Goal: Task Accomplishment & Management: Manage account settings

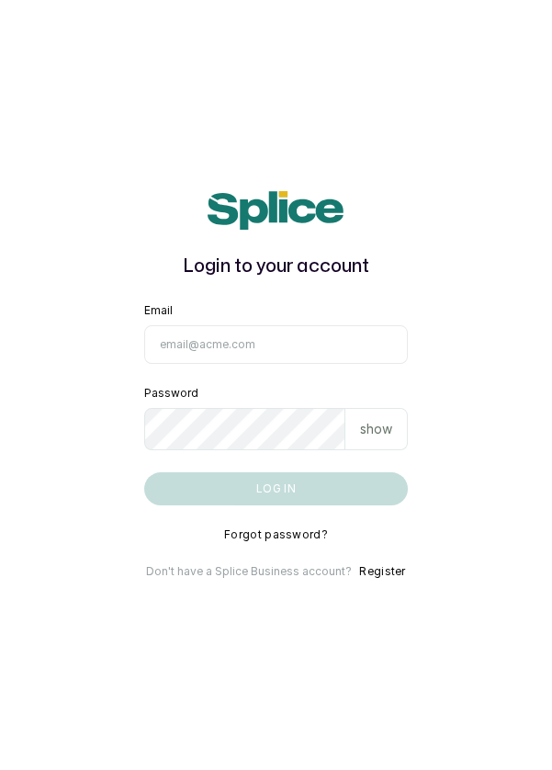
click at [252, 364] on input "Email" at bounding box center [276, 344] width 265 height 39
type input "info@dermaspaceng.com"
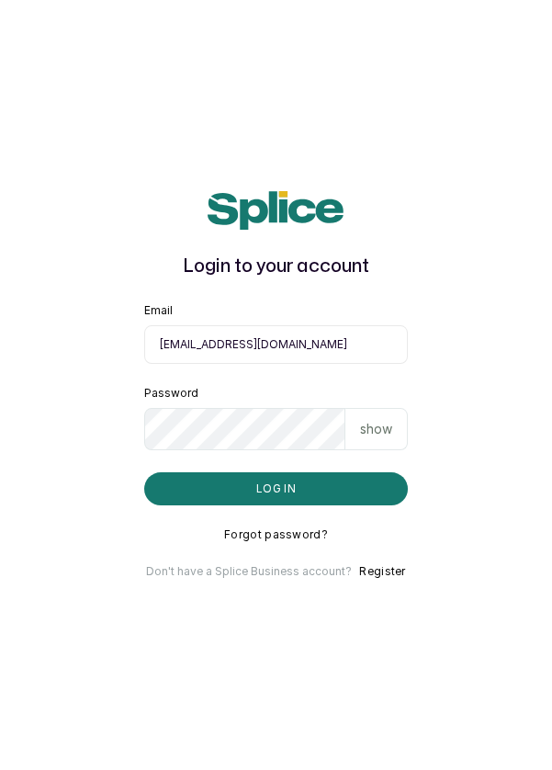
click at [144, 472] on button "Log in" at bounding box center [276, 488] width 265 height 33
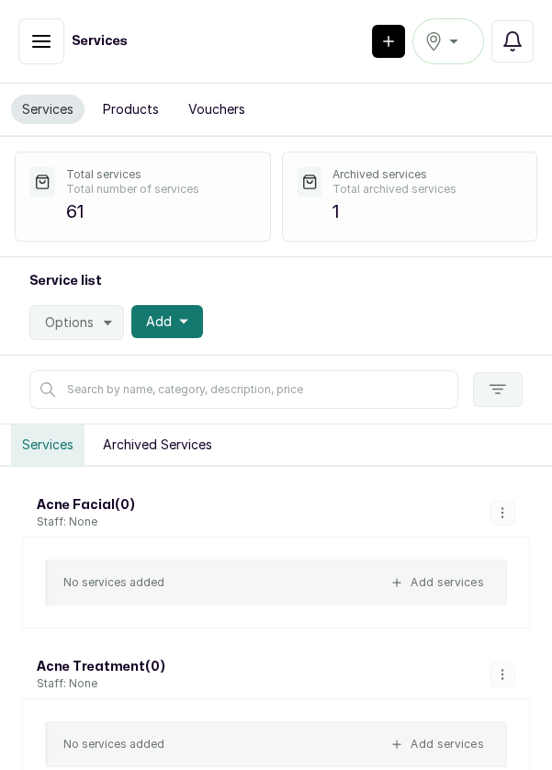
click at [36, 53] on button "button" at bounding box center [41, 41] width 46 height 46
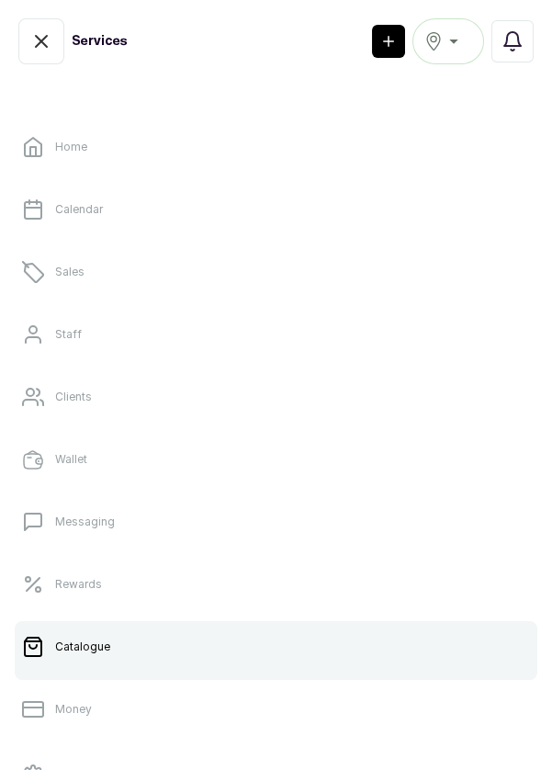
click at [82, 273] on p "Sales" at bounding box center [69, 272] width 29 height 15
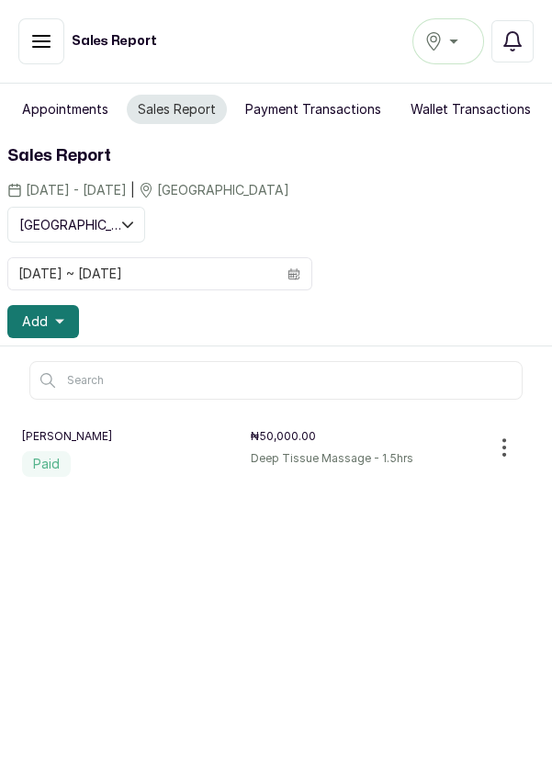
click at [460, 51] on div "Victoria Island" at bounding box center [448, 41] width 48 height 22
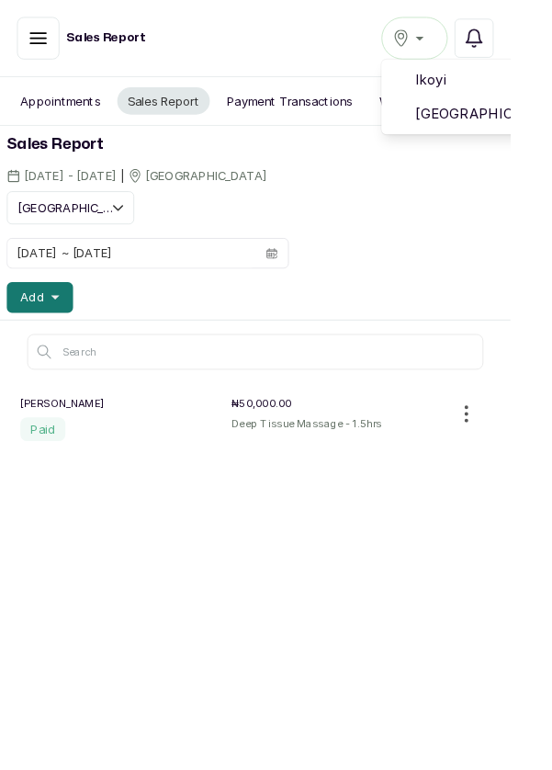
click at [512, 117] on span "Victoria Island" at bounding box center [515, 123] width 132 height 22
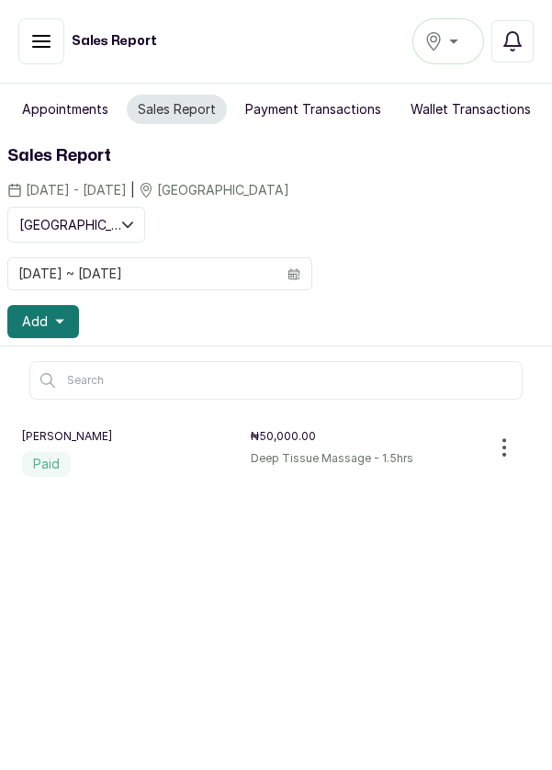
click at [52, 320] on button "Add" at bounding box center [43, 321] width 72 height 33
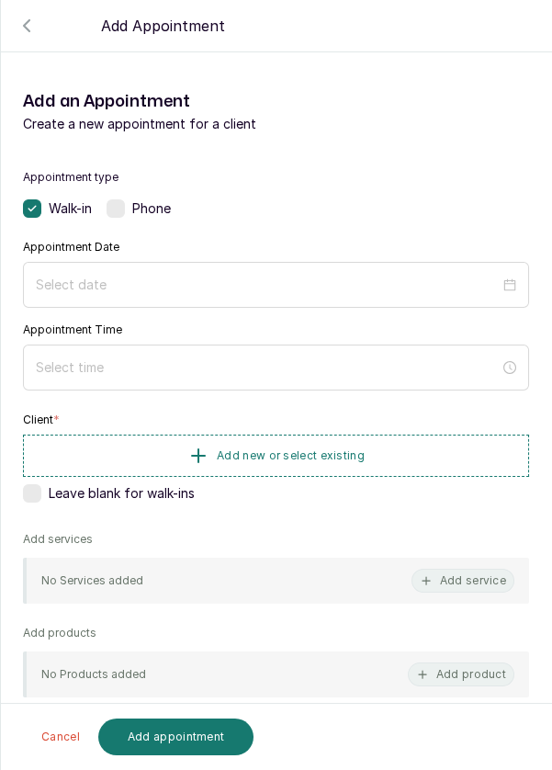
click at [124, 203] on label at bounding box center [116, 208] width 18 height 18
click at [141, 263] on div at bounding box center [276, 285] width 506 height 46
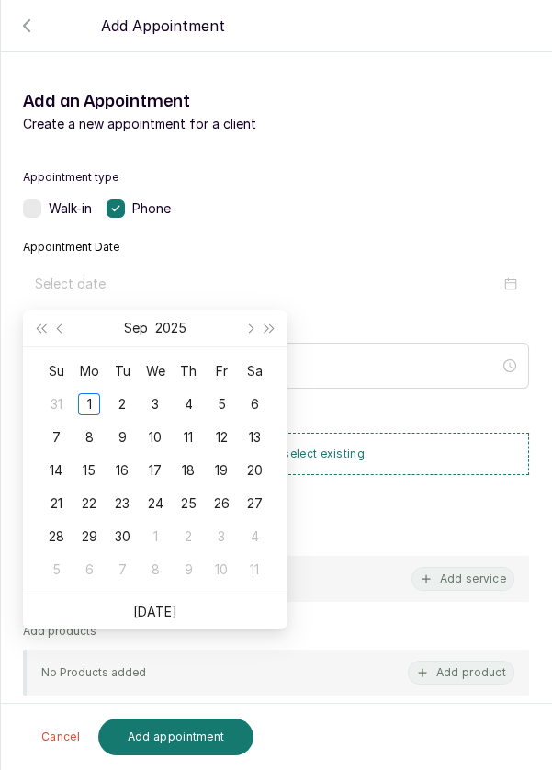
click at [133, 425] on td "9" at bounding box center [122, 437] width 33 height 33
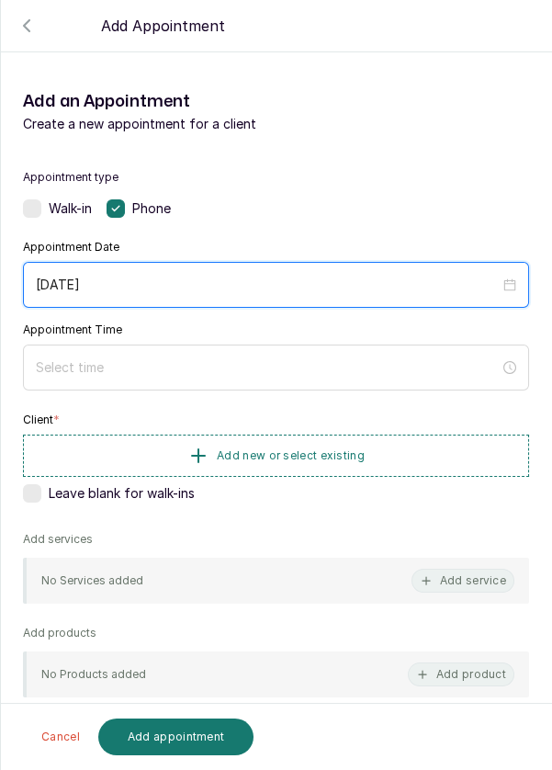
click at [122, 284] on input "2025/09/09" at bounding box center [268, 285] width 464 height 20
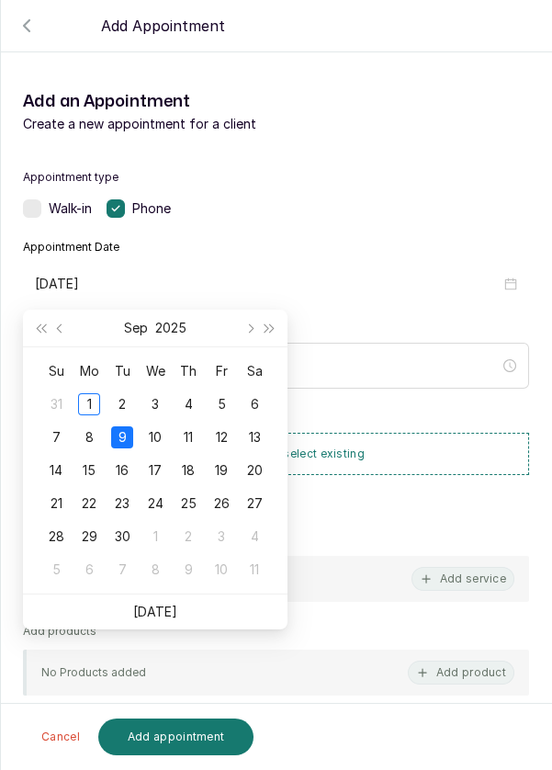
click at [131, 406] on div "2" at bounding box center [122, 404] width 22 height 22
type input "2025/09/02"
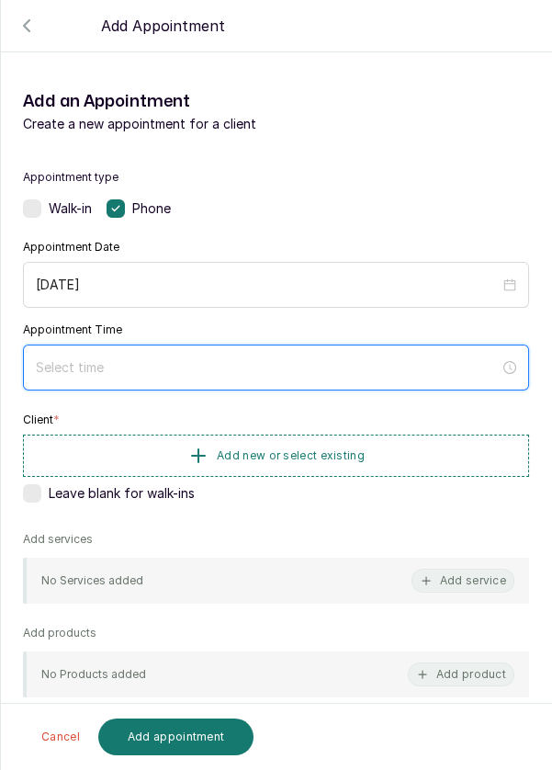
click at [132, 374] on input at bounding box center [268, 367] width 464 height 20
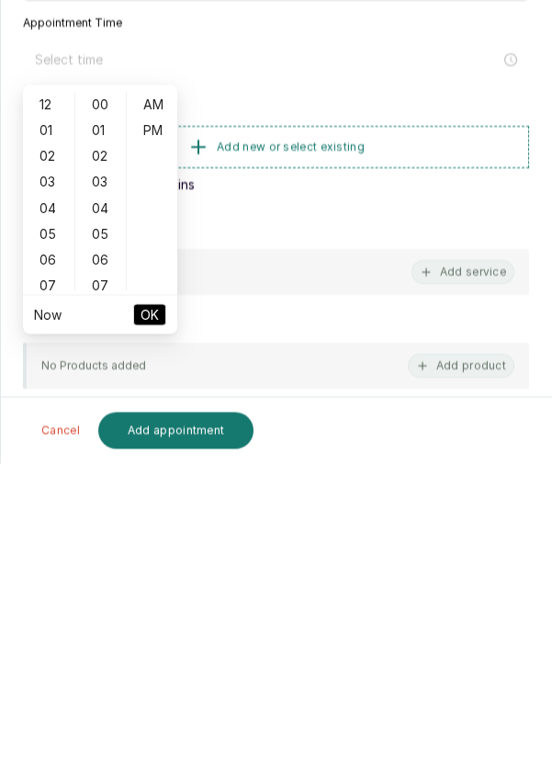
click at [50, 602] on ul "Now OK" at bounding box center [100, 621] width 154 height 39
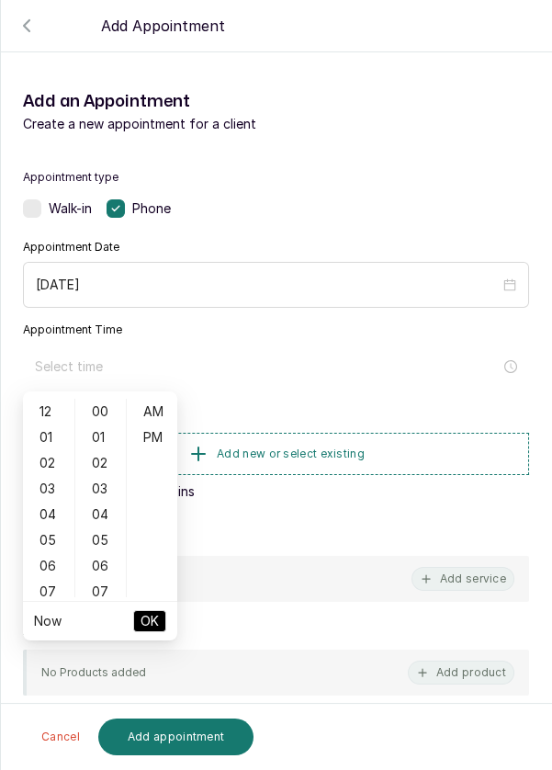
click at [51, 594] on div "07" at bounding box center [49, 592] width 44 height 26
click at [45, 513] on div "11" at bounding box center [49, 515] width 44 height 26
type input "11:00 am"
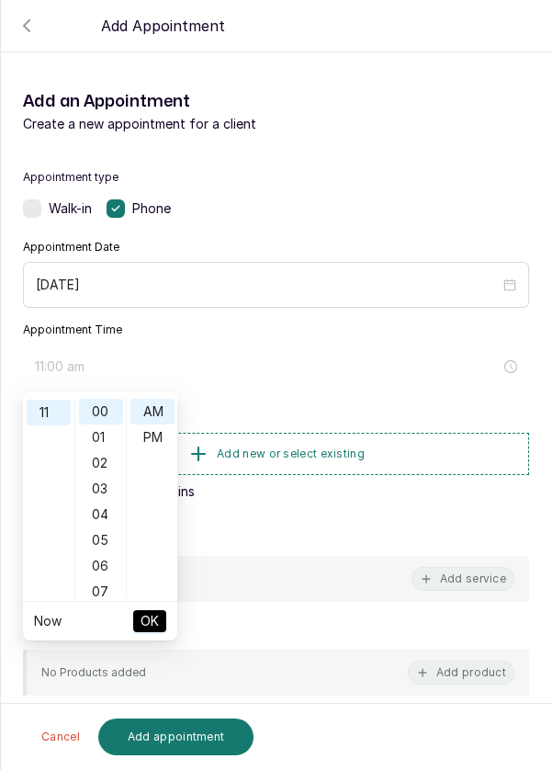
click at [153, 632] on span "OK" at bounding box center [150, 621] width 18 height 35
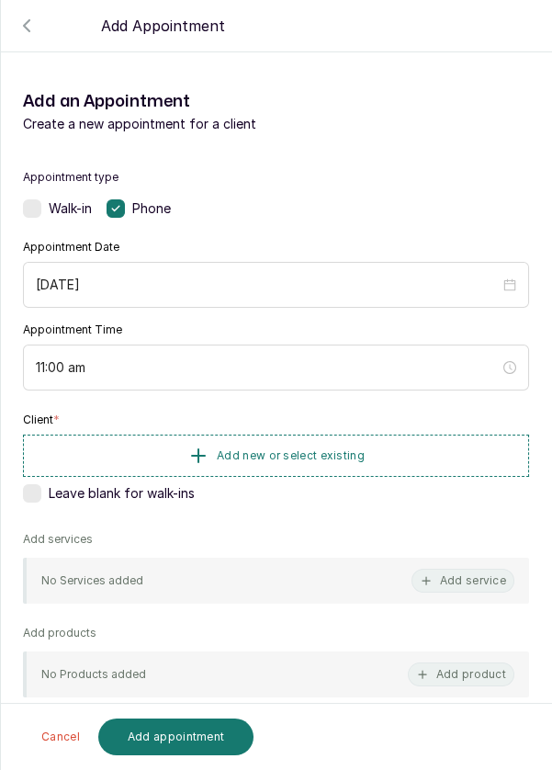
click at [112, 450] on button "Add new or select existing" at bounding box center [276, 456] width 506 height 42
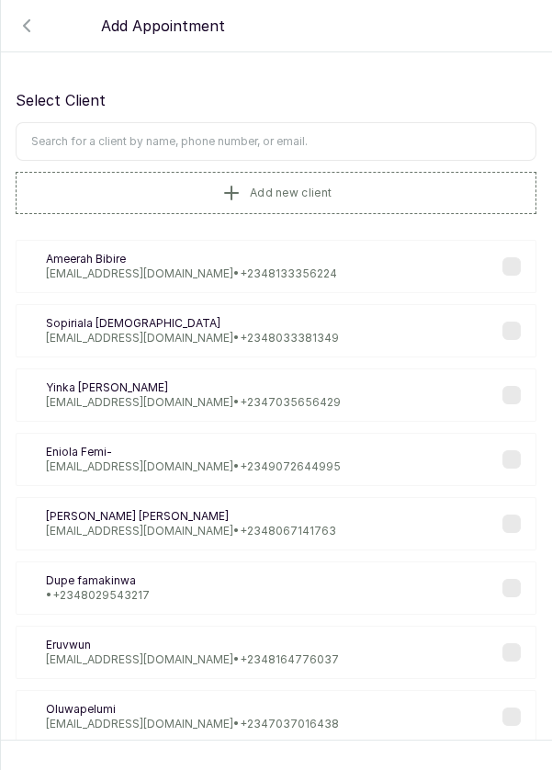
click at [68, 139] on input "text" at bounding box center [276, 141] width 521 height 39
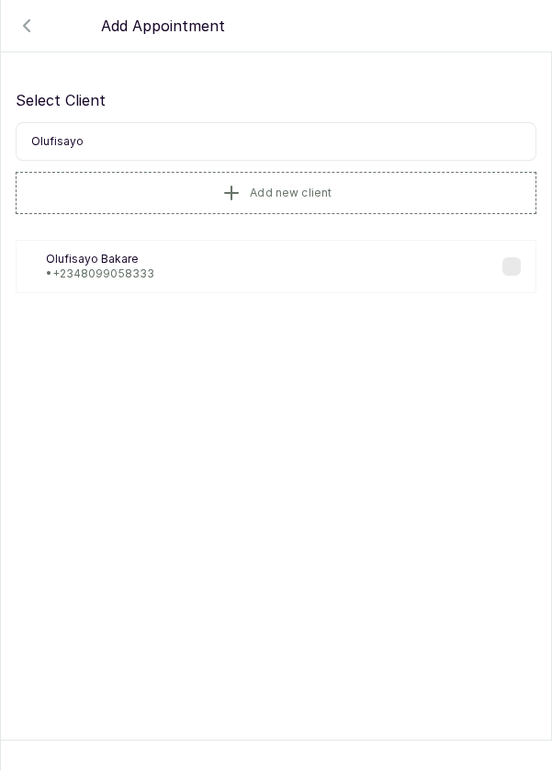
type input "Olufisayo"
click at [160, 333] on section "Back Add Appointment Select Client Olufisayo Add new client OB Olufisayo Bakare…" at bounding box center [276, 385] width 552 height 770
click at [168, 274] on div "OB Olufisayo Bakare • +234 8099058333" at bounding box center [276, 266] width 521 height 53
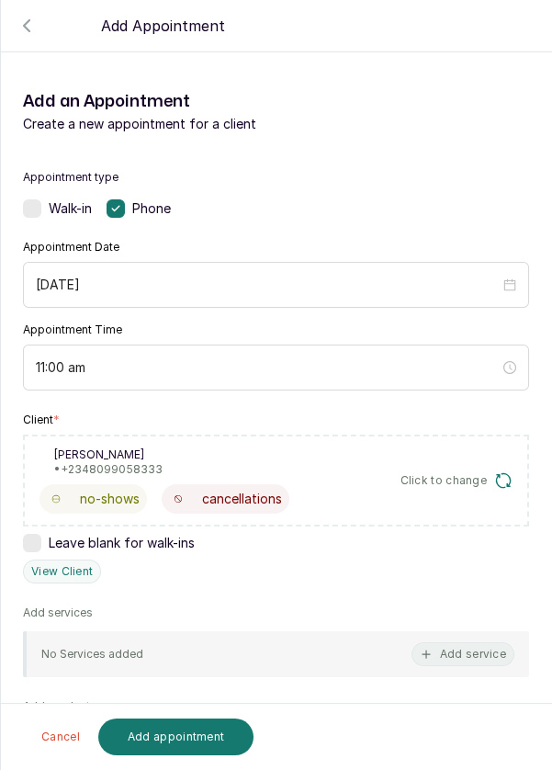
click at [462, 657] on button "Add service" at bounding box center [463, 654] width 103 height 24
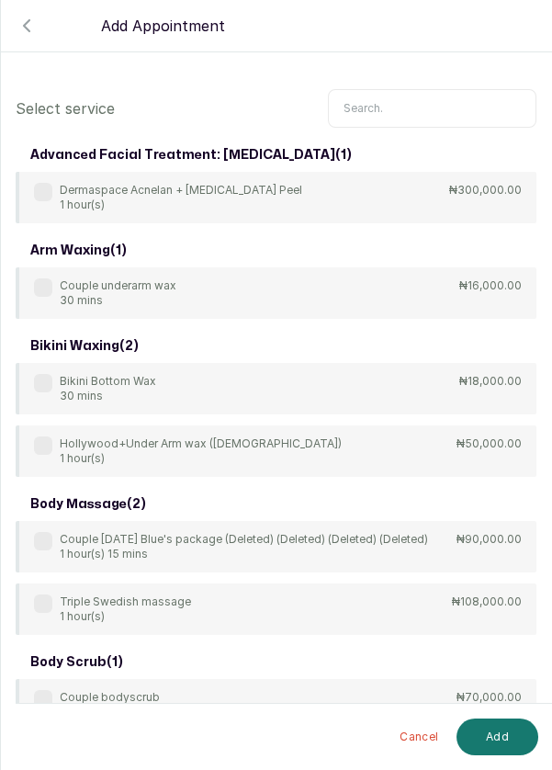
scroll to position [0, 0]
click at [380, 111] on input "text" at bounding box center [432, 108] width 209 height 39
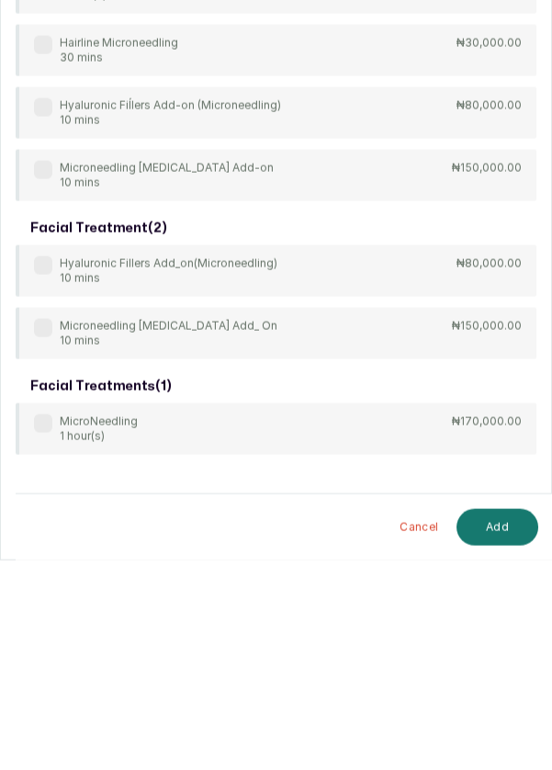
type input "Micr"
click at [44, 633] on label at bounding box center [43, 633] width 18 height 18
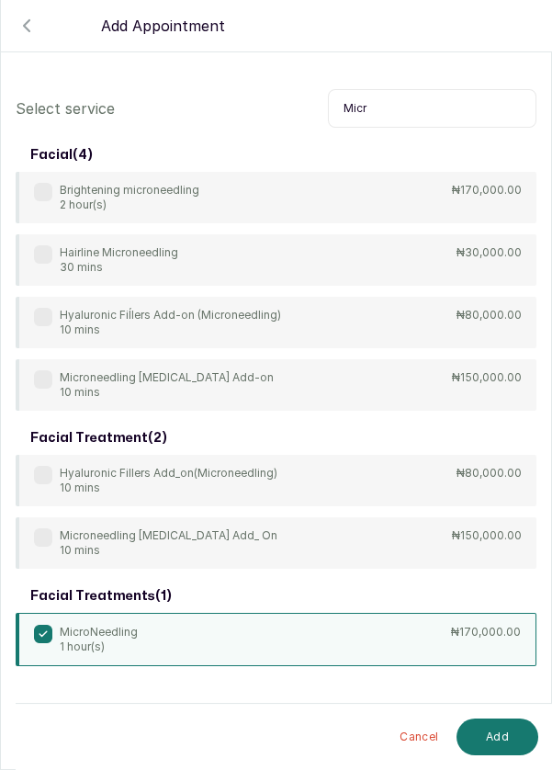
click at [504, 740] on button "Add" at bounding box center [498, 736] width 82 height 37
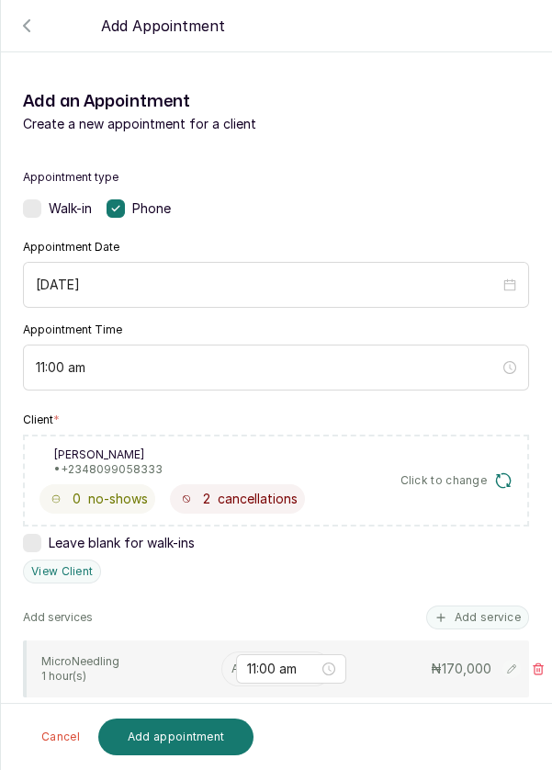
click at [232, 665] on input "text" at bounding box center [233, 668] width 3 height 13
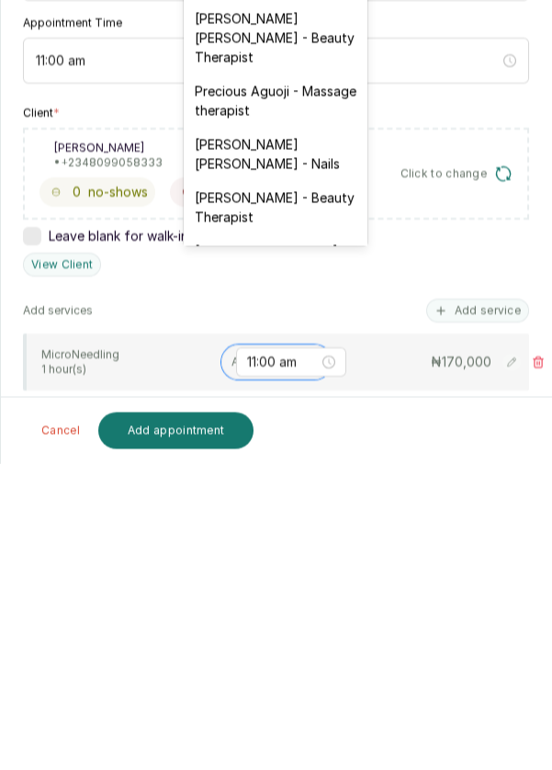
scroll to position [744, 0]
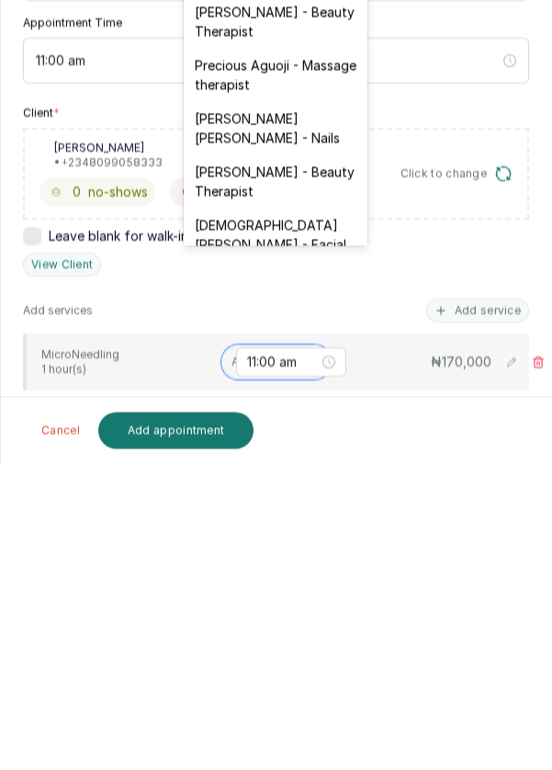
click at [279, 514] on div "Christiana Aluku - Facial" at bounding box center [276, 540] width 184 height 53
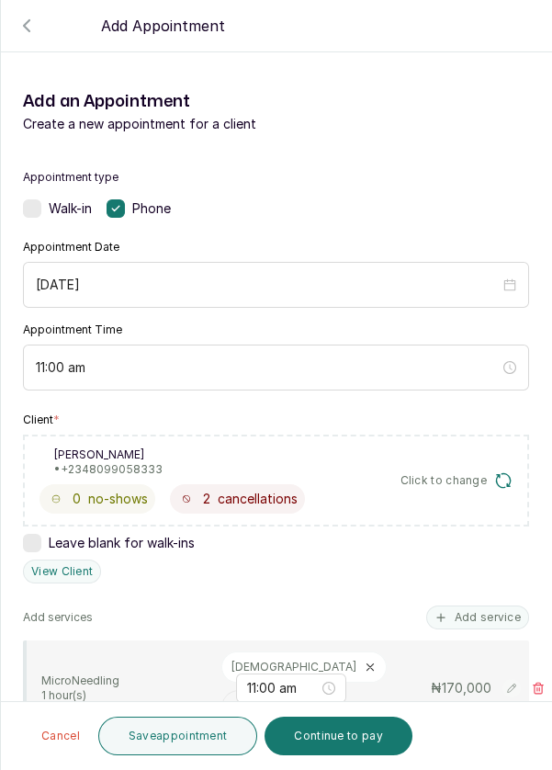
click at [177, 740] on button "Save appointment" at bounding box center [178, 736] width 160 height 39
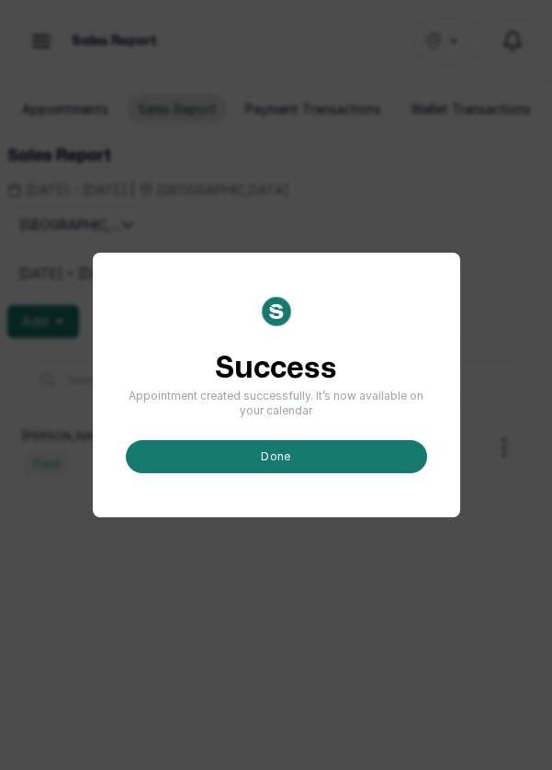
click at [287, 473] on button "done" at bounding box center [276, 456] width 301 height 33
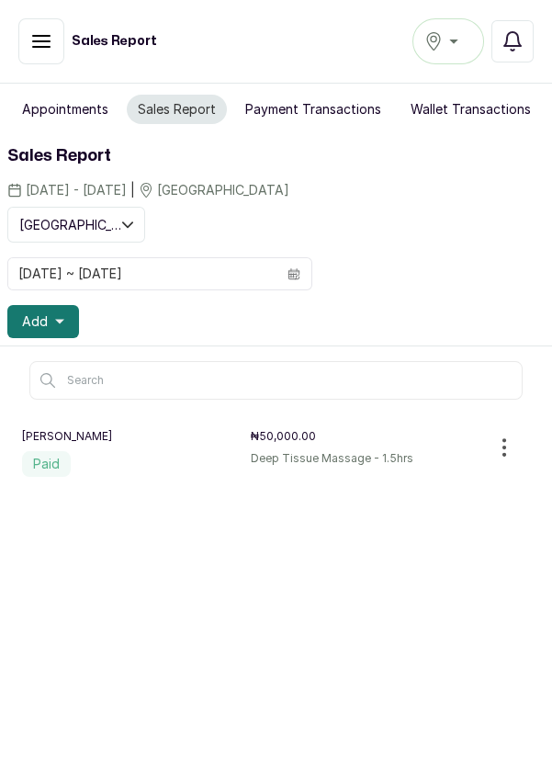
click at [51, 322] on button "Add" at bounding box center [43, 321] width 72 height 33
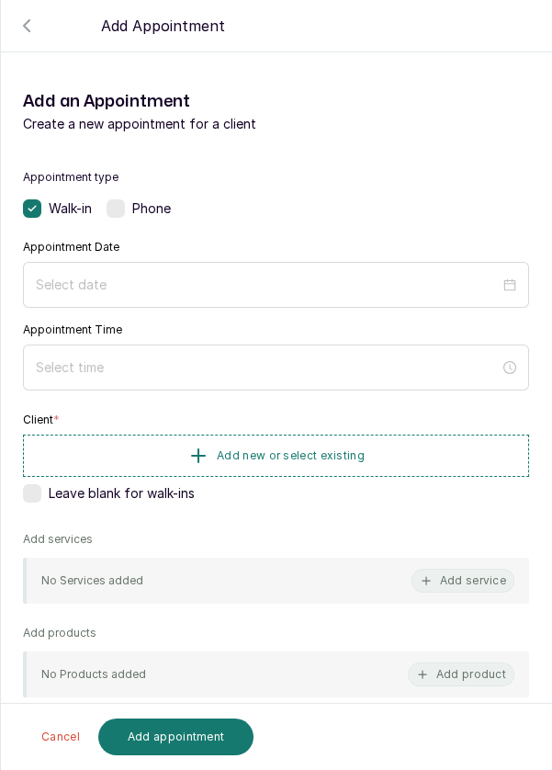
click at [124, 213] on label at bounding box center [116, 208] width 18 height 18
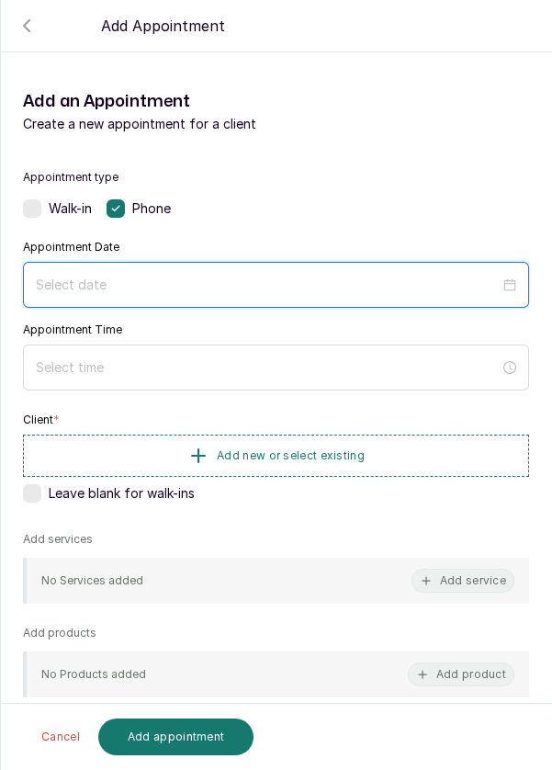
click at [144, 277] on input at bounding box center [268, 285] width 464 height 20
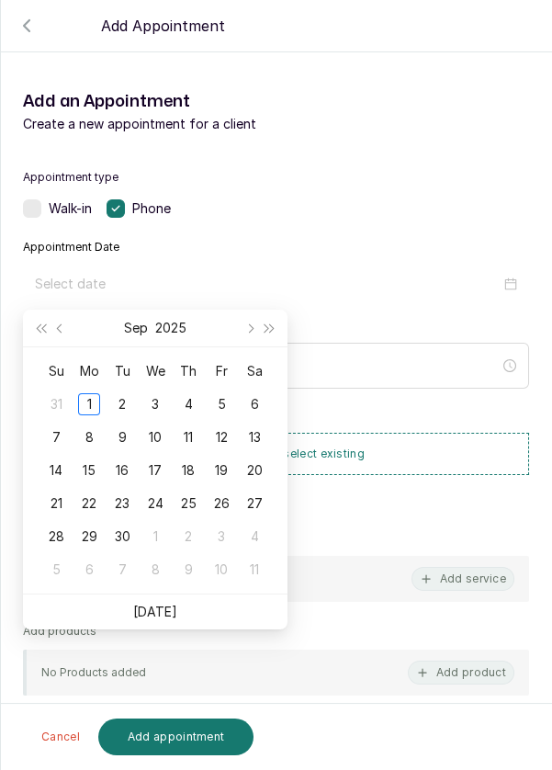
click at [123, 403] on div "2" at bounding box center [122, 404] width 22 height 22
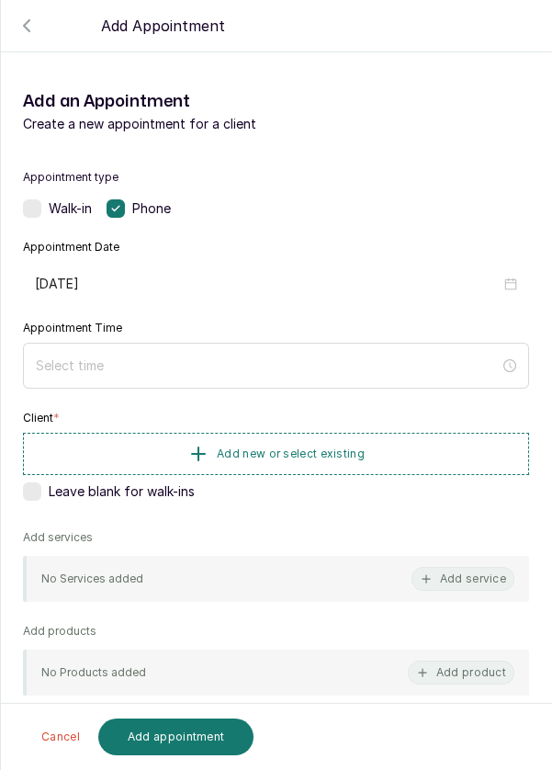
type input "2025/09/02"
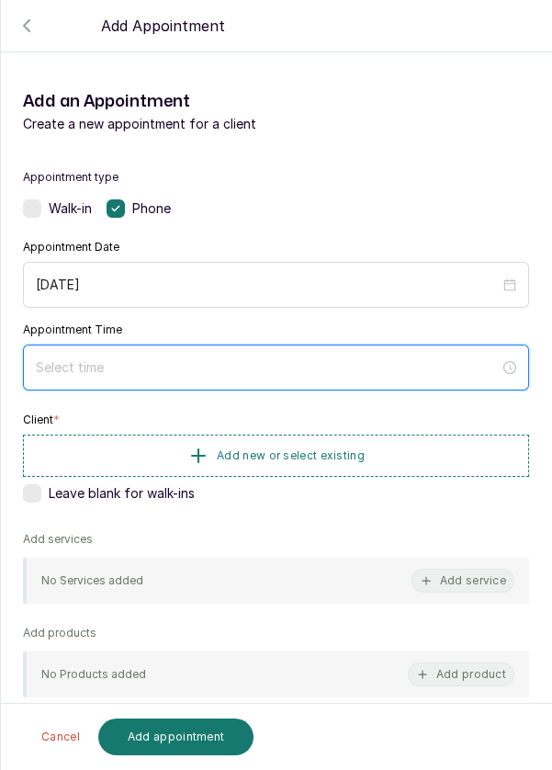
click at [175, 372] on input at bounding box center [268, 367] width 464 height 20
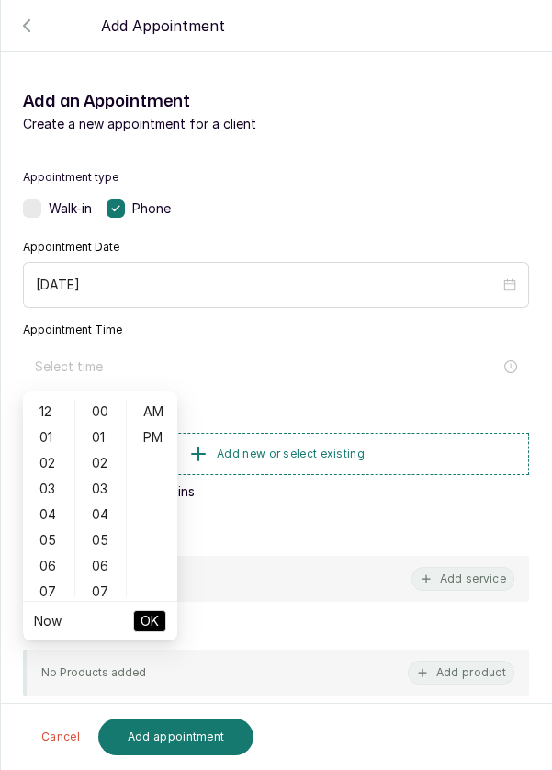
click at [42, 434] on div "01" at bounding box center [49, 437] width 44 height 26
click at [157, 435] on div "PM" at bounding box center [152, 437] width 44 height 26
type input "1:00 pm"
click at [141, 628] on span "OK" at bounding box center [150, 621] width 18 height 35
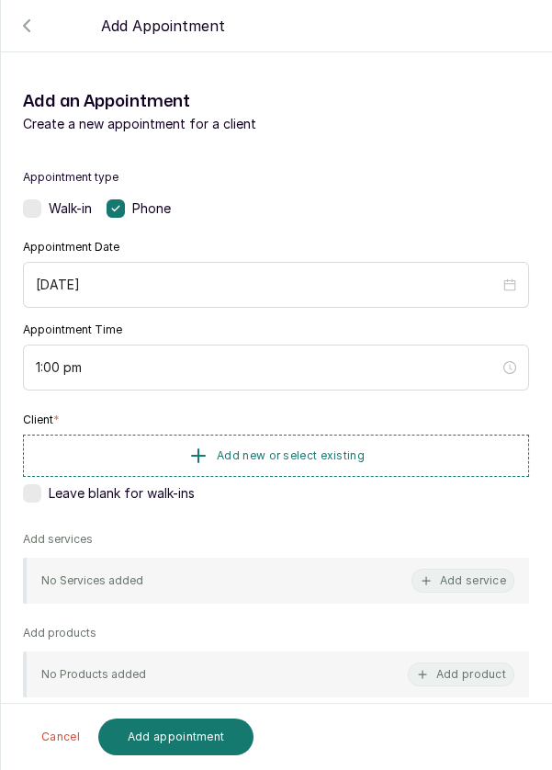
click at [255, 452] on span "Add new or select existing" at bounding box center [291, 455] width 148 height 15
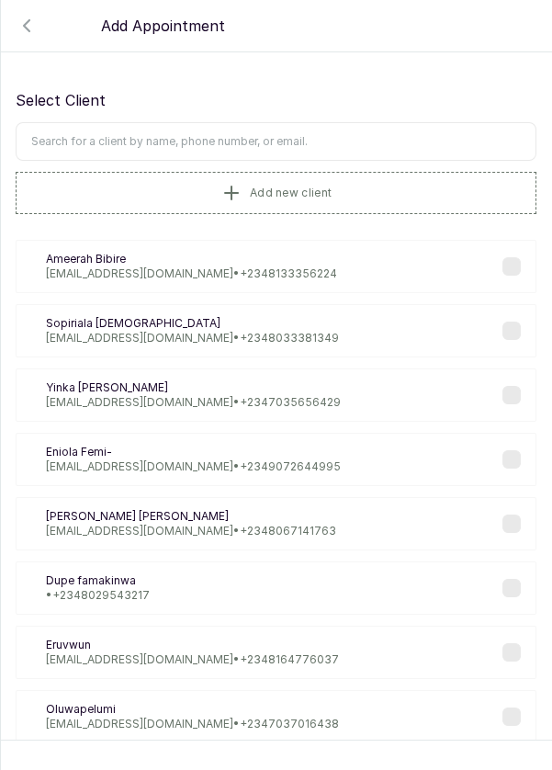
click at [186, 188] on button "Add new client" at bounding box center [276, 193] width 521 height 42
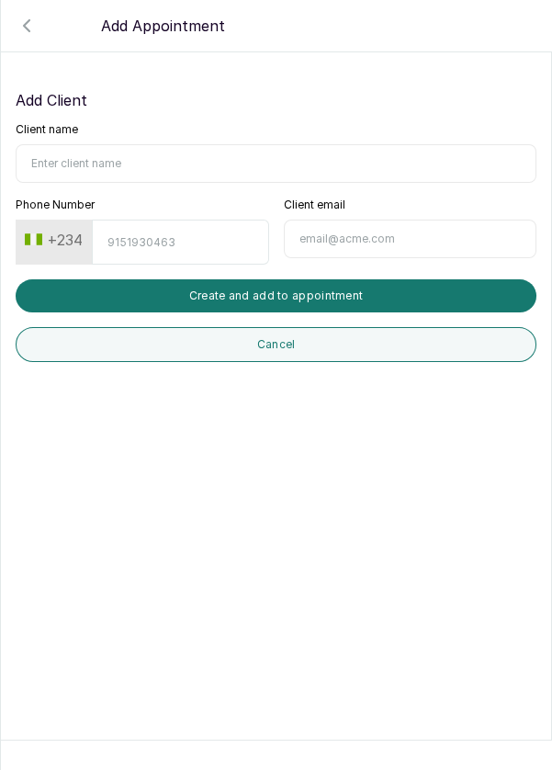
click at [105, 159] on input "Client name" at bounding box center [276, 163] width 521 height 39
type input "Karo Okodiya"
click at [132, 234] on input "Phone Number" at bounding box center [180, 242] width 176 height 45
type input "8093300347"
click at [279, 292] on button "Create and add to appointment" at bounding box center [276, 295] width 521 height 33
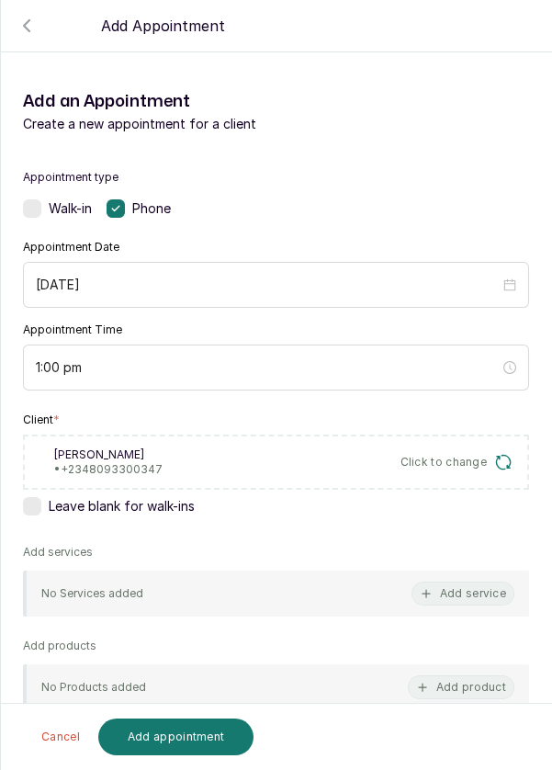
click at [470, 592] on button "Add service" at bounding box center [463, 594] width 103 height 24
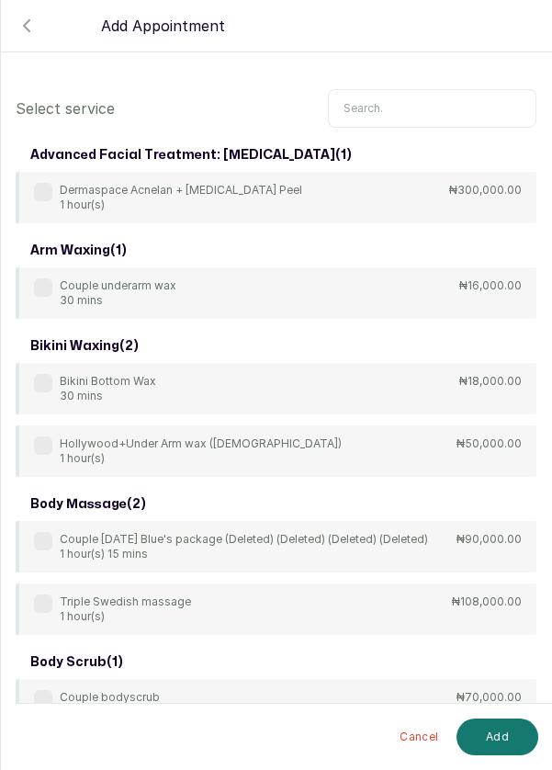
scroll to position [0, 0]
click at [380, 101] on input "text" at bounding box center [432, 108] width 209 height 39
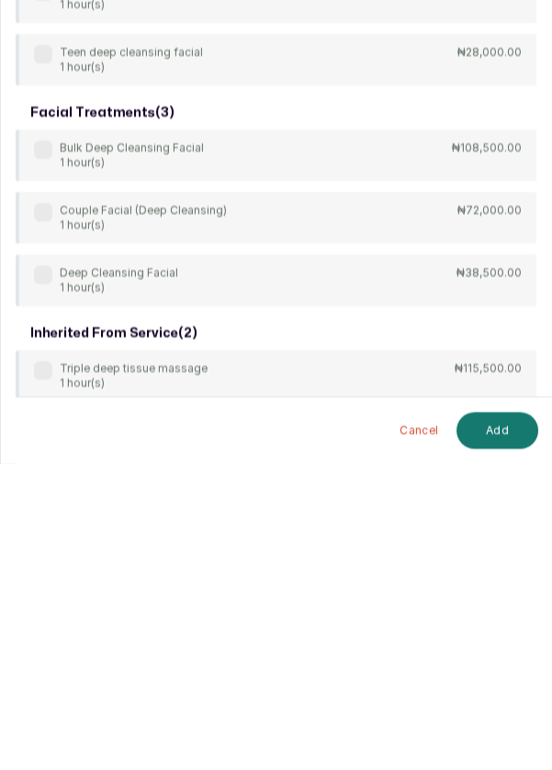
scroll to position [85, 0]
type input "Dee"
click at [243, 496] on div "body treatment: massage ( 9 ) 4Hands Deep Tissue Massage 45 mins ₦55,000.00 Bul…" at bounding box center [276, 179] width 521 height 1183
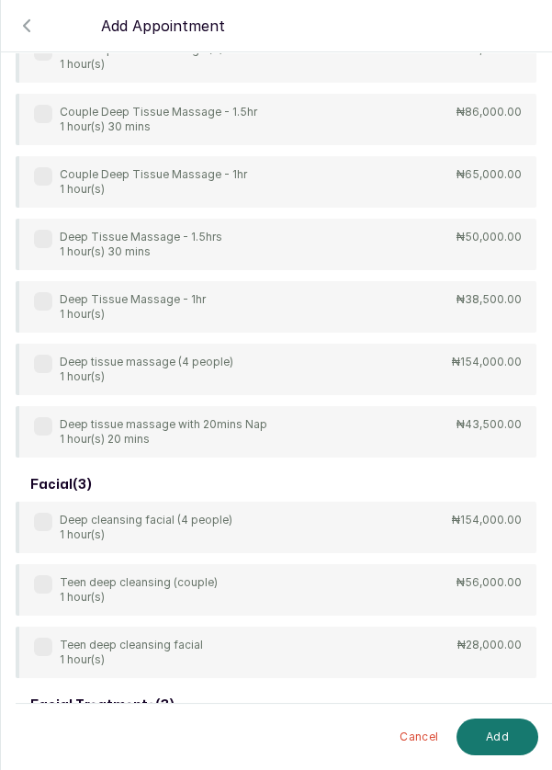
scroll to position [552, 0]
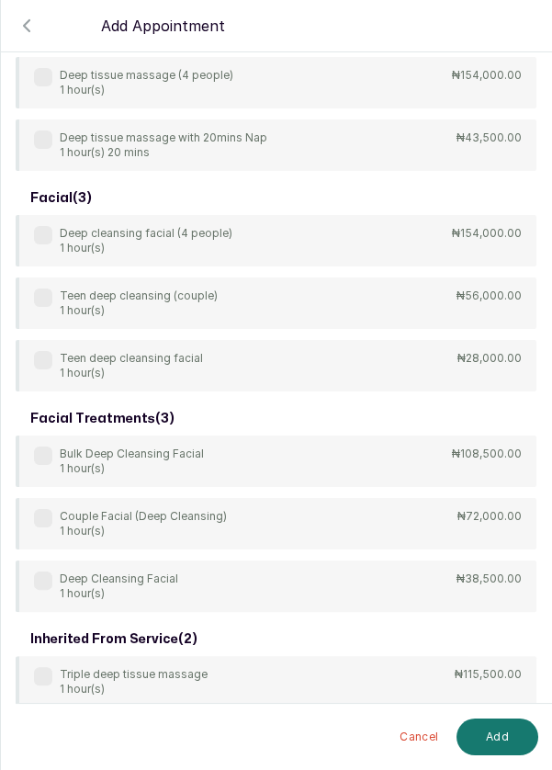
click at [29, 582] on div "Deep Cleansing Facial 1 hour(s) ₦38,500.00" at bounding box center [276, 585] width 521 height 51
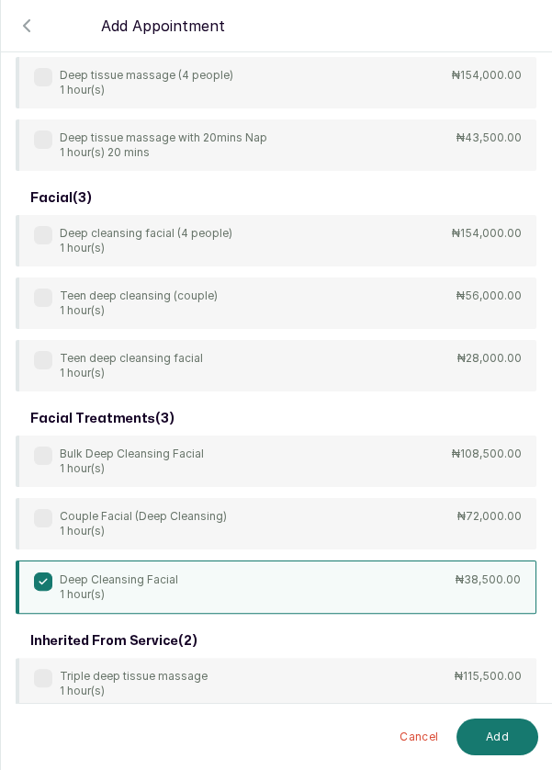
click at [488, 728] on button "Add" at bounding box center [498, 736] width 82 height 37
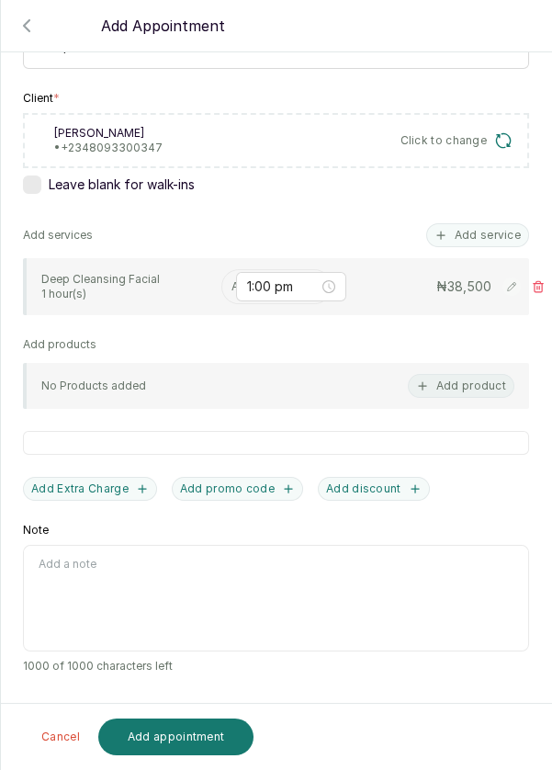
scroll to position [88, 0]
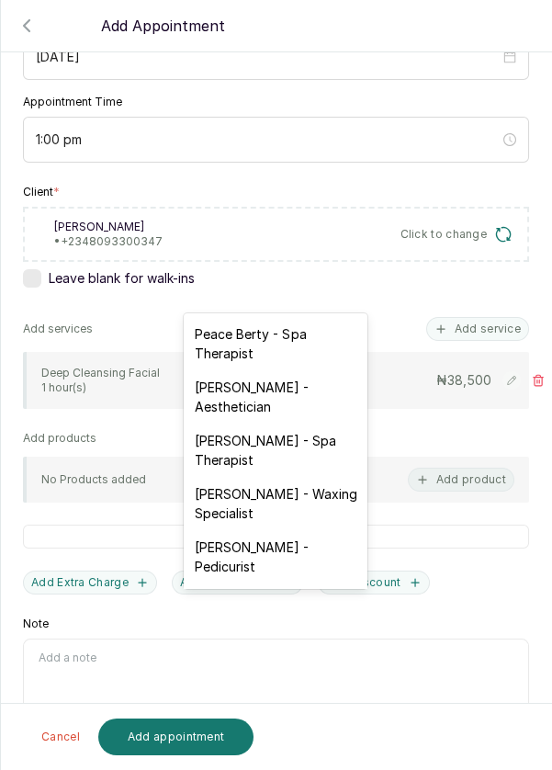
click at [277, 401] on div "Rosemary Amuche - Aesthetician" at bounding box center [276, 396] width 184 height 53
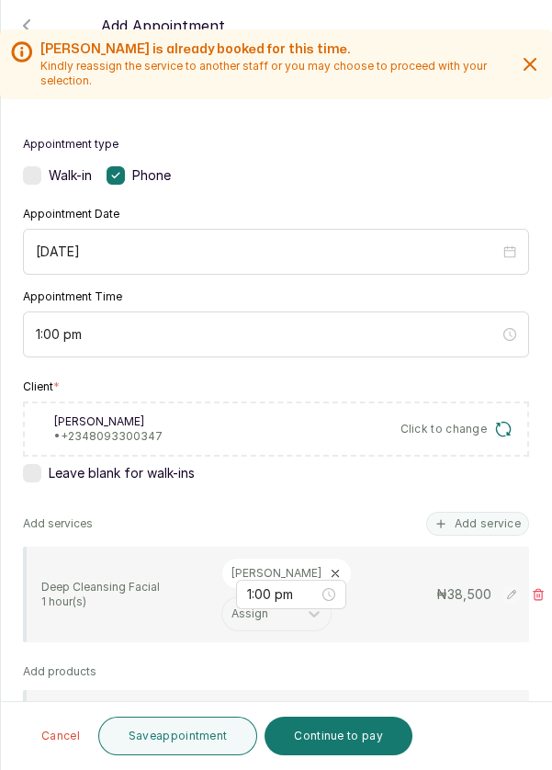
scroll to position [0, 0]
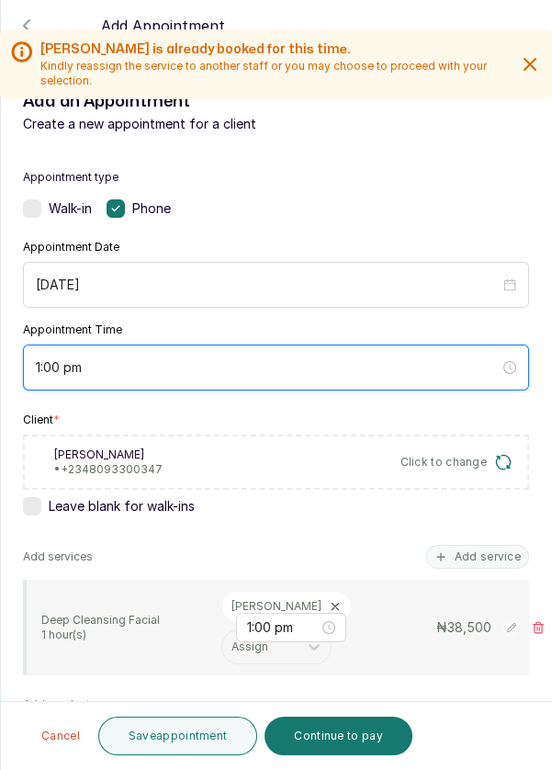
click at [268, 357] on input "1:00 pm" at bounding box center [268, 367] width 464 height 20
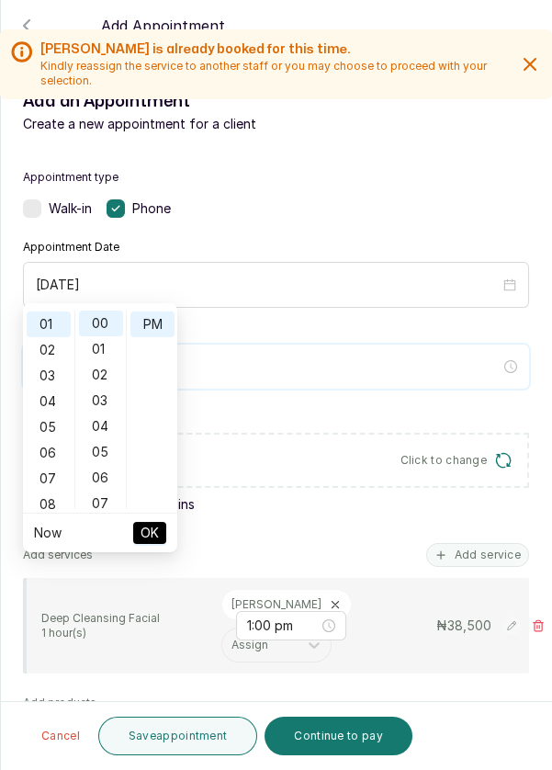
scroll to position [25, 0]
click at [47, 453] on div "06" at bounding box center [49, 453] width 44 height 26
type input "6:00 pm"
click at [161, 532] on button "OK" at bounding box center [149, 533] width 33 height 22
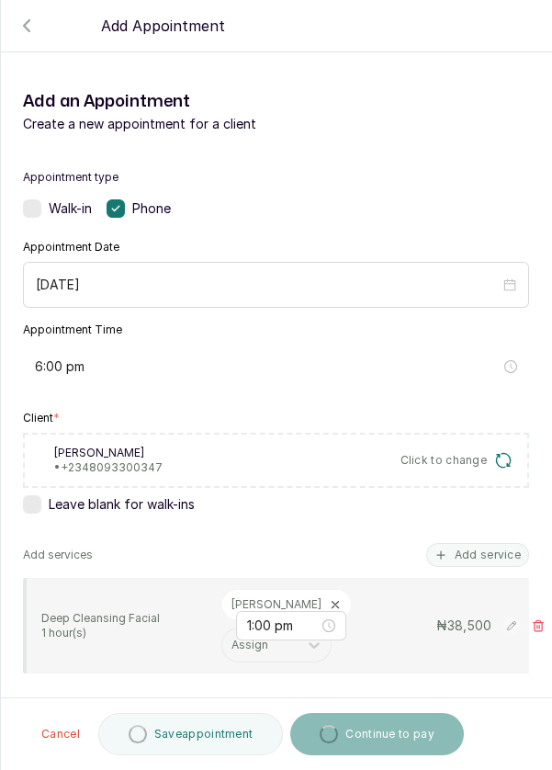
type input "6:00 pm"
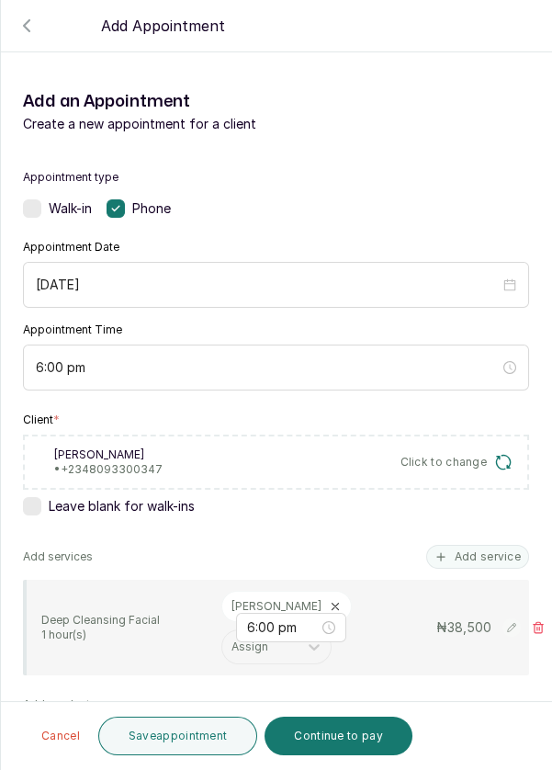
click at [190, 736] on button "Save appointment" at bounding box center [178, 736] width 160 height 39
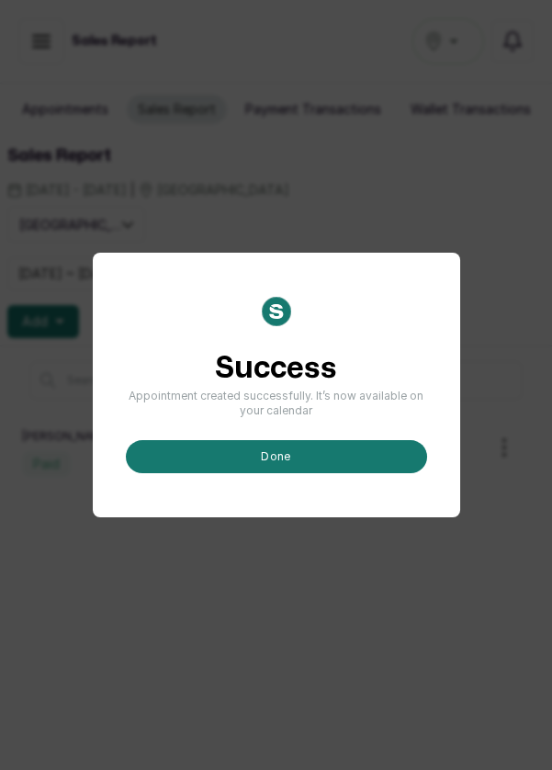
click at [266, 473] on button "done" at bounding box center [276, 456] width 301 height 33
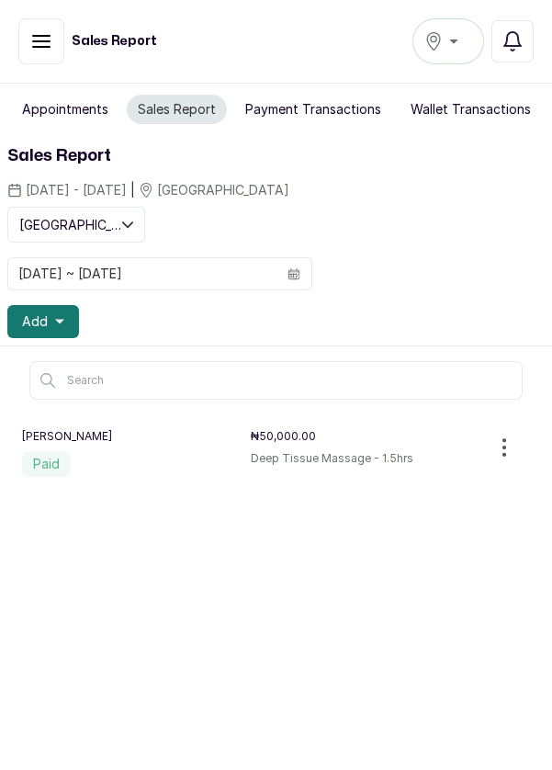
click at [34, 320] on span "Add" at bounding box center [35, 321] width 26 height 18
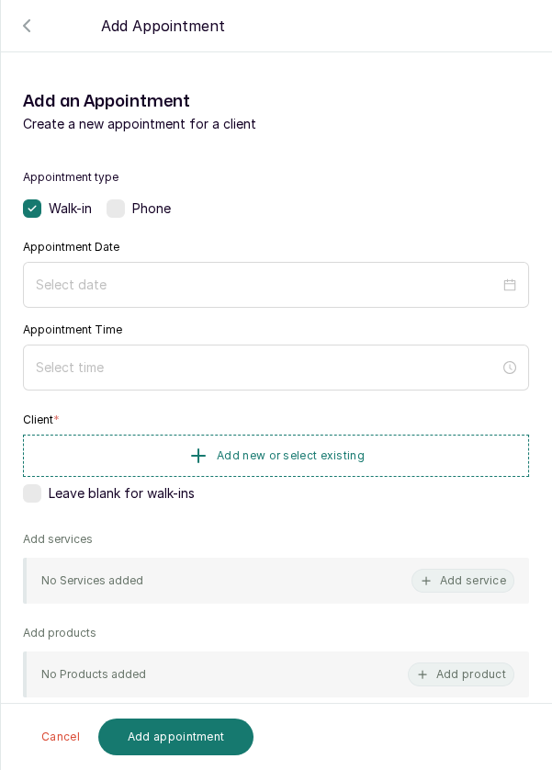
click at [117, 212] on label at bounding box center [116, 208] width 18 height 18
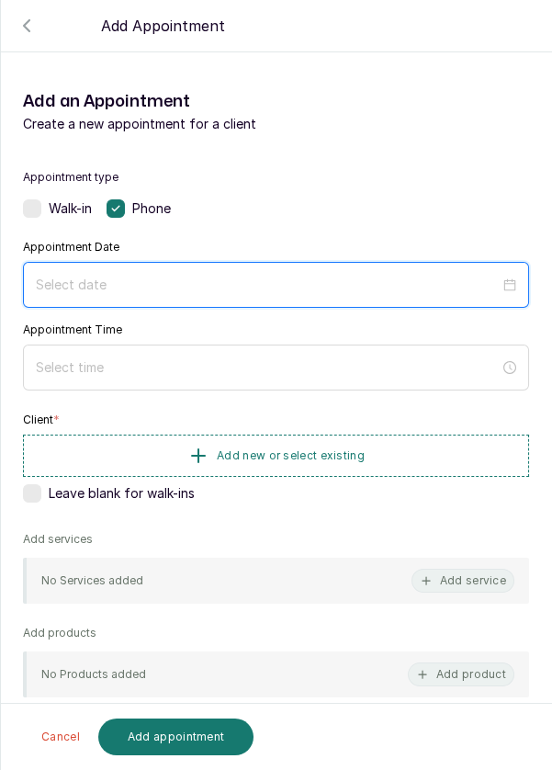
click at [182, 277] on input at bounding box center [268, 285] width 464 height 20
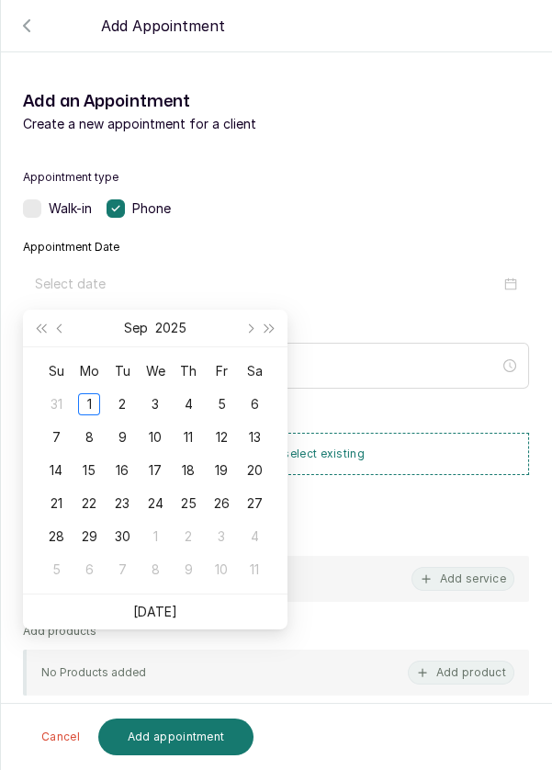
click at [122, 412] on div "2" at bounding box center [122, 404] width 22 height 22
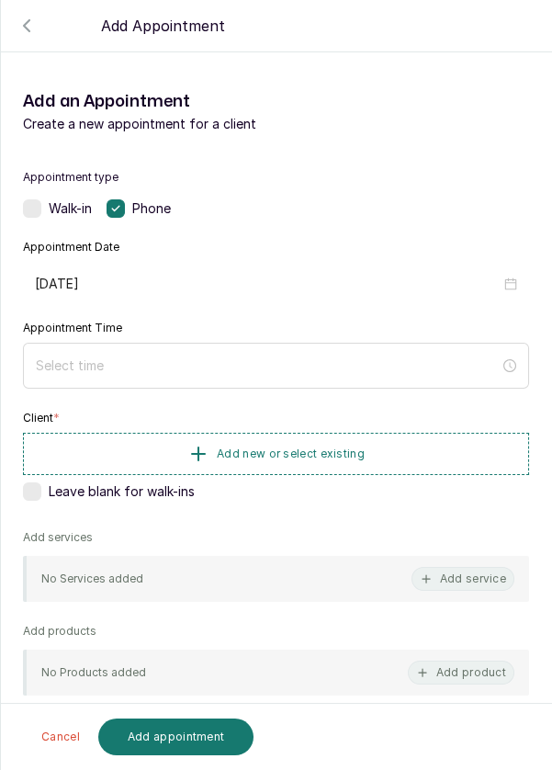
type input "2025/09/02"
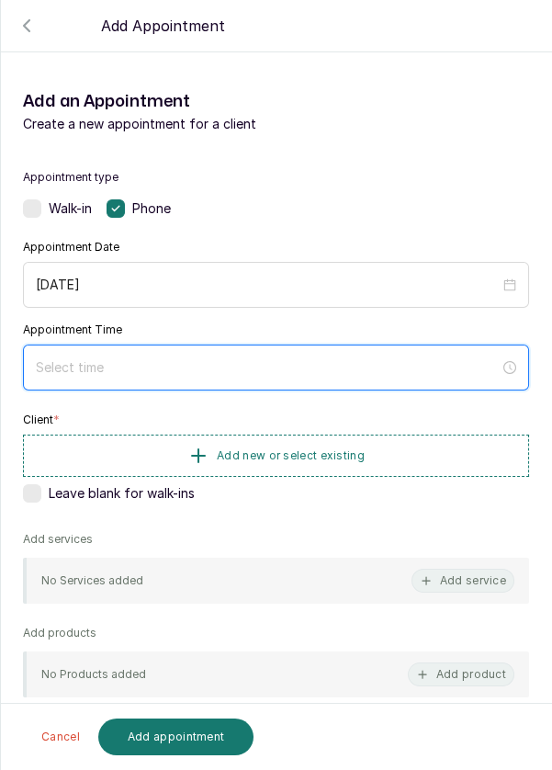
click at [168, 360] on input at bounding box center [268, 367] width 464 height 20
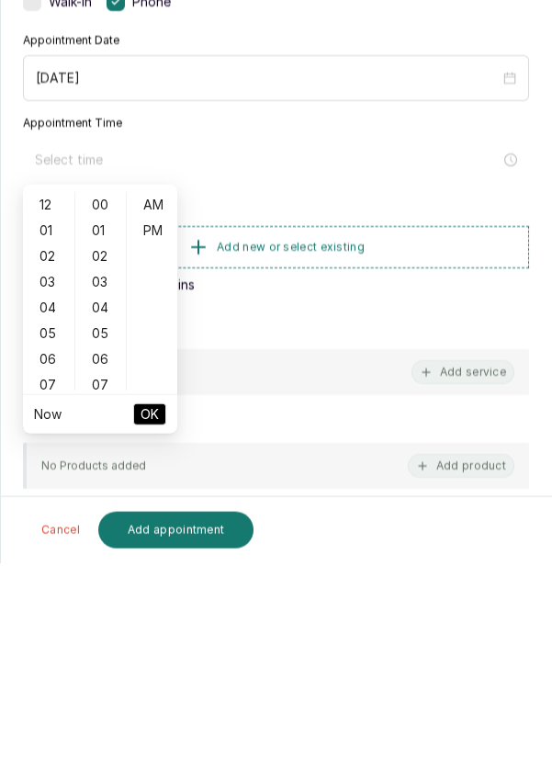
click at [51, 593] on div "07" at bounding box center [49, 592] width 44 height 26
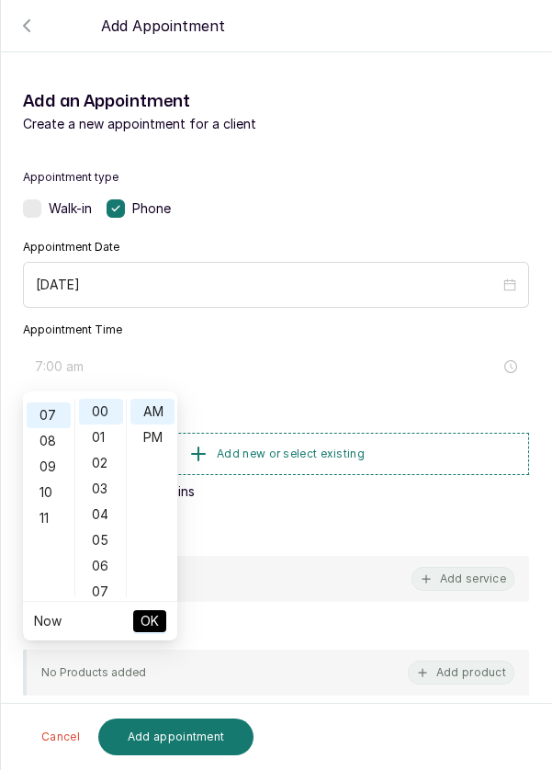
scroll to position [180, 0]
click at [161, 429] on div "PM" at bounding box center [152, 437] width 44 height 26
type input "7:00 pm"
click at [150, 619] on span "OK" at bounding box center [150, 621] width 18 height 35
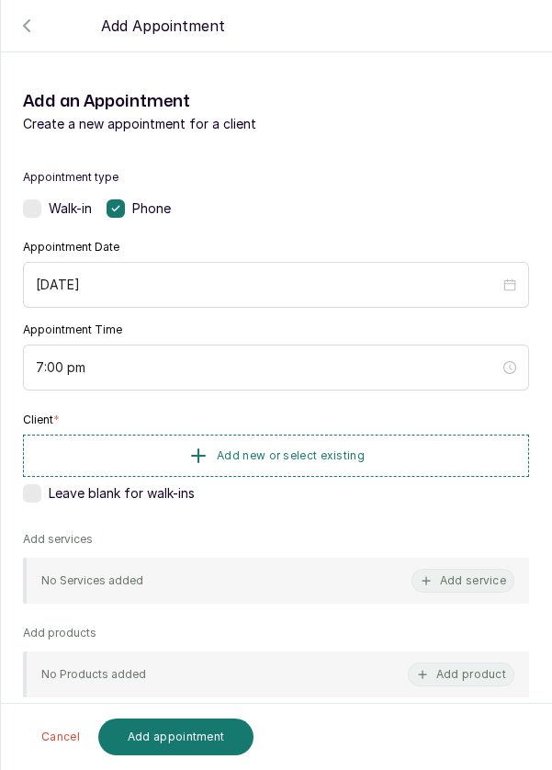
click at [285, 448] on span "Add new or select existing" at bounding box center [291, 455] width 148 height 15
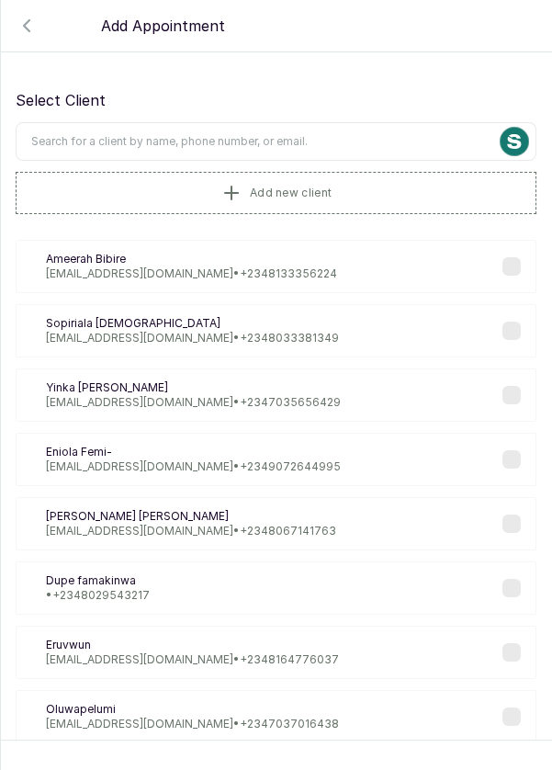
click at [99, 196] on button "Add new client" at bounding box center [276, 193] width 521 height 42
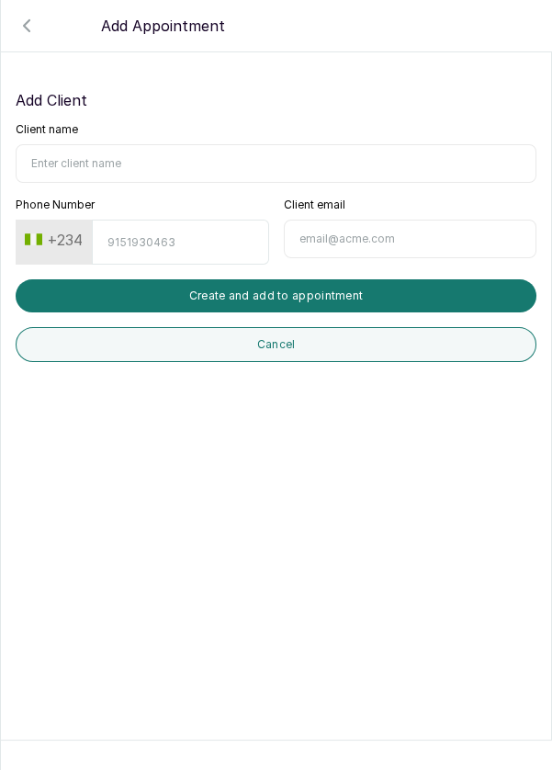
click at [125, 159] on input "Client name" at bounding box center [276, 163] width 521 height 39
type input "Mr Aly"
click at [151, 236] on input "Phone Number" at bounding box center [180, 242] width 176 height 45
type input "8129999871"
click at [279, 285] on button "Create and add to appointment" at bounding box center [276, 295] width 521 height 33
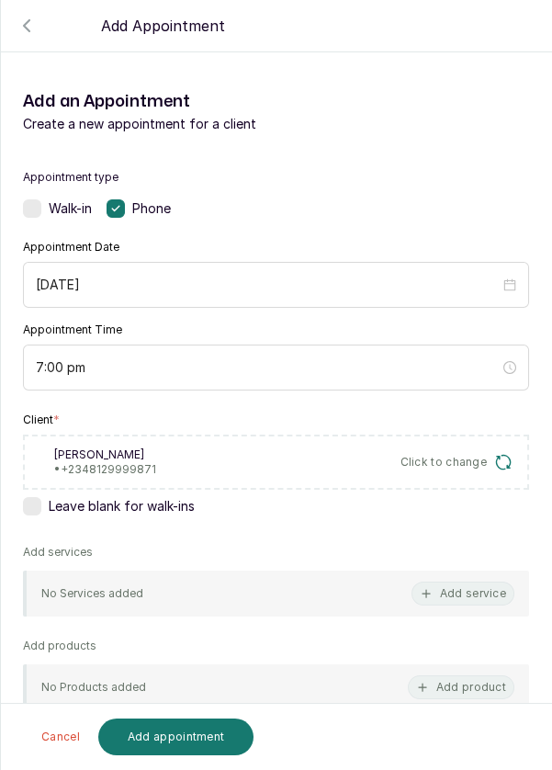
click at [477, 590] on button "Add service" at bounding box center [463, 594] width 103 height 24
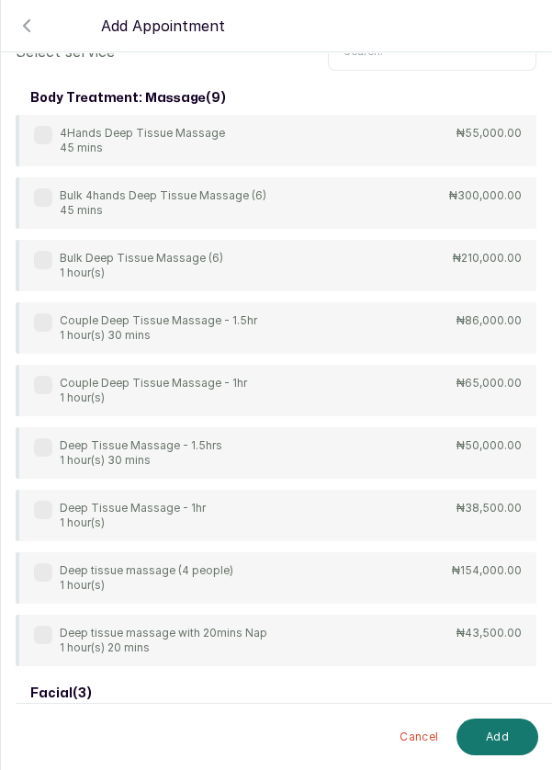
scroll to position [73, 0]
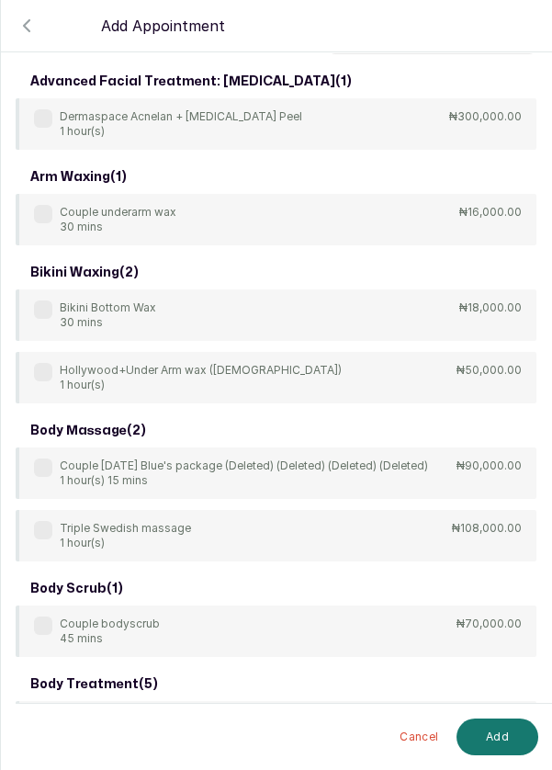
click at [379, 54] on input "text" at bounding box center [432, 35] width 209 height 39
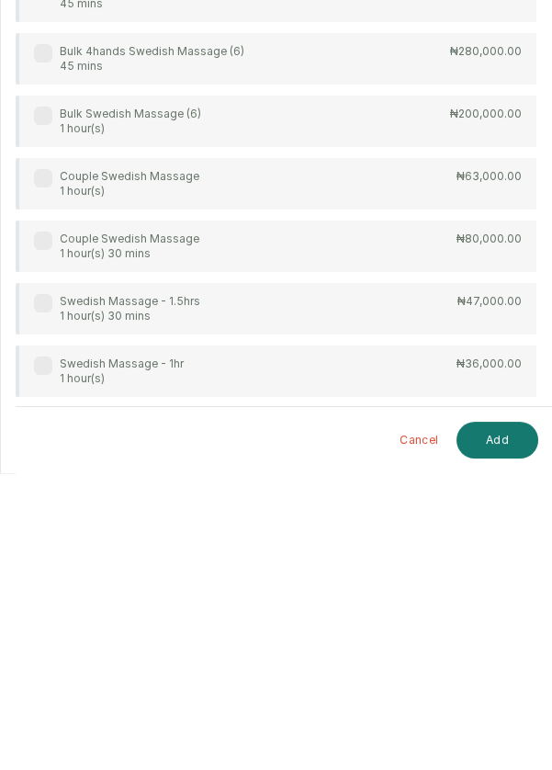
type input "Swe"
click at [44, 667] on label at bounding box center [43, 662] width 18 height 18
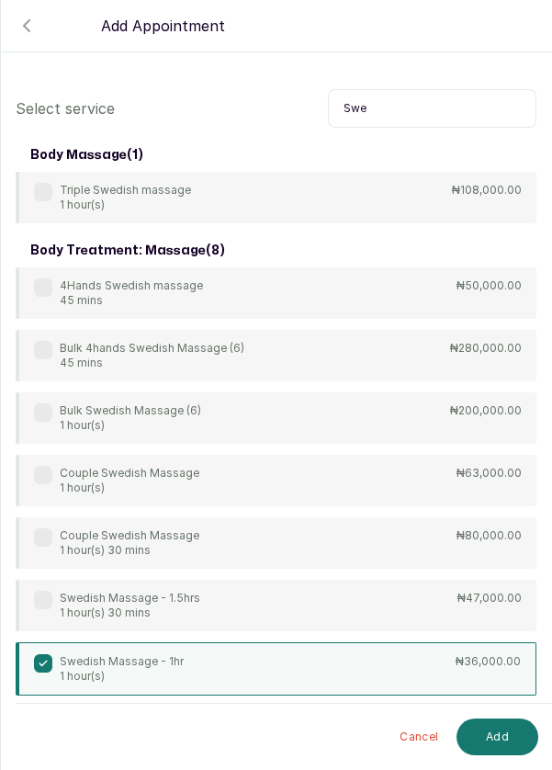
click at [502, 734] on button "Add" at bounding box center [498, 736] width 82 height 37
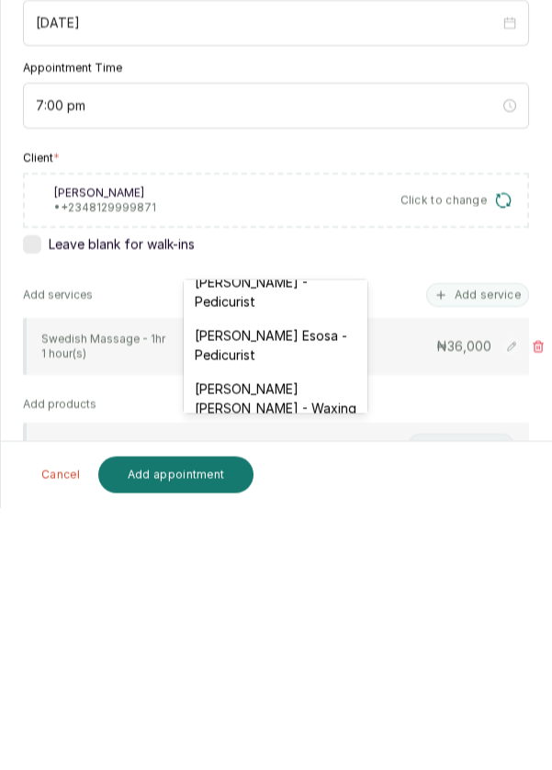
scroll to position [205, 0]
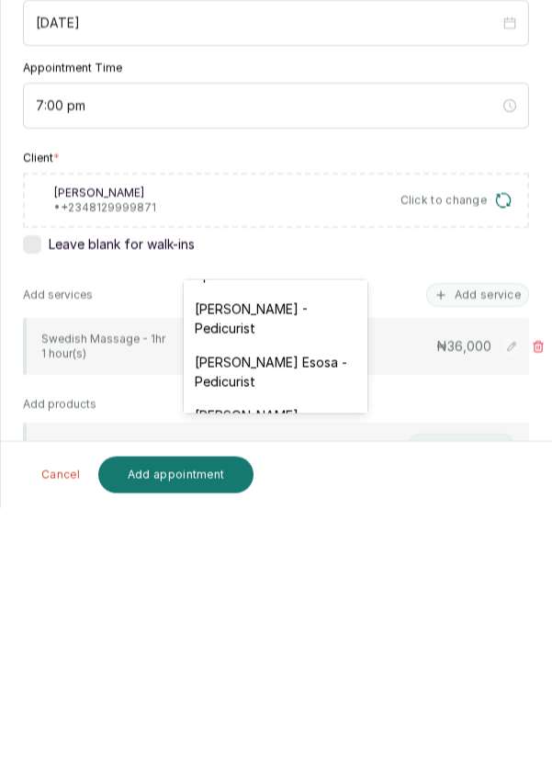
click at [295, 582] on div "JOY Asabia Oluwapelumi - Pedicurist" at bounding box center [276, 580] width 184 height 53
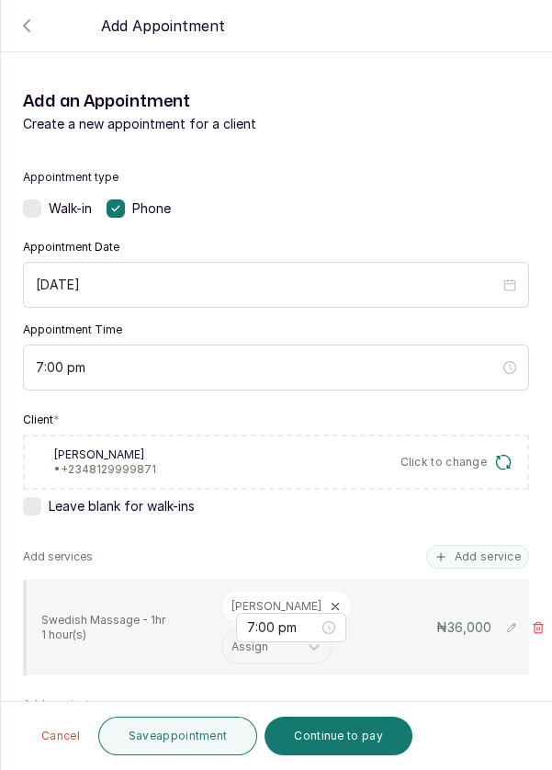
click at [197, 734] on button "Save appointment" at bounding box center [178, 736] width 160 height 39
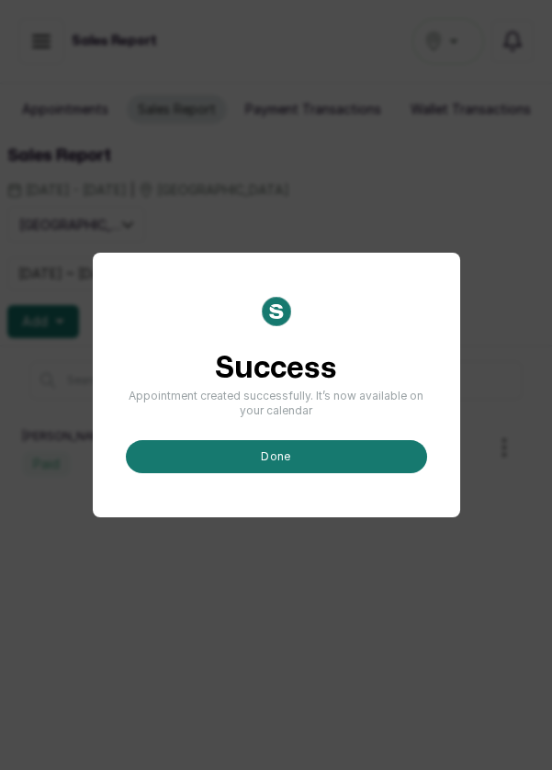
click at [273, 473] on button "done" at bounding box center [276, 456] width 301 height 33
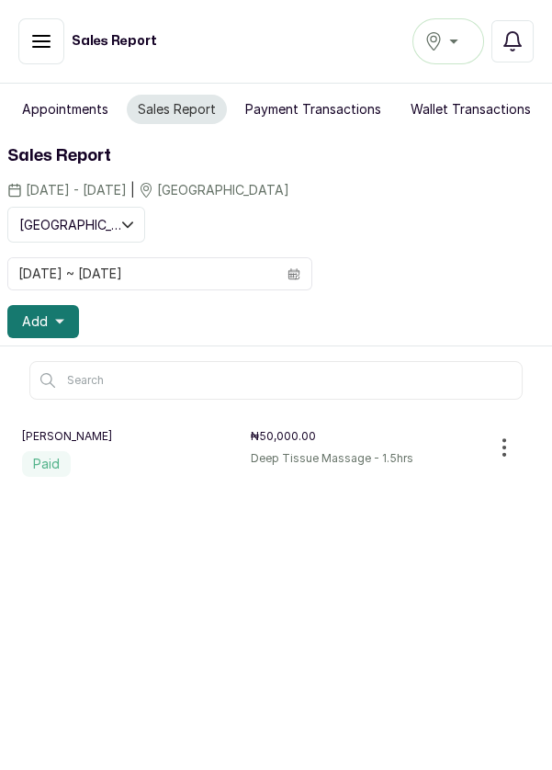
click at [45, 317] on span "Add" at bounding box center [35, 321] width 26 height 18
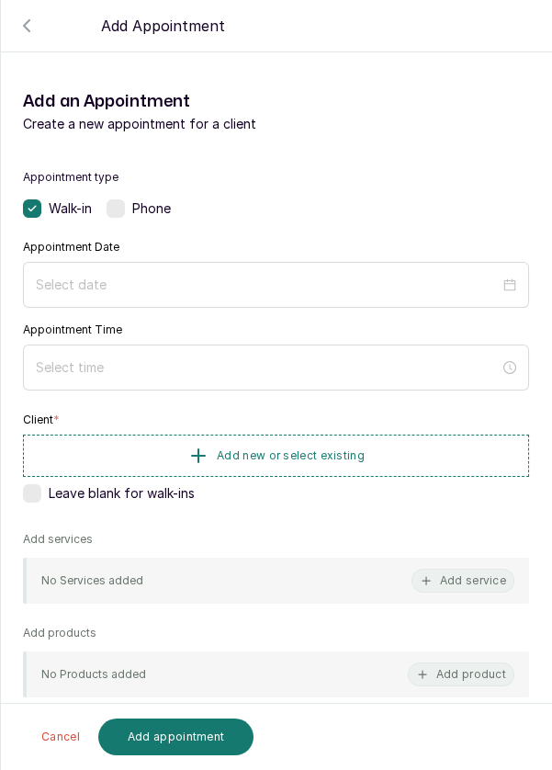
click at [119, 215] on label at bounding box center [116, 208] width 18 height 18
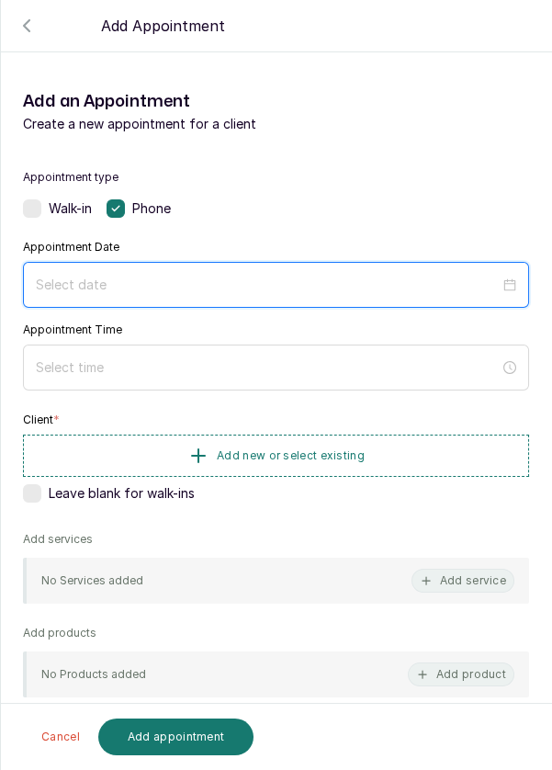
click at [193, 275] on input at bounding box center [268, 285] width 464 height 20
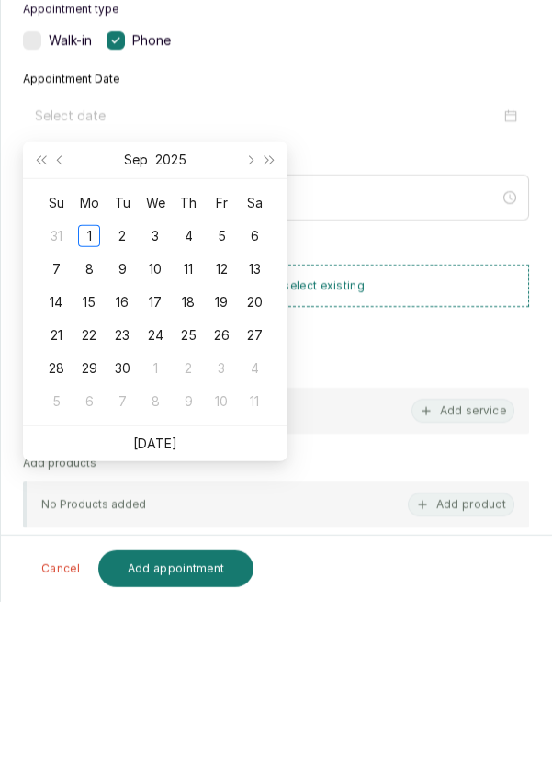
click at [166, 607] on link "Today" at bounding box center [155, 612] width 44 height 16
type input "[DATE]"
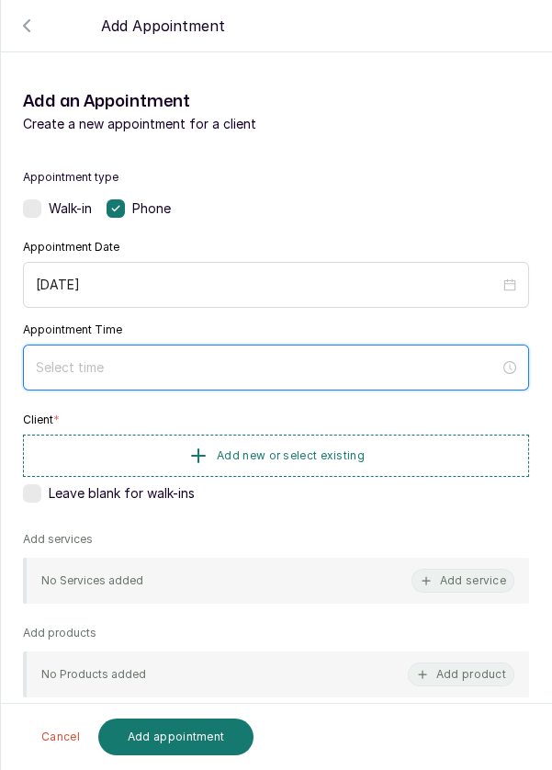
click at [190, 363] on input at bounding box center [268, 367] width 464 height 20
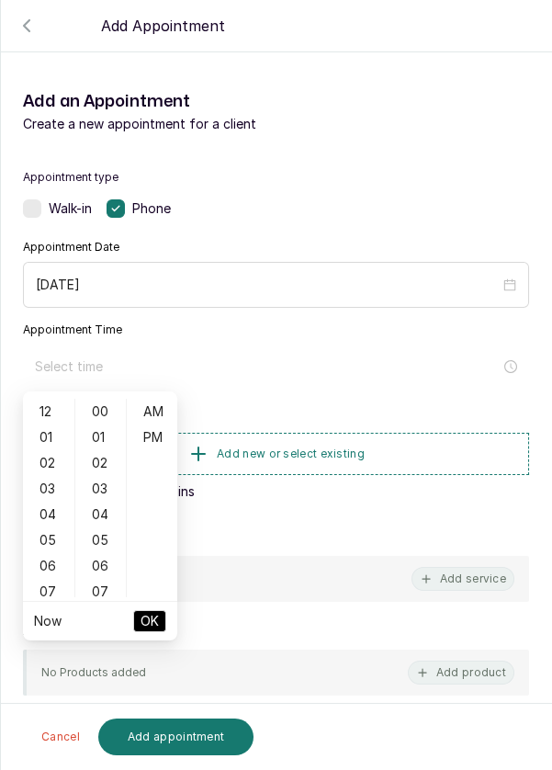
click at [47, 435] on div "01" at bounding box center [49, 437] width 44 height 26
click at [106, 593] on div "07" at bounding box center [101, 592] width 44 height 26
click at [112, 593] on div "14" at bounding box center [101, 592] width 44 height 26
click at [105, 593] on div "21" at bounding box center [101, 592] width 44 height 26
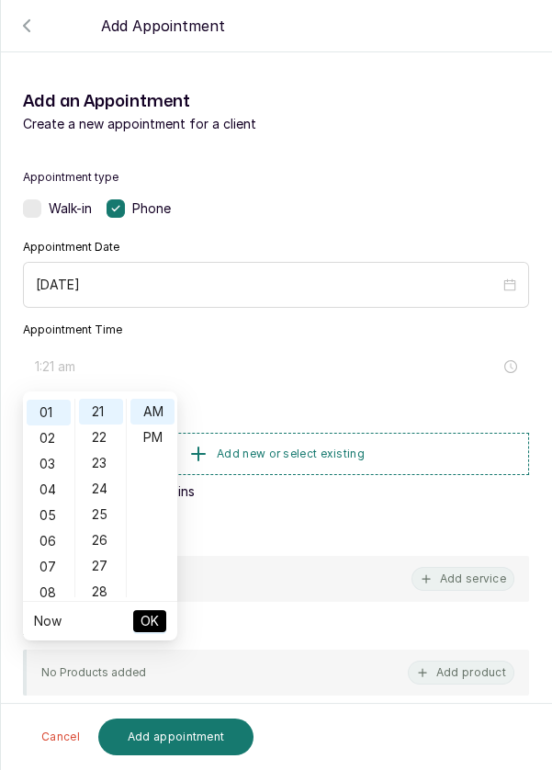
click at [107, 592] on div "28" at bounding box center [101, 592] width 44 height 26
click at [107, 467] on div "30" at bounding box center [101, 463] width 44 height 26
click at [166, 434] on div "PM" at bounding box center [152, 437] width 44 height 26
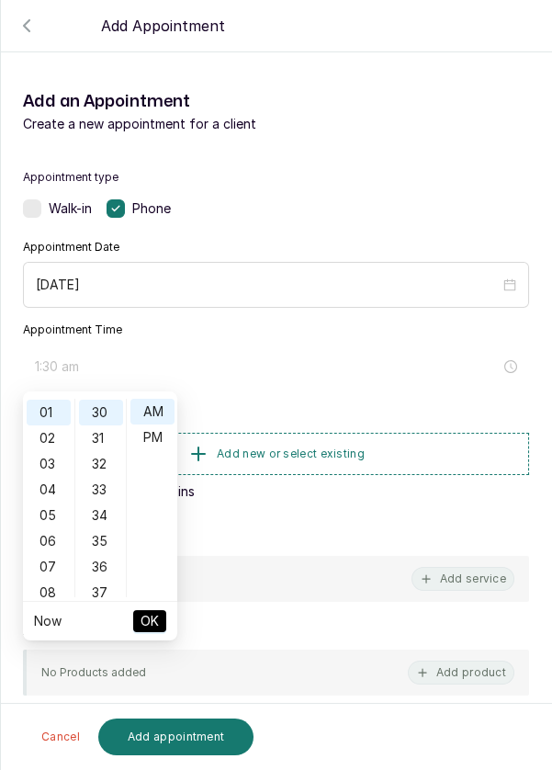
type input "1:30 pm"
click at [145, 616] on span "OK" at bounding box center [150, 621] width 18 height 35
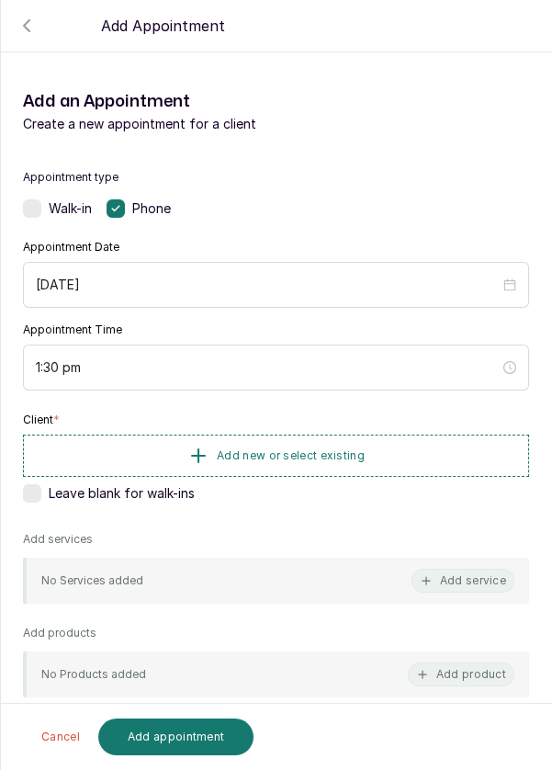
click at [319, 438] on button "Add new or select existing" at bounding box center [276, 456] width 506 height 42
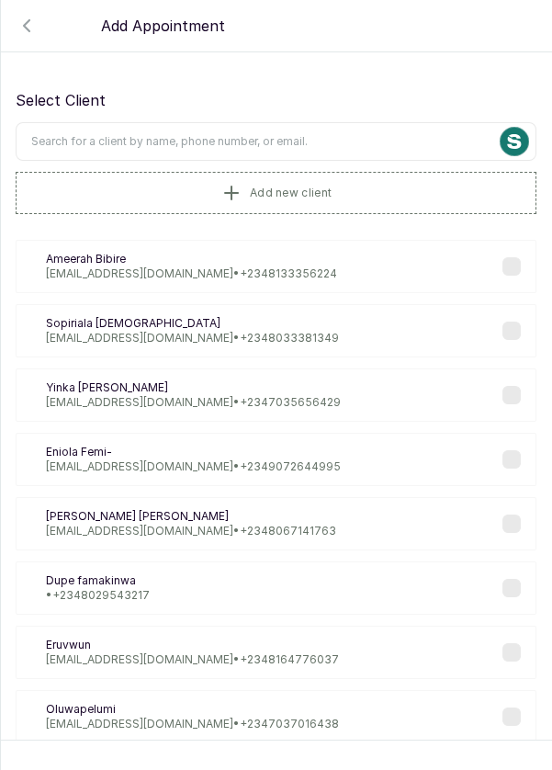
click at [81, 137] on input "text" at bounding box center [276, 141] width 521 height 39
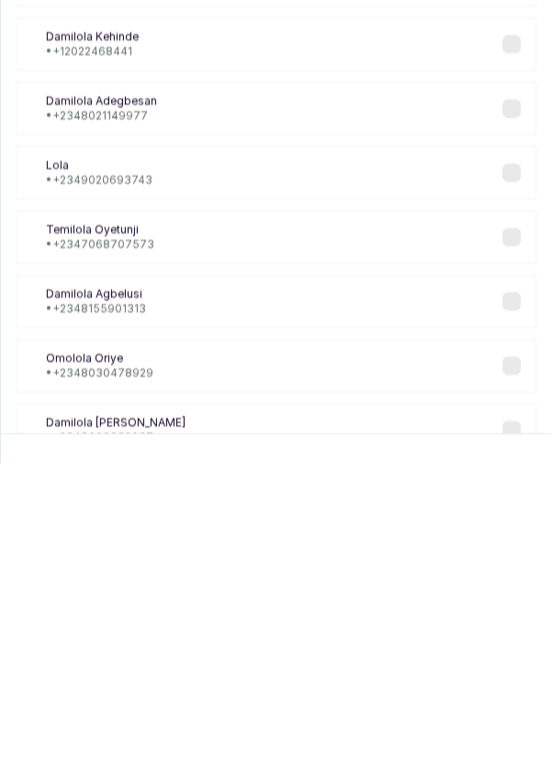
scroll to position [0, 0]
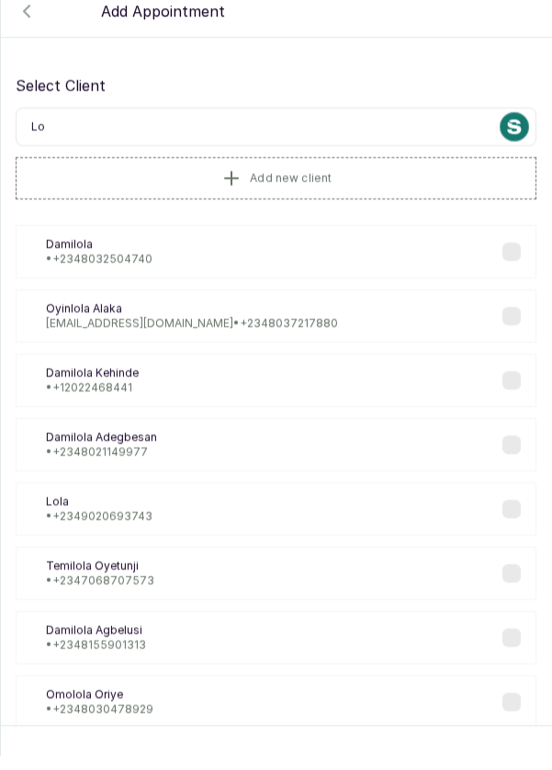
type input "L"
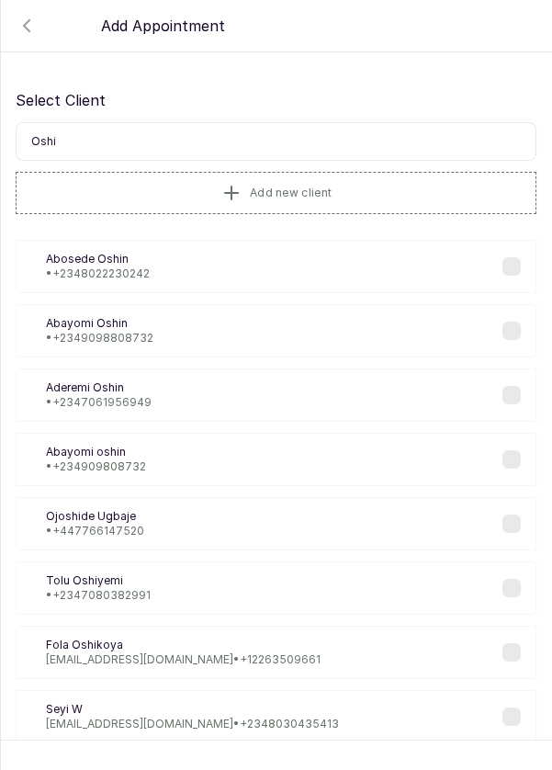
scroll to position [44, 0]
type input "Oshodi"
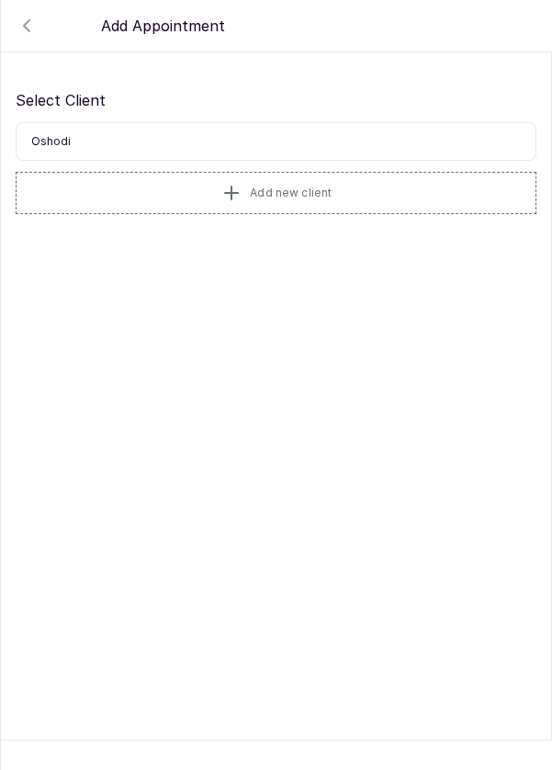
click at [323, 186] on span "Add new client" at bounding box center [291, 193] width 82 height 15
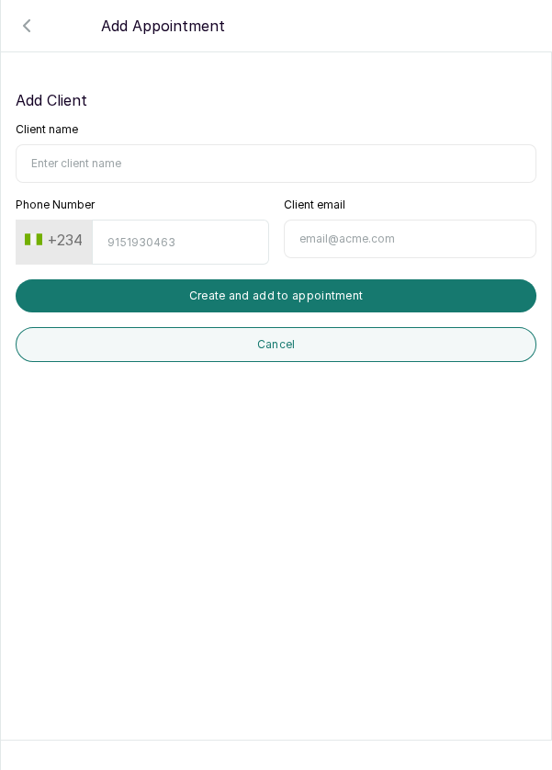
click at [141, 144] on input "Client name" at bounding box center [276, 163] width 521 height 39
type input "[PERSON_NAME]"
click at [170, 220] on input "Phone Number" at bounding box center [180, 242] width 176 height 45
type input "7017194820"
click at [263, 279] on button "Create and add to appointment" at bounding box center [276, 295] width 521 height 33
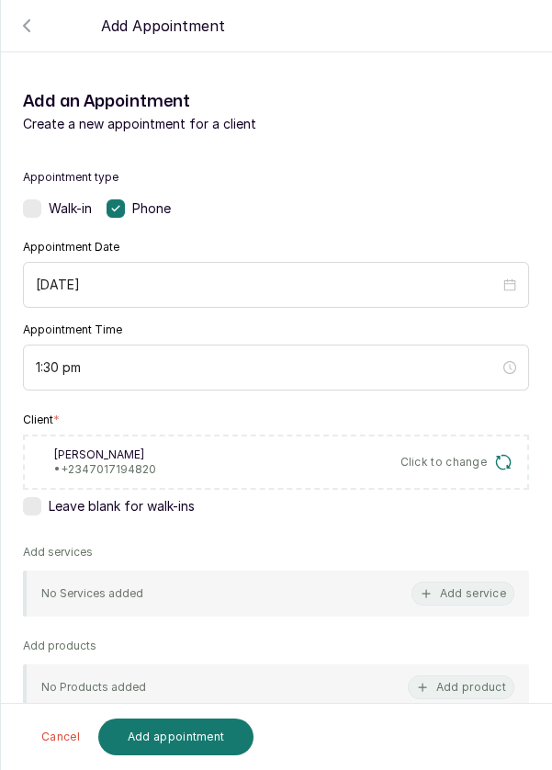
click at [480, 582] on button "Add service" at bounding box center [463, 594] width 103 height 24
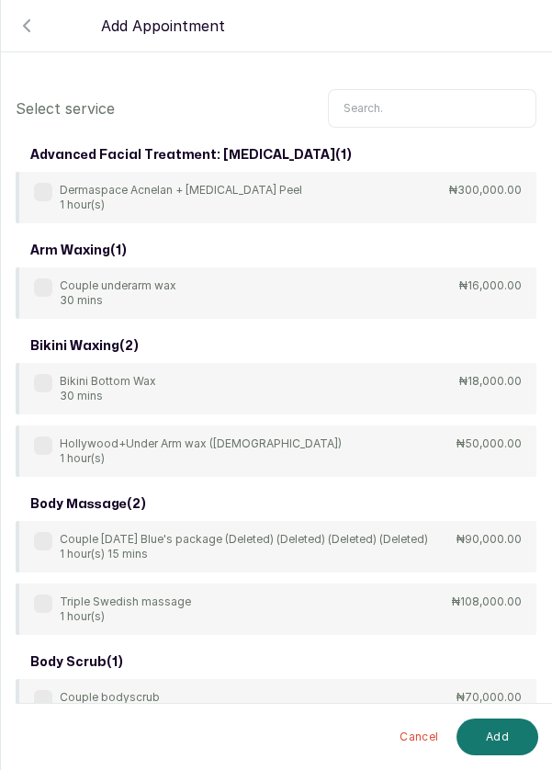
scroll to position [0, 0]
click at [398, 105] on input "text" at bounding box center [432, 108] width 209 height 39
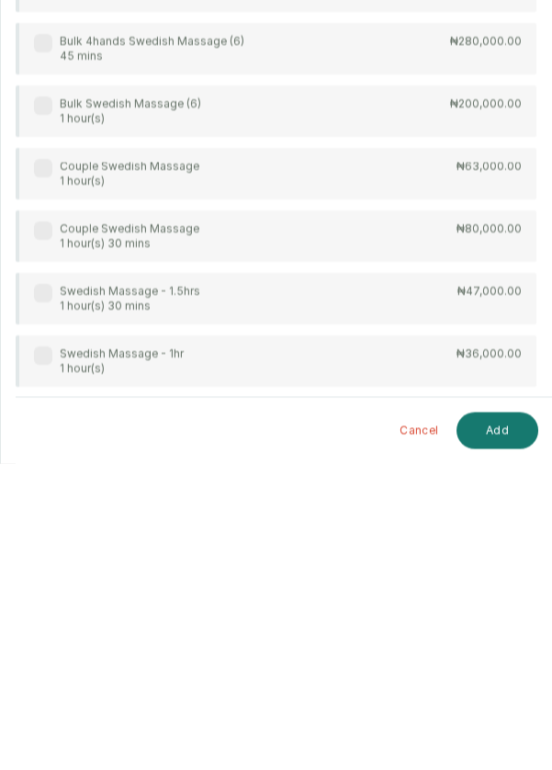
scroll to position [17, 0]
type input "Swe"
click at [41, 653] on div "Swedish Massage - 1hr 1 hour(s)" at bounding box center [109, 667] width 150 height 29
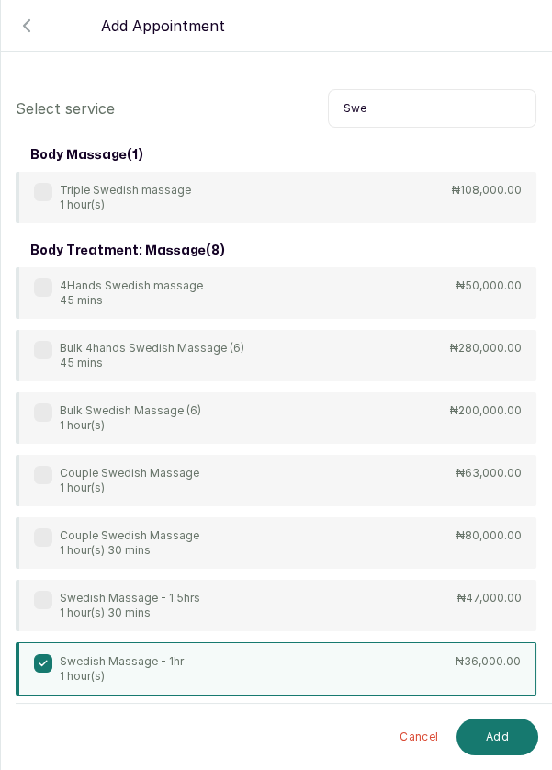
click at [493, 721] on button "Add" at bounding box center [498, 736] width 82 height 37
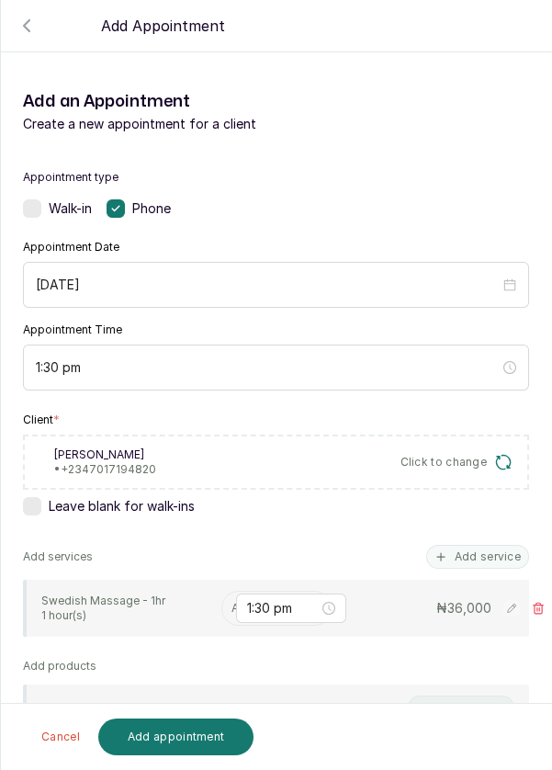
click at [232, 602] on input "text" at bounding box center [233, 608] width 3 height 13
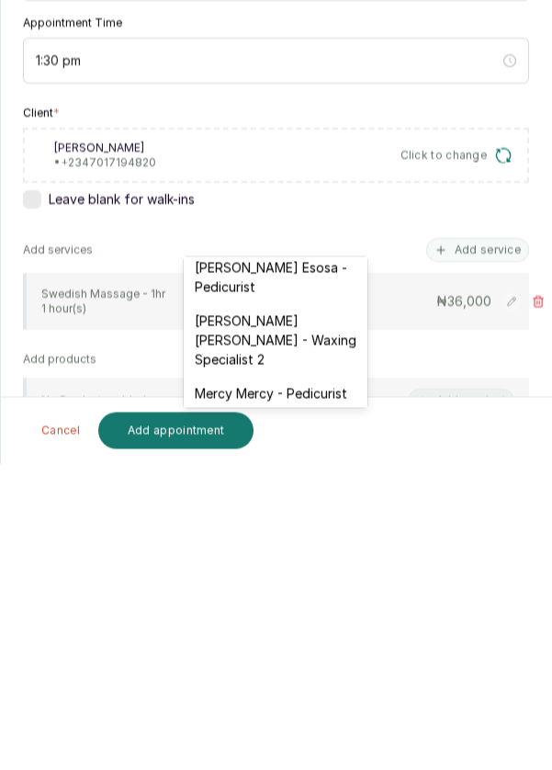
scroll to position [277, 0]
click at [266, 636] on div "Mary Archibong Edet - Waxing Specialist 2" at bounding box center [276, 646] width 184 height 73
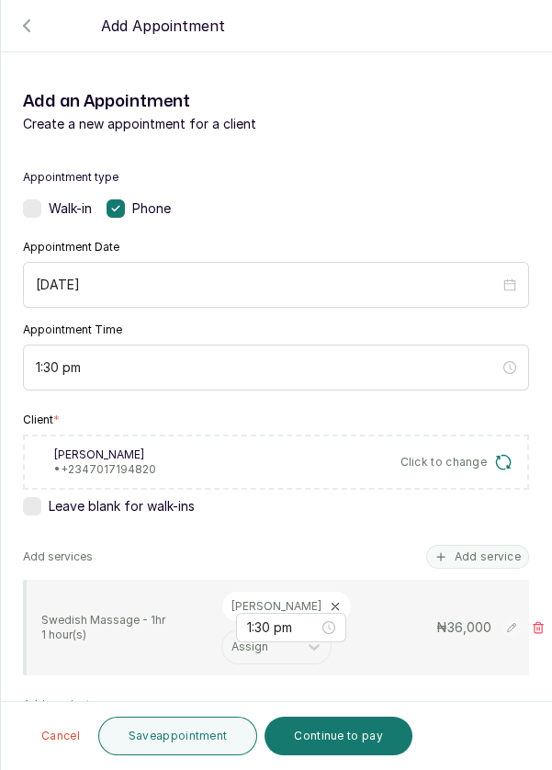
click at [358, 740] on button "Continue to pay" at bounding box center [339, 736] width 148 height 39
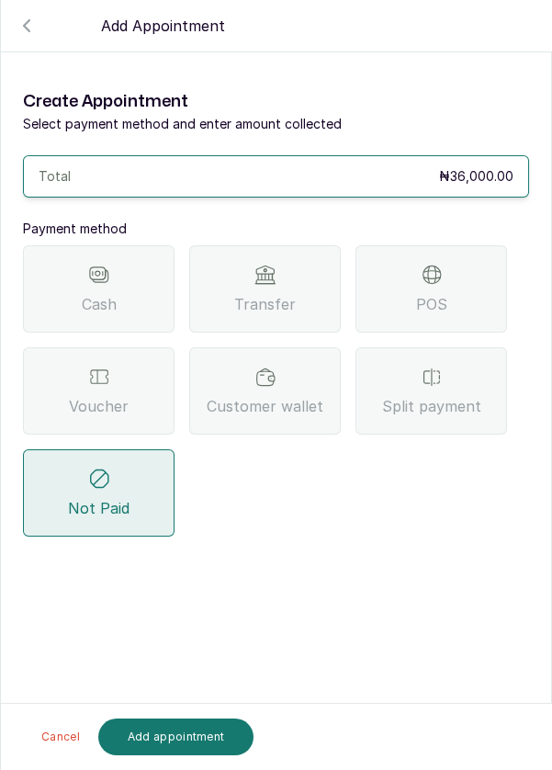
scroll to position [0, 0]
click at [266, 299] on span "Transfer" at bounding box center [265, 304] width 62 height 22
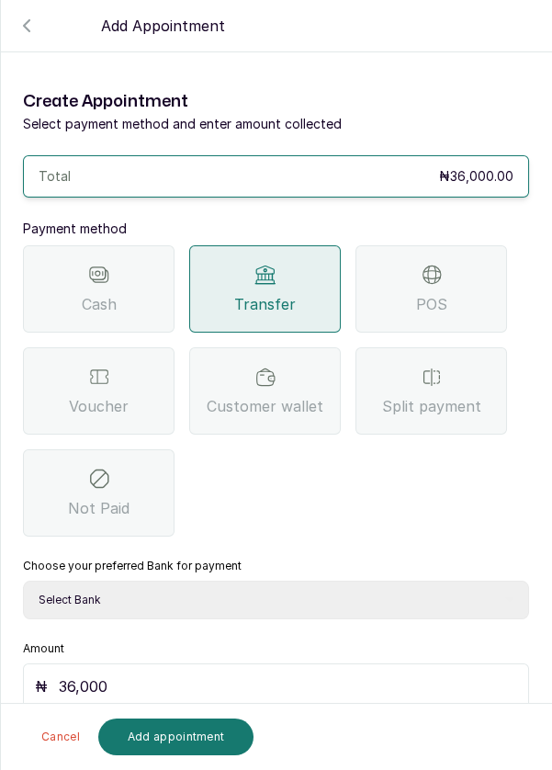
click at [239, 599] on select "Select Bank DERMASPACE ESTHETIC & WELLNESS CENT Sterling Bank DERMASPACEEST/DER…" at bounding box center [276, 600] width 506 height 39
select select "818ea5c0-5b47-4751-8f35-6fc14409c533"
click at [23, 581] on select "Select Bank DERMASPACE ESTHETIC & WELLNESS CENT Sterling Bank DERMASPACEEST/DER…" at bounding box center [276, 600] width 506 height 39
click at [169, 742] on button "Add appointment" at bounding box center [176, 736] width 156 height 37
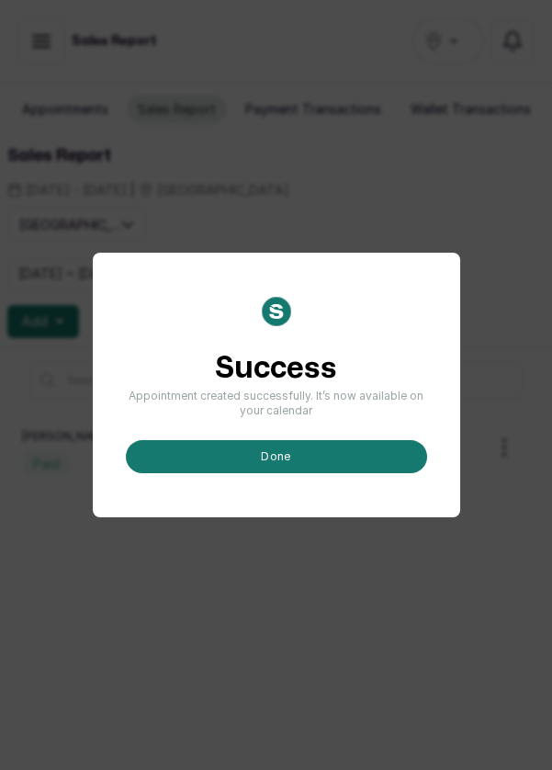
click at [313, 473] on button "done" at bounding box center [276, 456] width 301 height 33
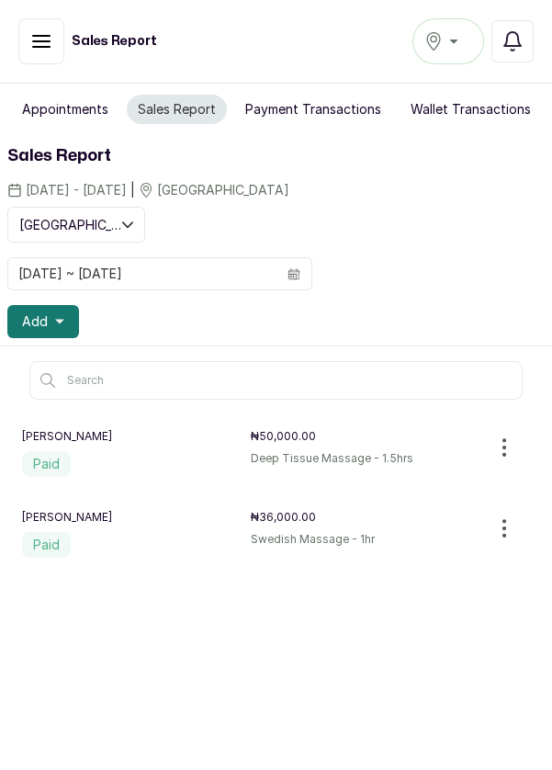
click at [47, 313] on button "Add" at bounding box center [43, 321] width 72 height 33
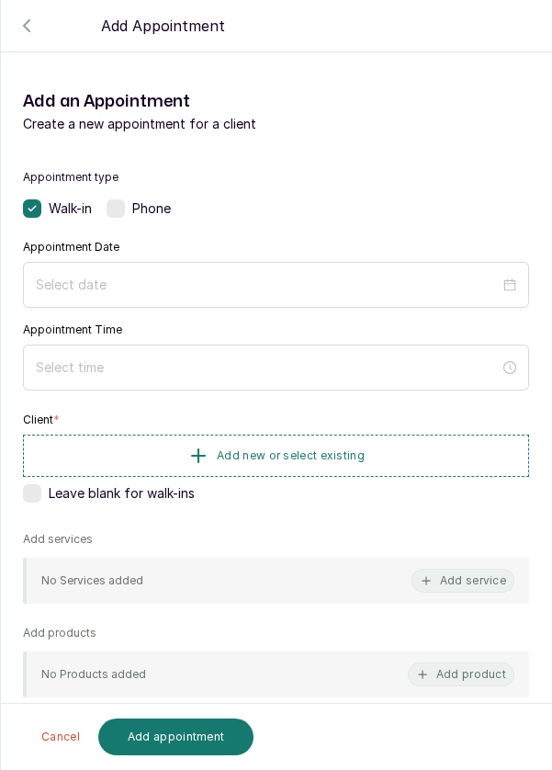
click at [122, 210] on label at bounding box center [116, 208] width 18 height 18
click at [150, 263] on div at bounding box center [276, 285] width 506 height 46
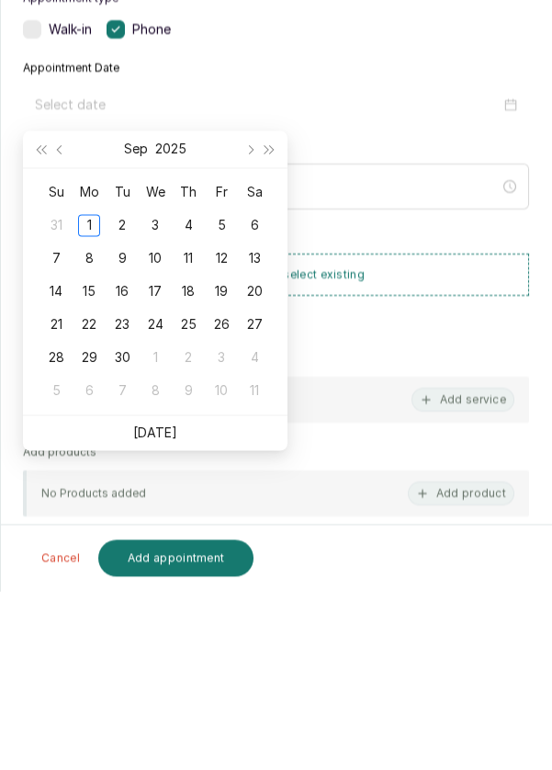
click at [163, 605] on link "Today" at bounding box center [155, 612] width 44 height 16
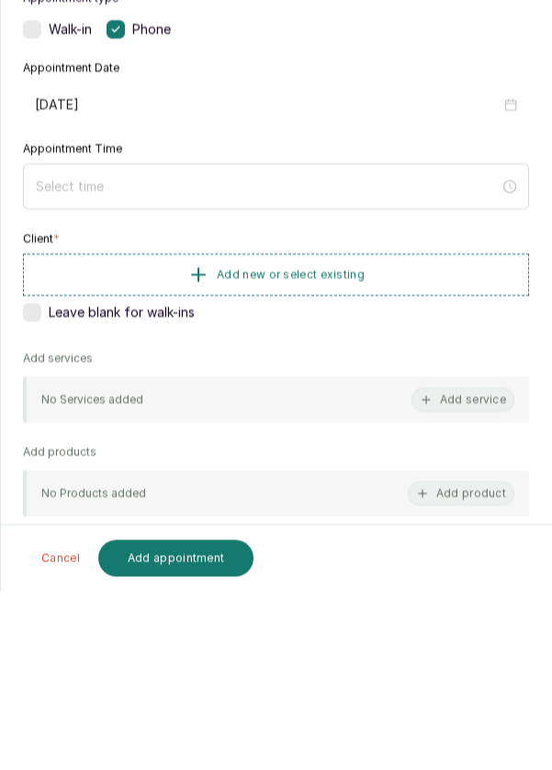
type input "[DATE]"
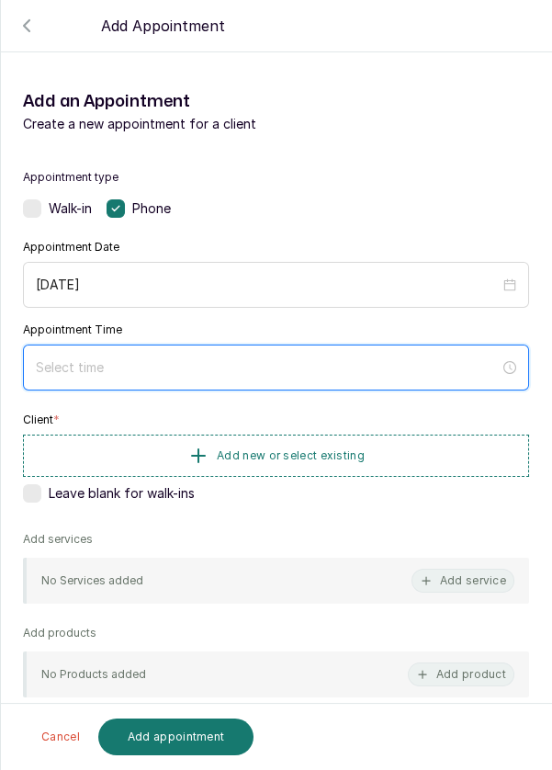
click at [132, 363] on input at bounding box center [268, 367] width 464 height 20
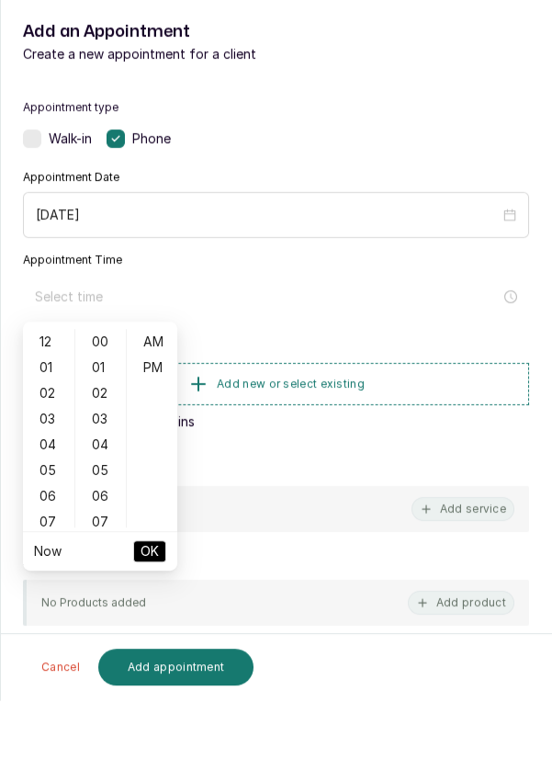
click at [49, 463] on div "02" at bounding box center [49, 463] width 44 height 26
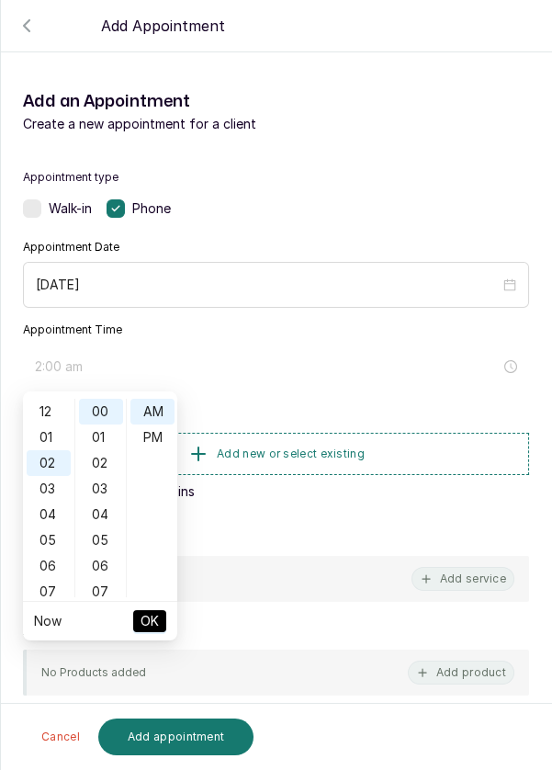
scroll to position [51, 0]
click at [151, 439] on div "PM" at bounding box center [152, 437] width 44 height 26
type input "2:00 pm"
click at [143, 621] on span "OK" at bounding box center [150, 621] width 18 height 35
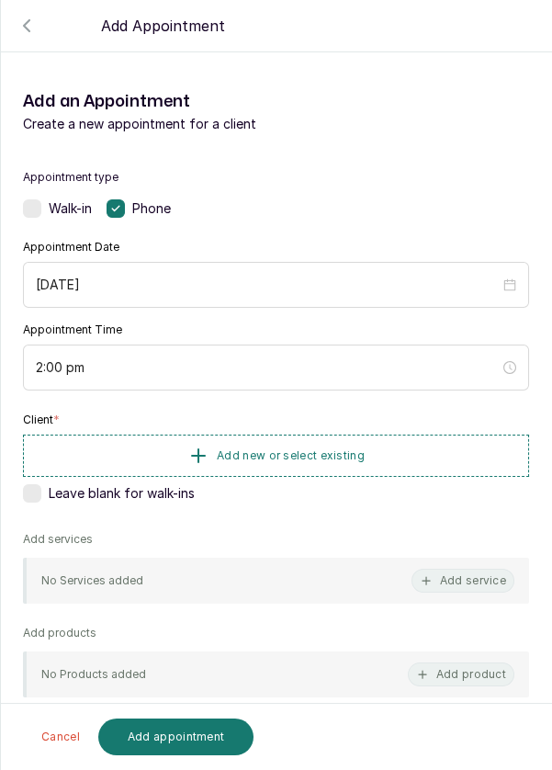
click at [279, 449] on span "Add new or select existing" at bounding box center [291, 455] width 148 height 15
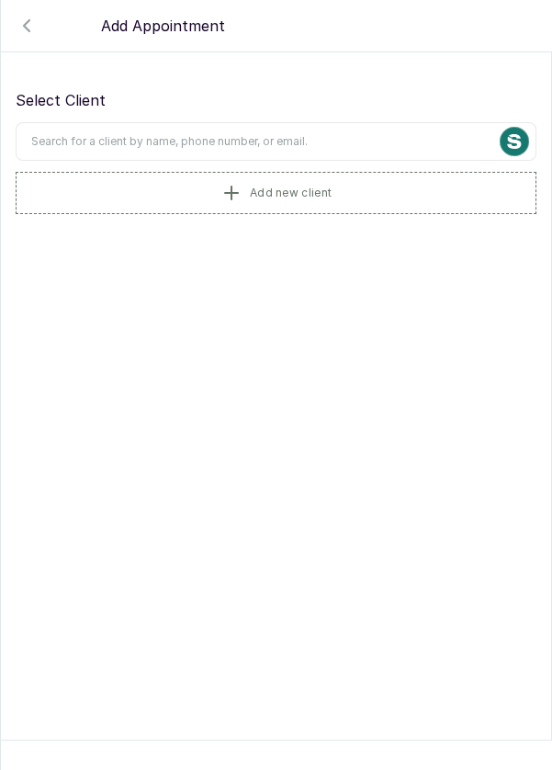
click at [175, 191] on button "Add new client" at bounding box center [276, 193] width 521 height 42
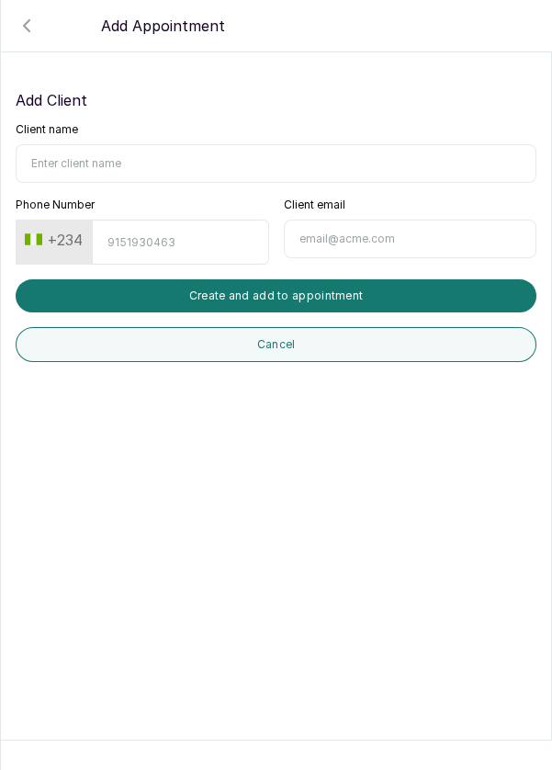
click at [93, 161] on input "Client name" at bounding box center [276, 163] width 521 height 39
type input "Evi"
click at [131, 235] on input "Phone Number" at bounding box center [180, 242] width 176 height 45
type input "7060734350"
click at [299, 283] on button "Create and add to appointment" at bounding box center [276, 295] width 521 height 33
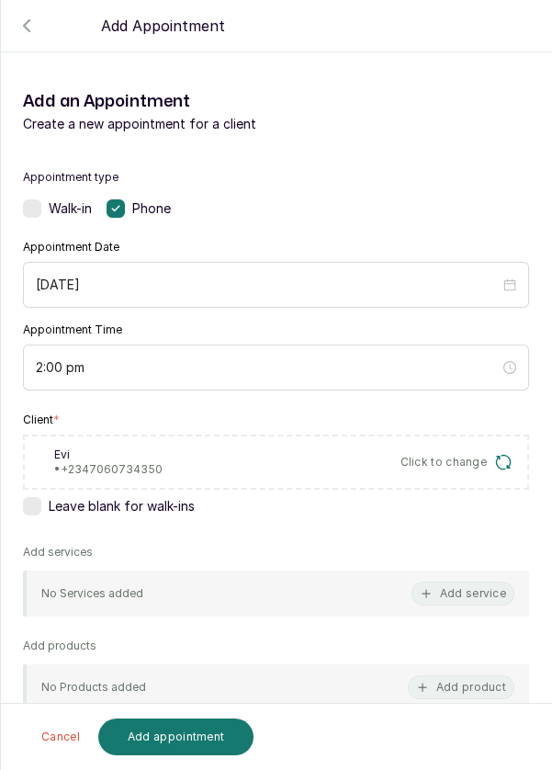
click at [478, 591] on button "Add service" at bounding box center [463, 594] width 103 height 24
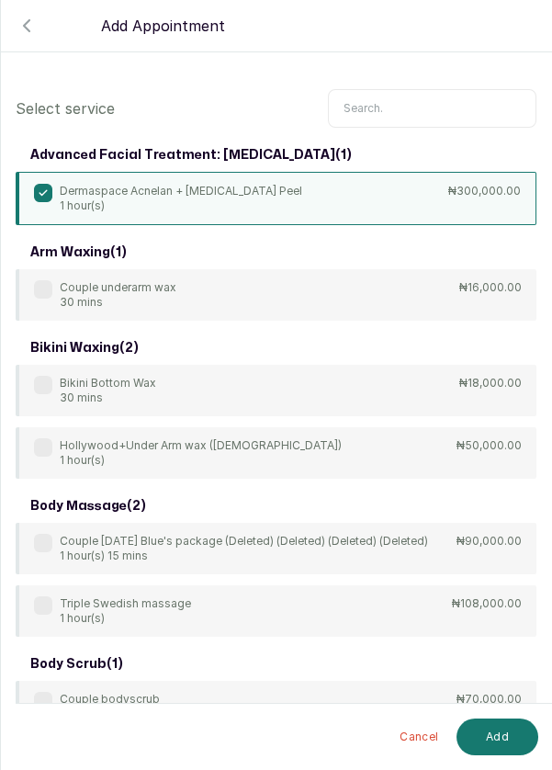
scroll to position [0, 0]
click at [371, 102] on input "text" at bounding box center [432, 108] width 209 height 39
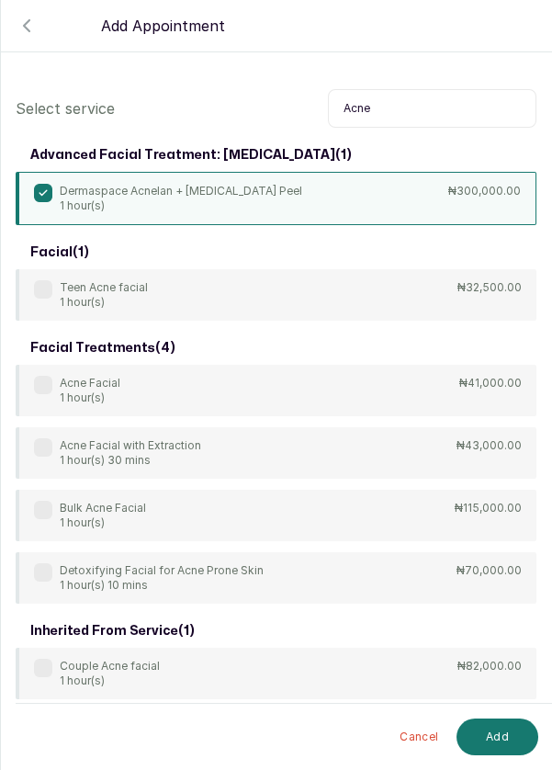
type input "Acne"
click at [379, 186] on div "Dermaspace Acnelan + Depigmentation Peel 1 hour(s) ₦300,000.00" at bounding box center [276, 198] width 521 height 53
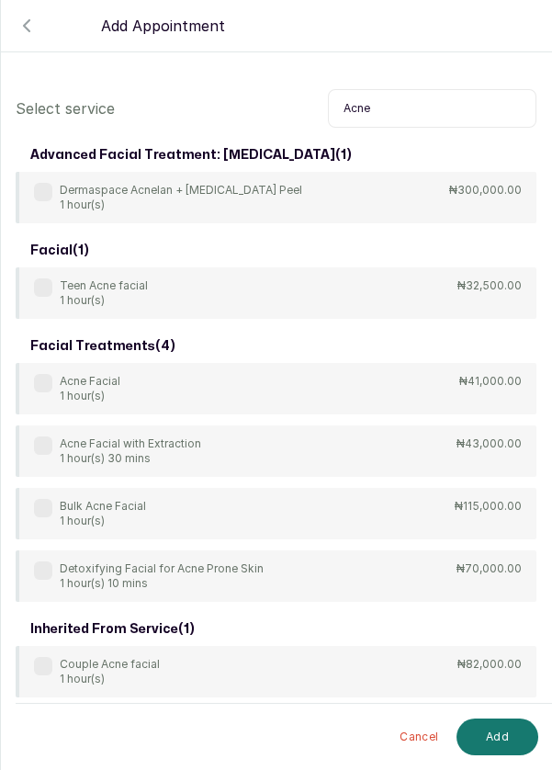
click at [42, 381] on label at bounding box center [43, 383] width 18 height 18
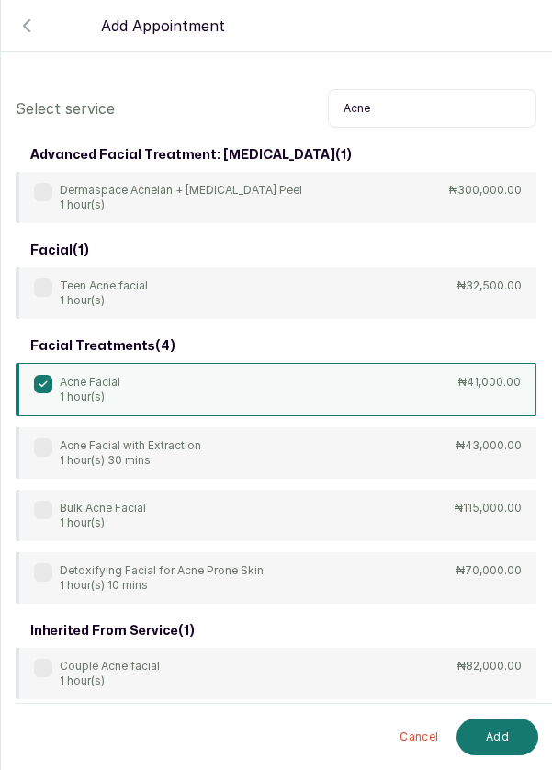
click at [503, 749] on button "Add" at bounding box center [498, 736] width 82 height 37
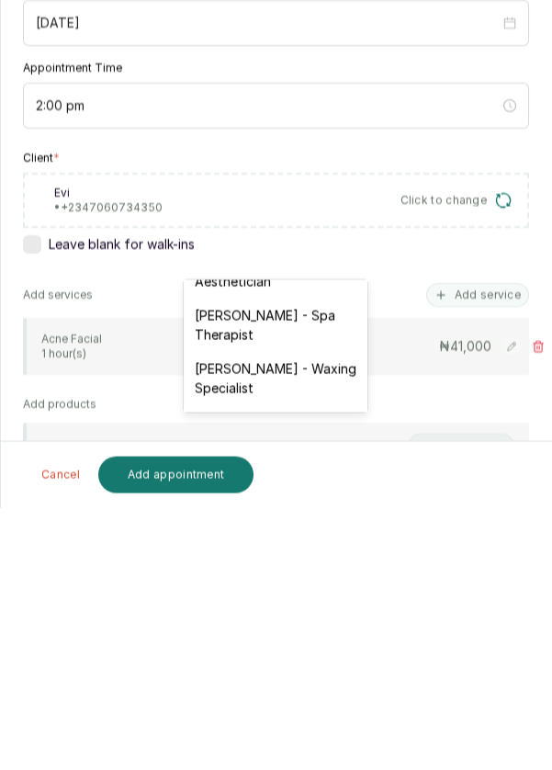
scroll to position [116, 0]
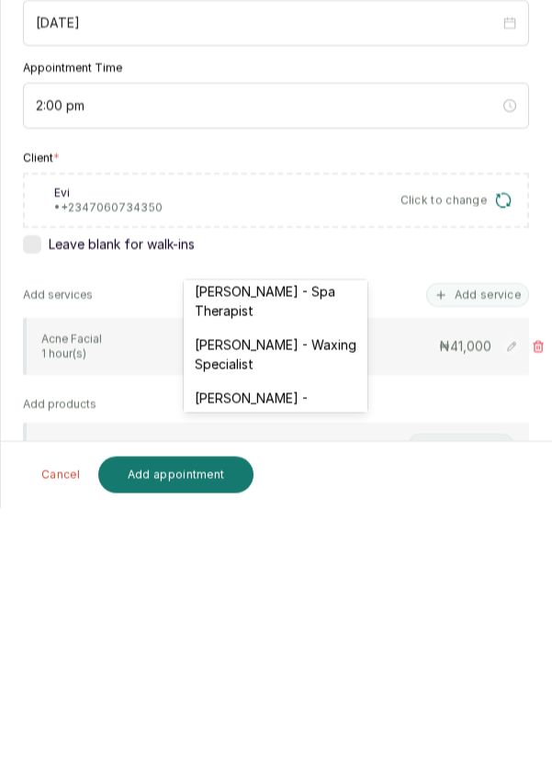
click at [283, 613] on div "Mayowa Ajani - Waxing Specialist" at bounding box center [276, 616] width 184 height 53
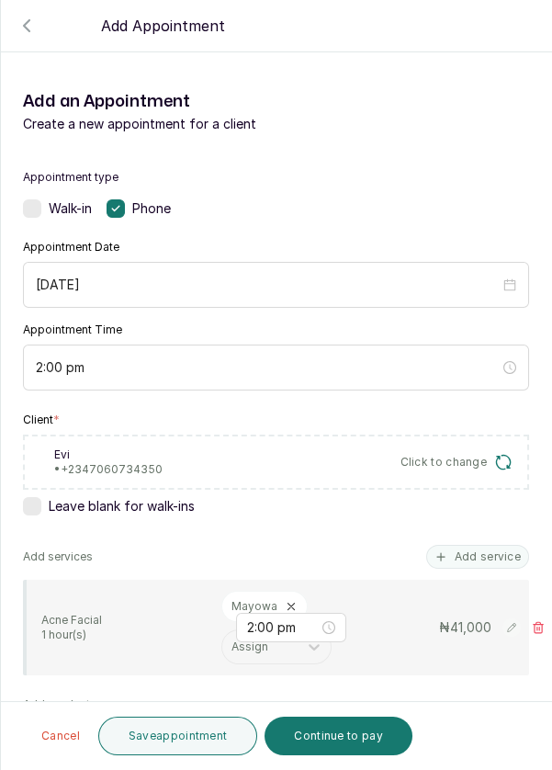
click at [337, 743] on button "Continue to pay" at bounding box center [339, 736] width 148 height 39
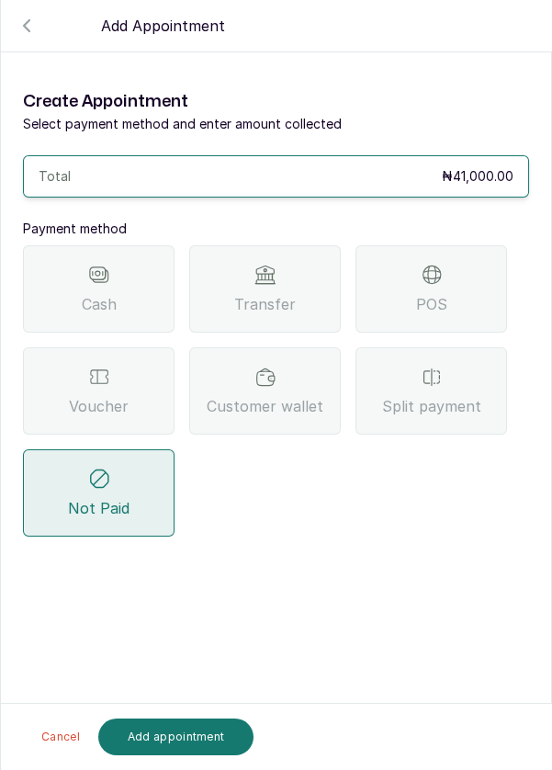
click at [446, 245] on div "POS" at bounding box center [432, 288] width 152 height 87
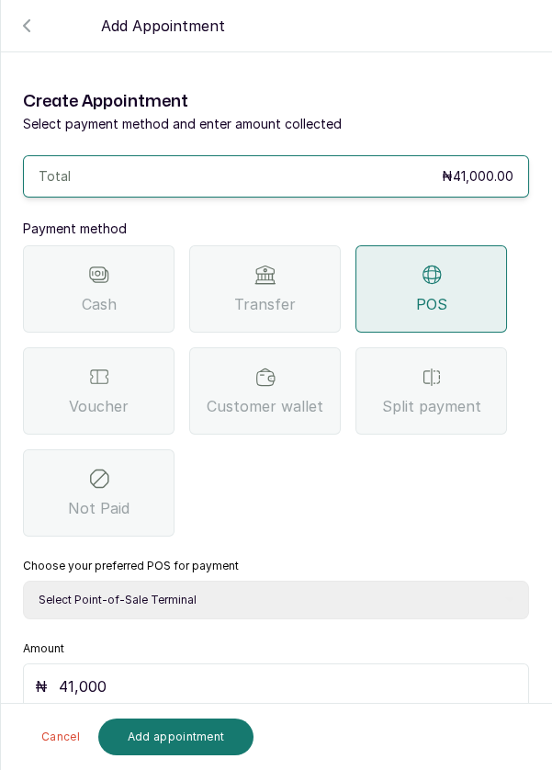
click at [303, 581] on select "Select Point-of-Sale Terminal Pos- Flutterwave Zenith Bank POS - Paga Paga POS …" at bounding box center [276, 600] width 506 height 39
select select "ea021b39-a6bc-4e4d-b5d1-02cb72451b32"
click at [23, 581] on select "Select Point-of-Sale Terminal Pos- Flutterwave Zenith Bank POS - Paga Paga POS …" at bounding box center [276, 600] width 506 height 39
click at [150, 743] on button "Add appointment" at bounding box center [176, 736] width 156 height 37
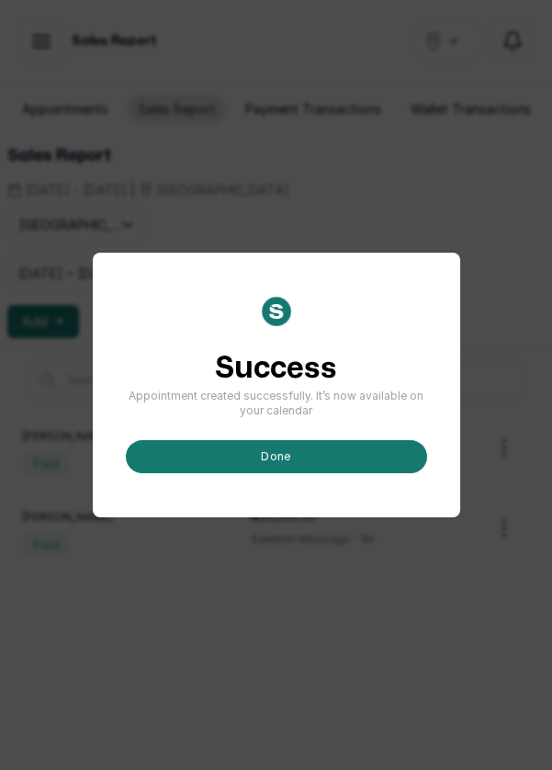
click at [303, 473] on button "done" at bounding box center [276, 456] width 301 height 33
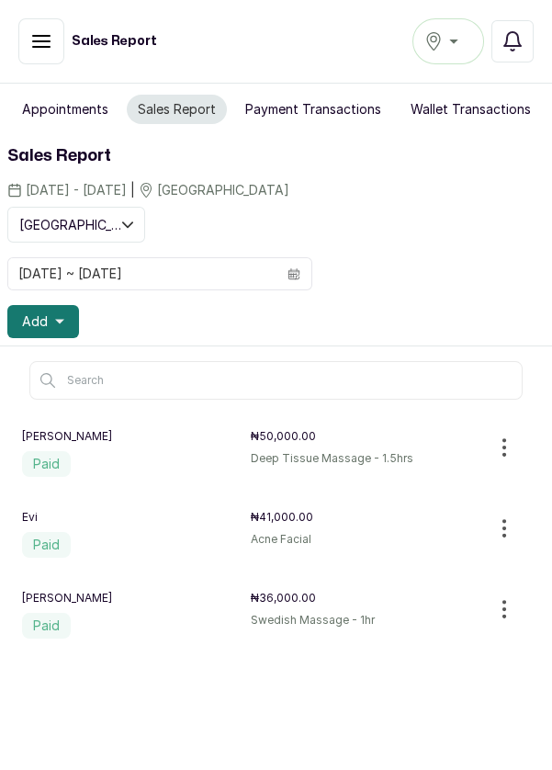
click at [51, 323] on button "Add" at bounding box center [43, 321] width 72 height 33
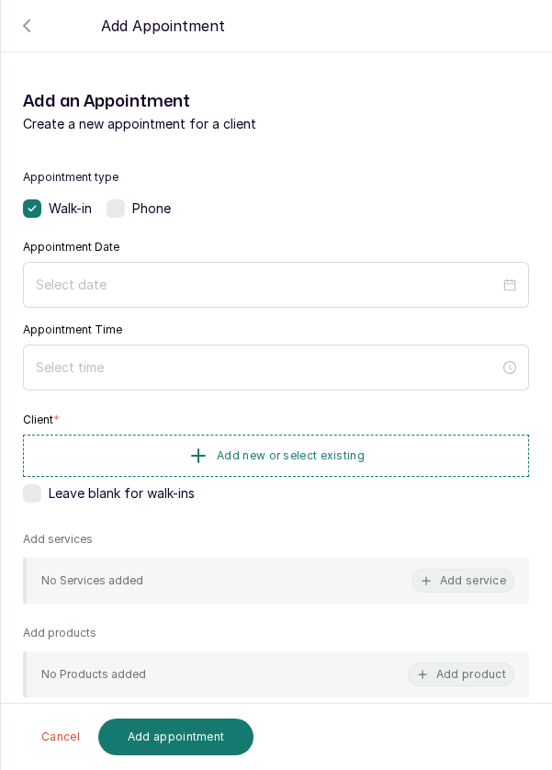
click at [115, 208] on label at bounding box center [116, 208] width 18 height 18
click at [113, 266] on div at bounding box center [276, 285] width 506 height 46
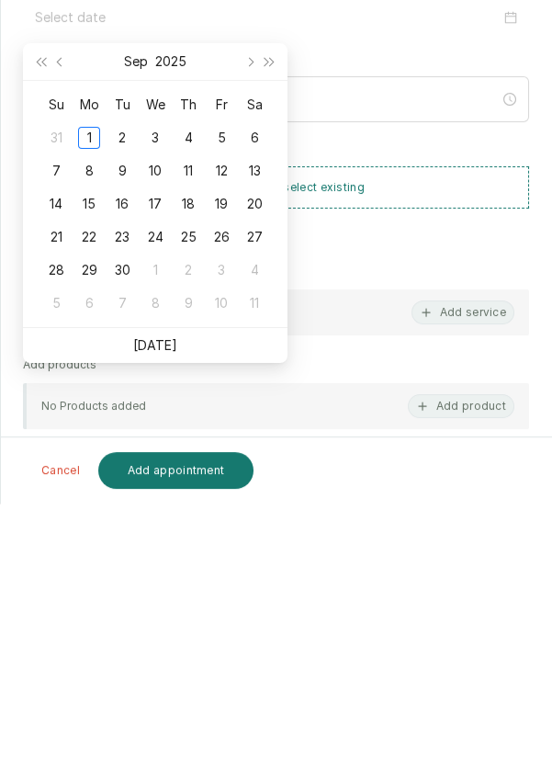
click at [169, 606] on link "Today" at bounding box center [155, 612] width 44 height 16
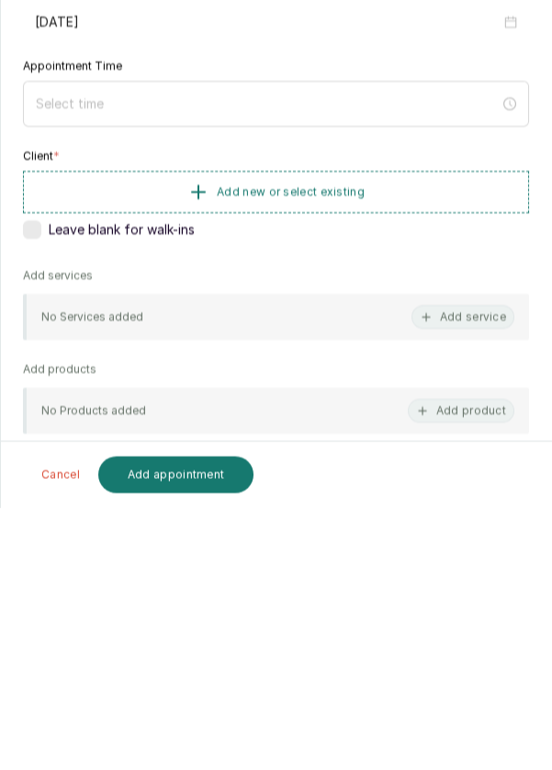
type input "[DATE]"
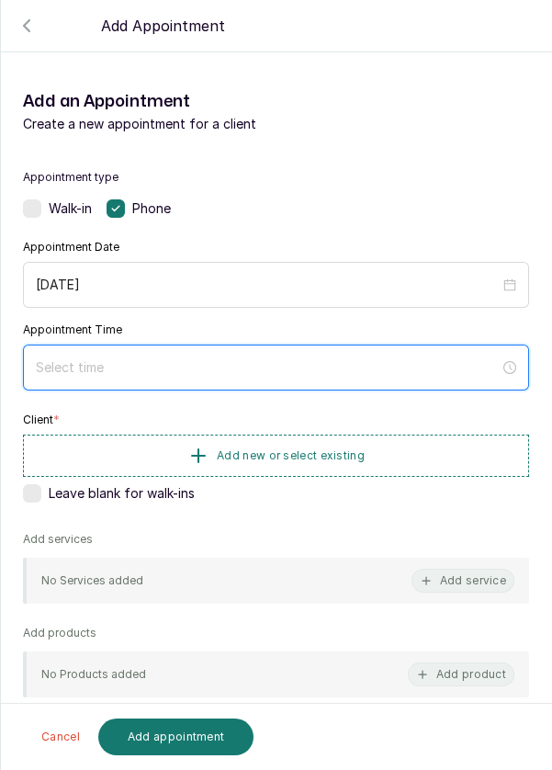
click at [143, 358] on input at bounding box center [268, 367] width 464 height 20
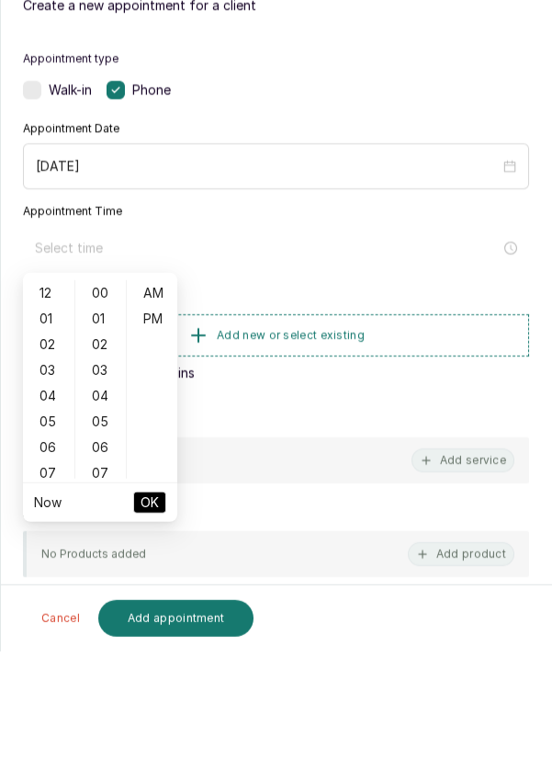
click at [50, 513] on div "04" at bounding box center [49, 515] width 44 height 26
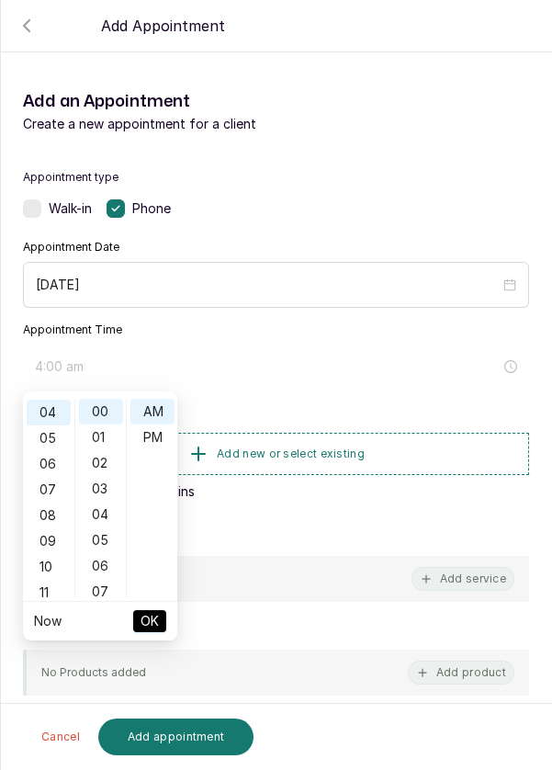
scroll to position [102, 0]
click at [162, 428] on div "PM" at bounding box center [152, 437] width 44 height 26
type input "4:00 pm"
click at [150, 627] on span "OK" at bounding box center [150, 621] width 18 height 35
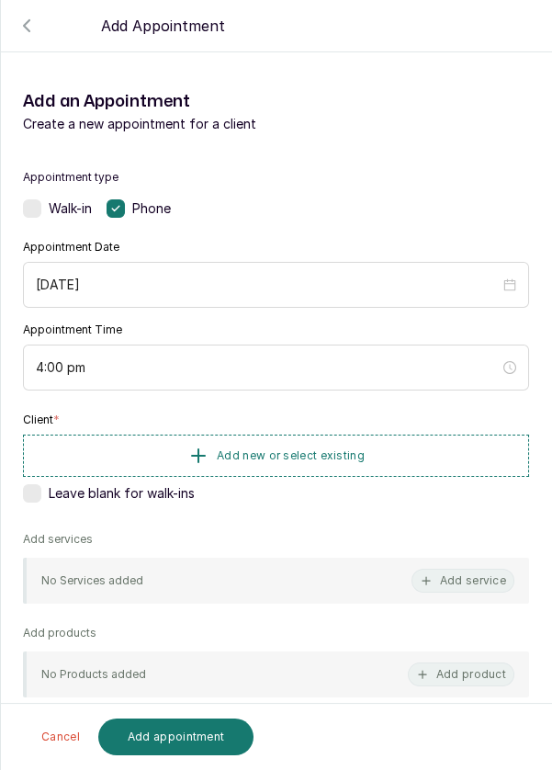
click at [246, 448] on span "Add new or select existing" at bounding box center [291, 455] width 148 height 15
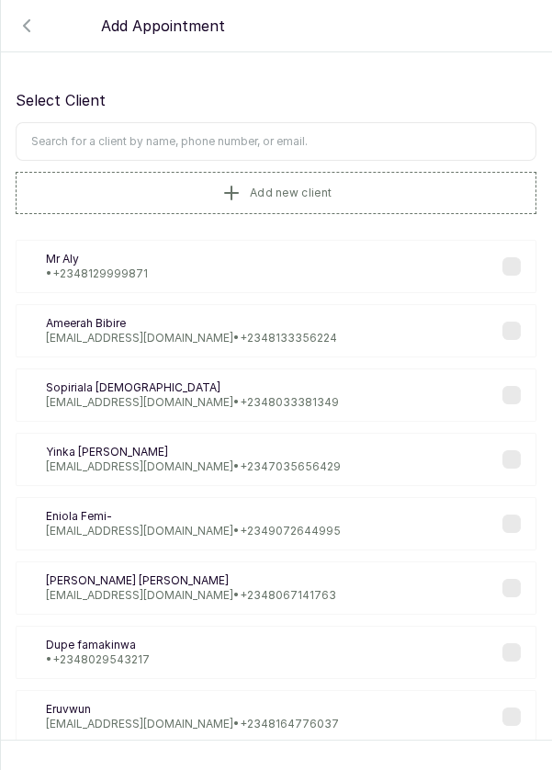
click at [111, 138] on input "text" at bounding box center [276, 141] width 521 height 39
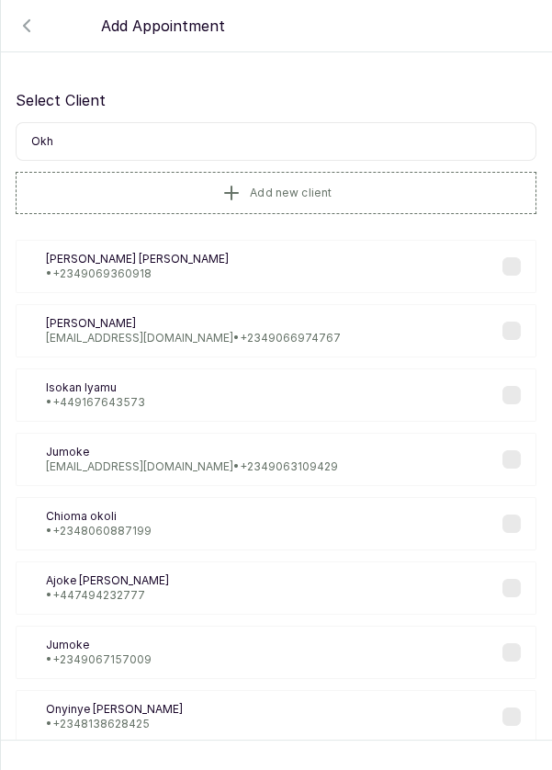
type input "Okha"
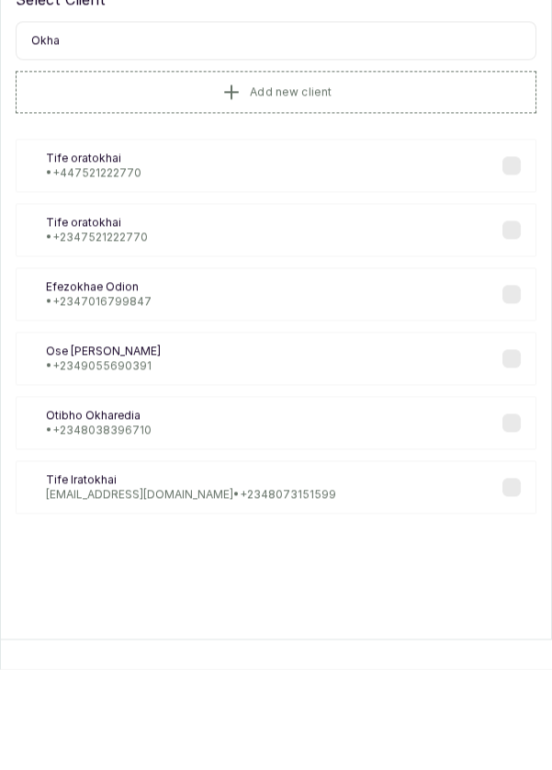
click at [134, 524] on p "• +234 8038396710" at bounding box center [99, 531] width 106 height 15
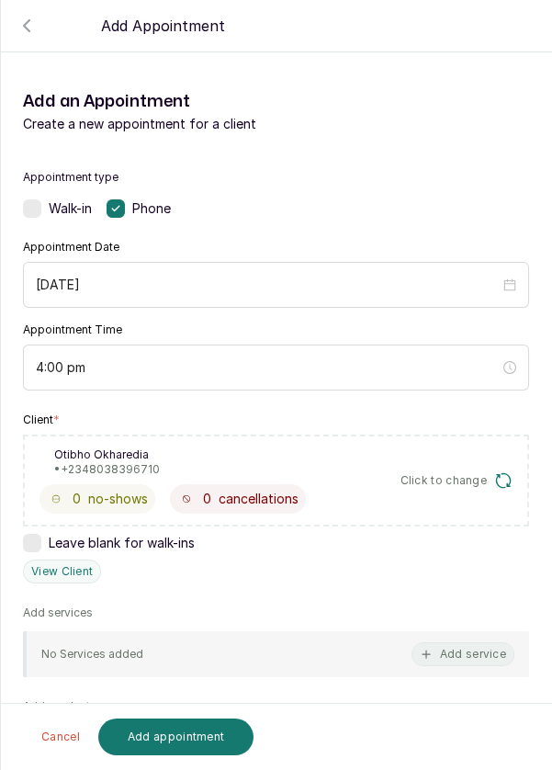
click at [476, 649] on button "Add service" at bounding box center [463, 654] width 103 height 24
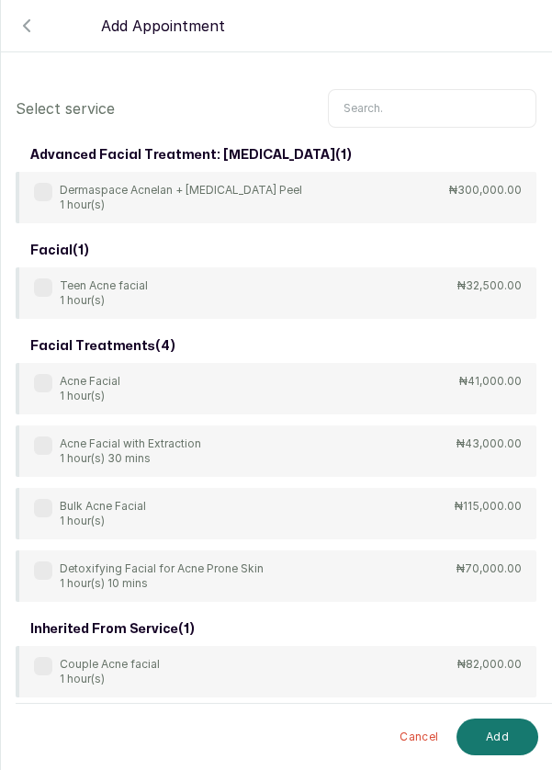
scroll to position [73, 0]
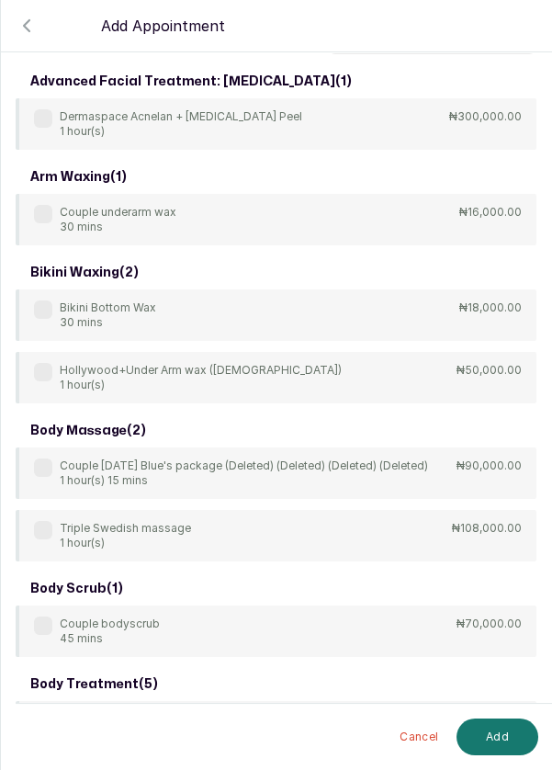
click at [373, 54] on input "text" at bounding box center [432, 35] width 209 height 39
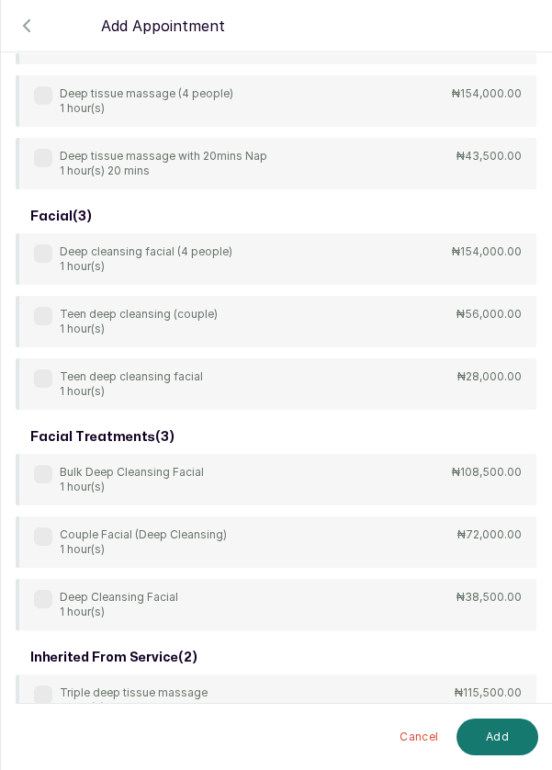
scroll to position [551, 0]
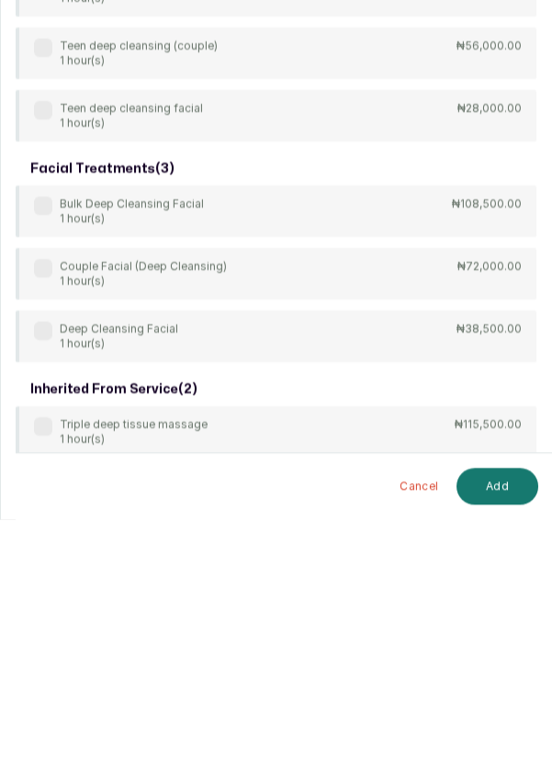
type input "Dee"
click at [50, 576] on div "body treatment: massage ( 9 ) 4Hands Deep Tissue Massage 45 mins ₦55,000.00 Bul…" at bounding box center [276, 179] width 521 height 1183
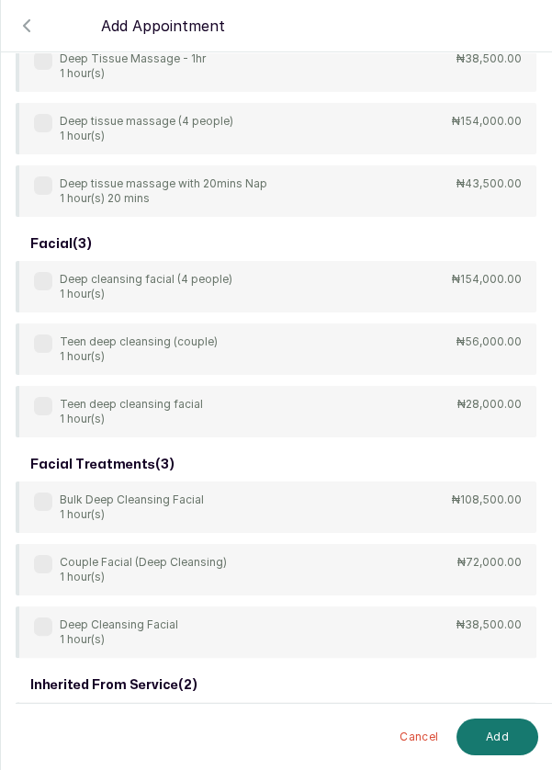
scroll to position [509, 0]
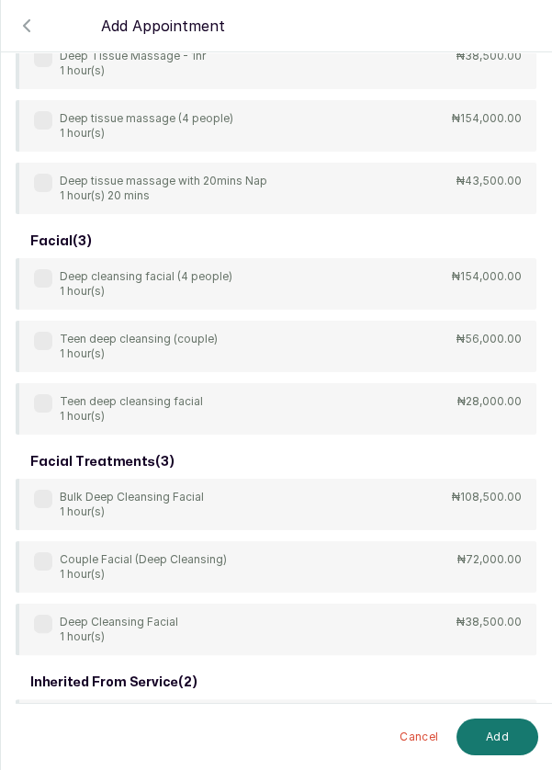
click at [31, 621] on div "Deep Cleansing Facial 1 hour(s) ₦38,500.00" at bounding box center [276, 629] width 521 height 51
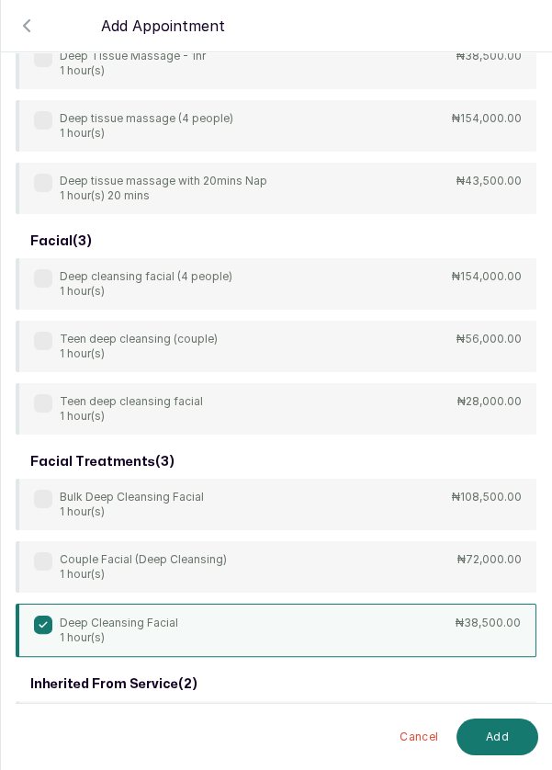
click at [495, 739] on button "Add" at bounding box center [498, 736] width 82 height 37
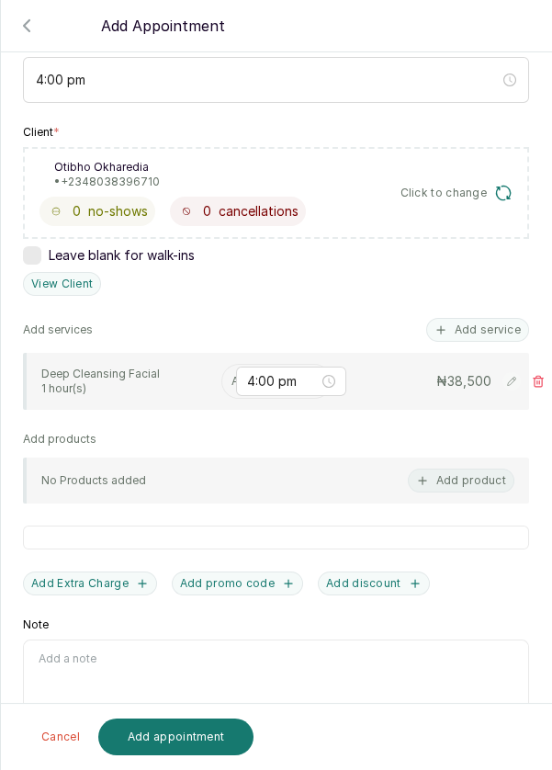
scroll to position [88, 0]
click at [232, 375] on input "text" at bounding box center [233, 381] width 3 height 13
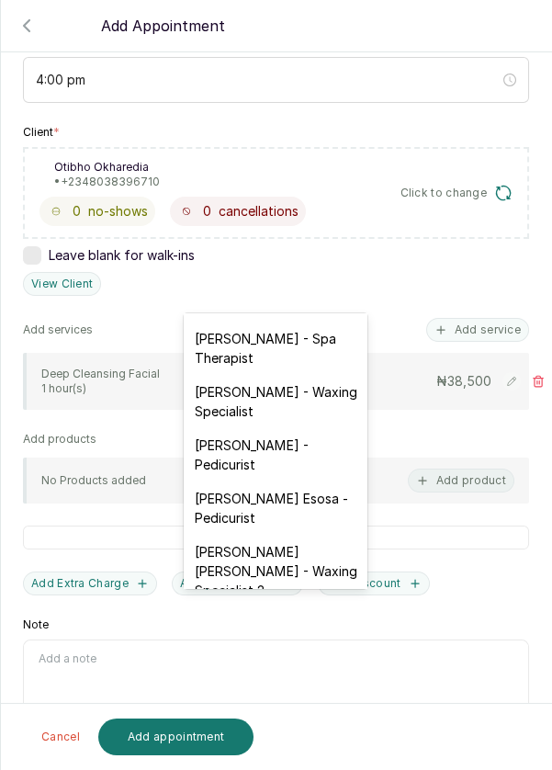
scroll to position [107, 0]
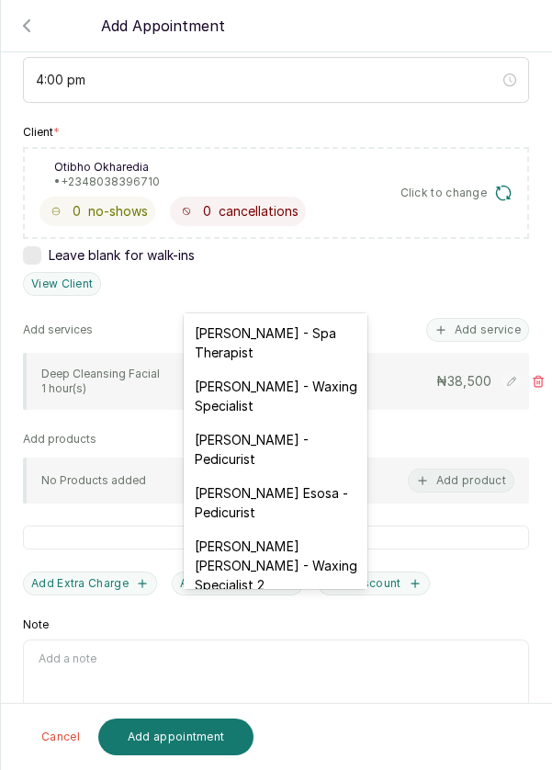
click at [264, 386] on div "Mayowa Ajani - Waxing Specialist" at bounding box center [276, 395] width 184 height 53
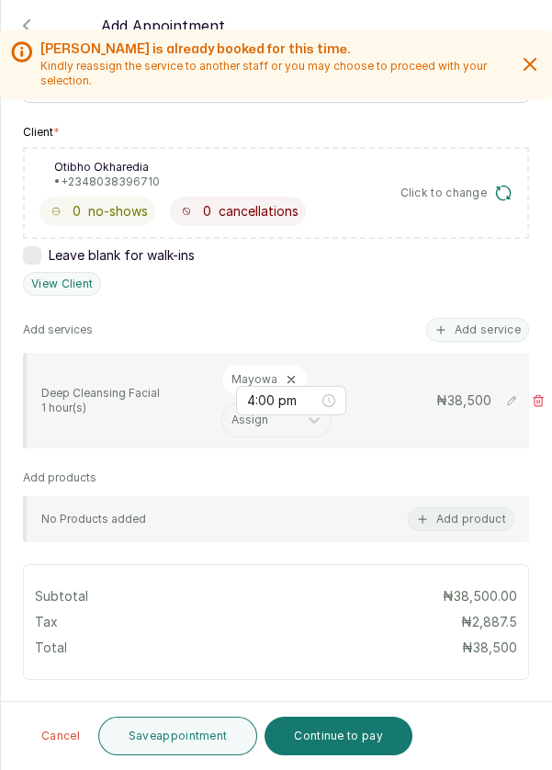
click at [322, 737] on button "Continue to pay" at bounding box center [339, 736] width 148 height 39
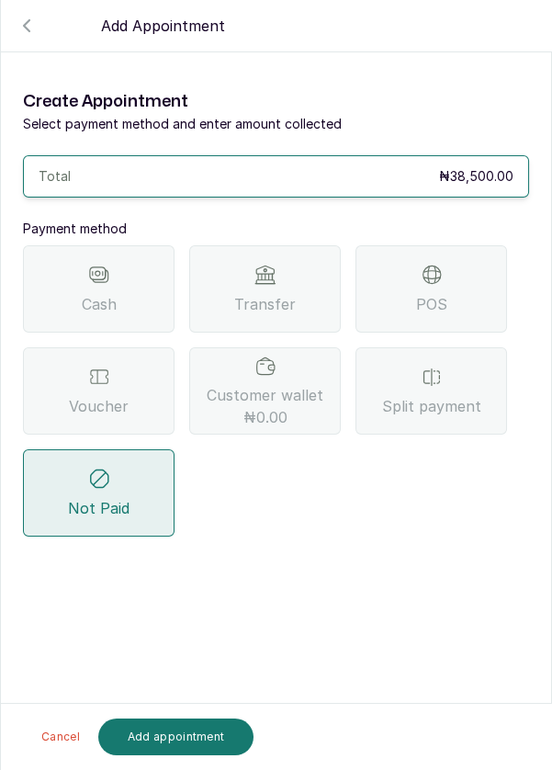
scroll to position [0, 0]
click at [133, 347] on div "Voucher" at bounding box center [99, 390] width 152 height 87
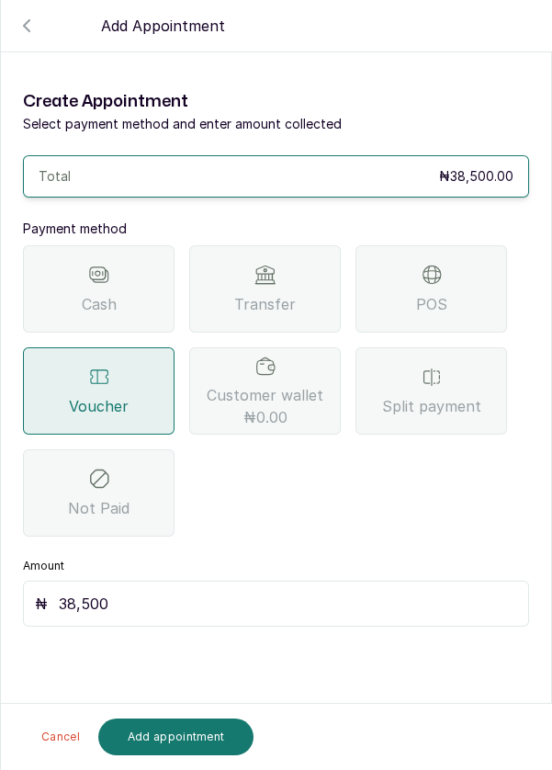
click at [188, 738] on button "Add appointment" at bounding box center [176, 736] width 156 height 37
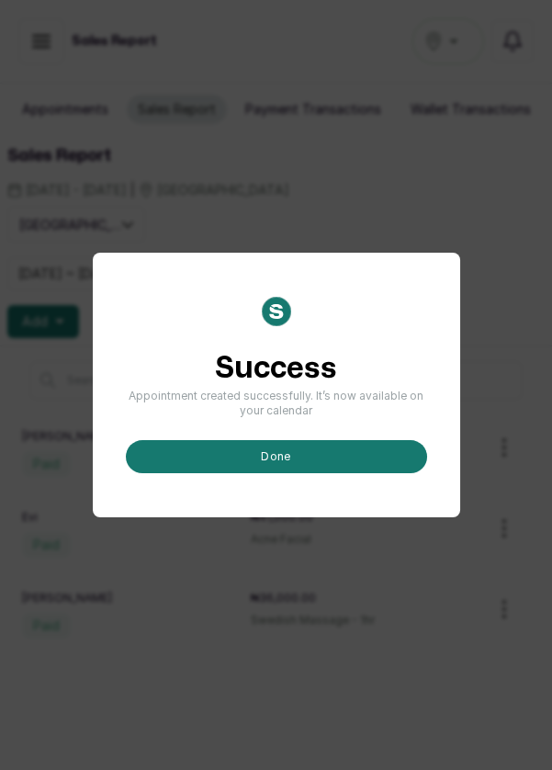
click at [289, 473] on button "done" at bounding box center [276, 456] width 301 height 33
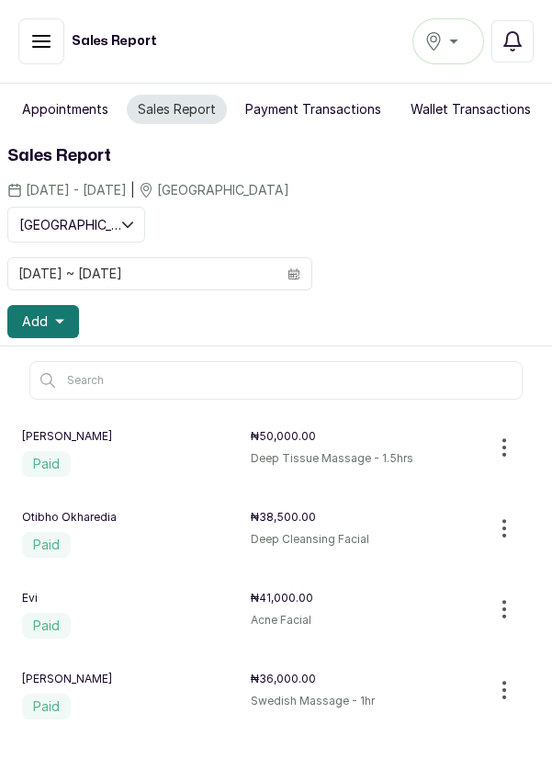
click at [44, 316] on span "Add" at bounding box center [35, 321] width 26 height 18
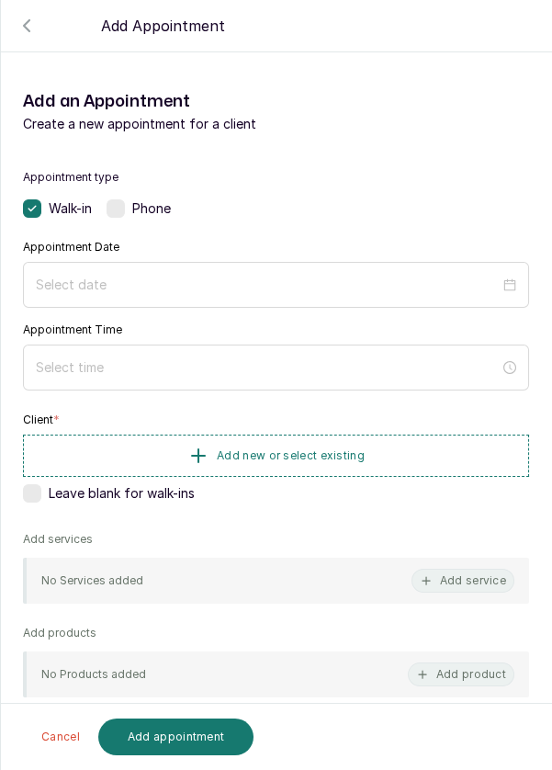
click at [131, 210] on div "Phone" at bounding box center [139, 208] width 64 height 18
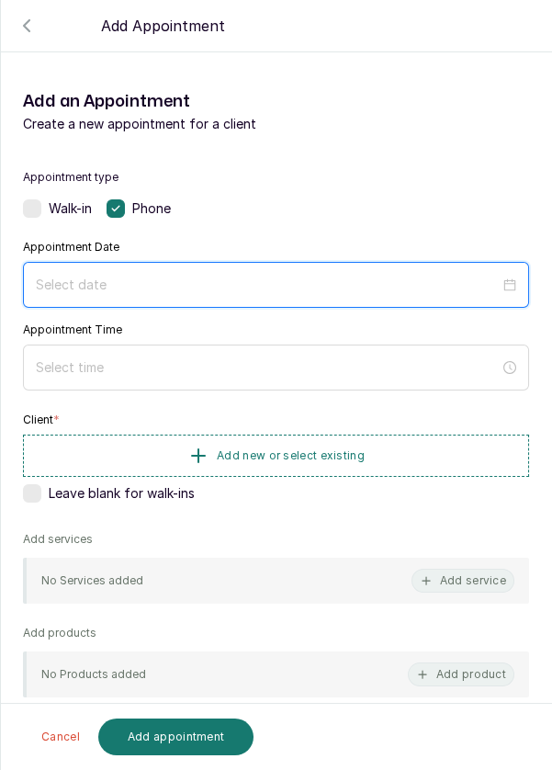
click at [106, 277] on input at bounding box center [268, 285] width 464 height 20
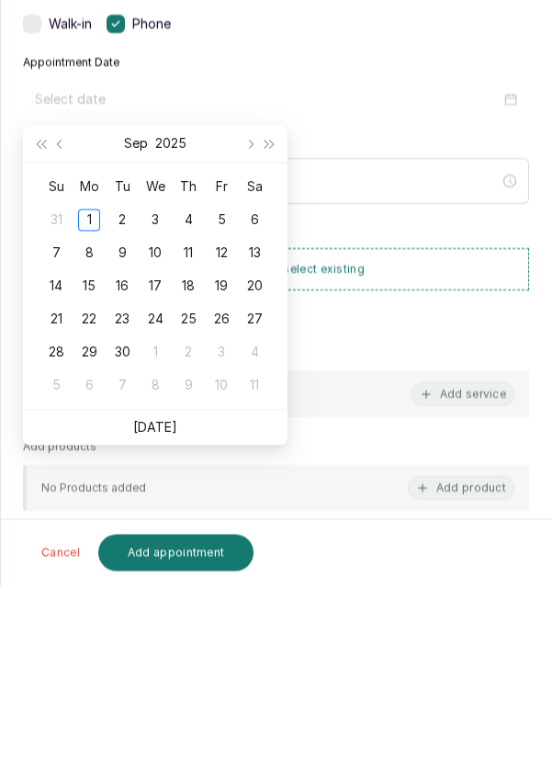
click at [153, 610] on link "Today" at bounding box center [155, 612] width 44 height 16
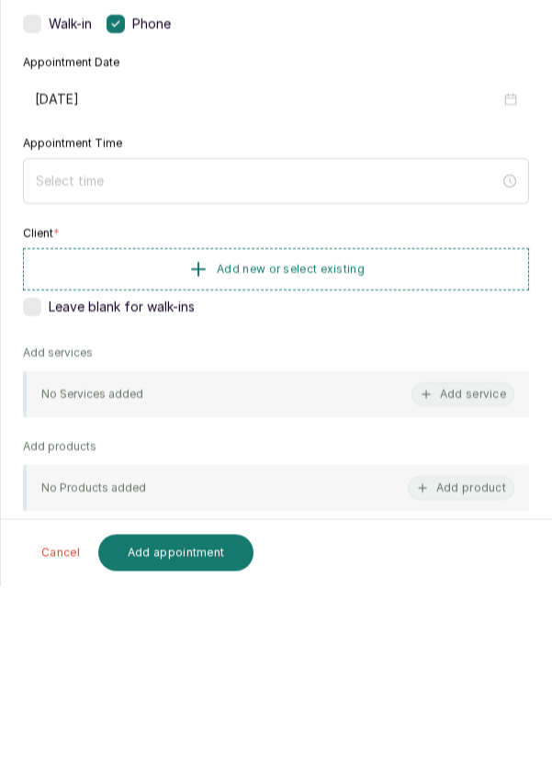
type input "[DATE]"
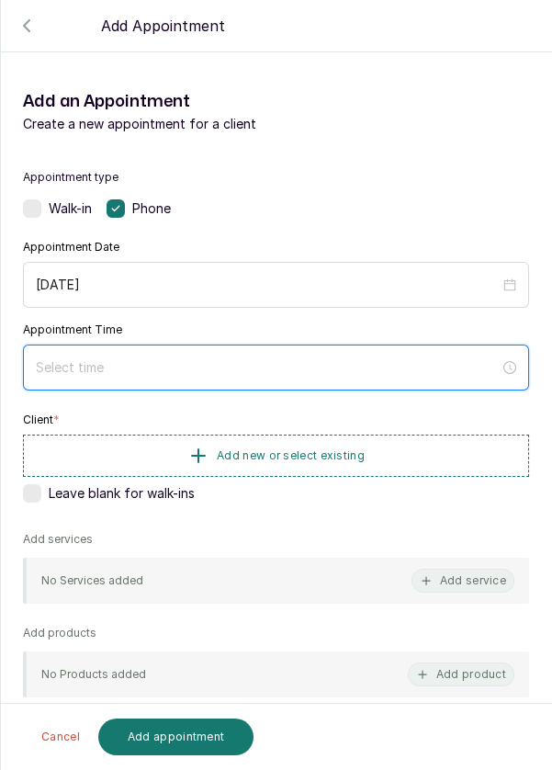
click at [144, 357] on input at bounding box center [268, 367] width 464 height 20
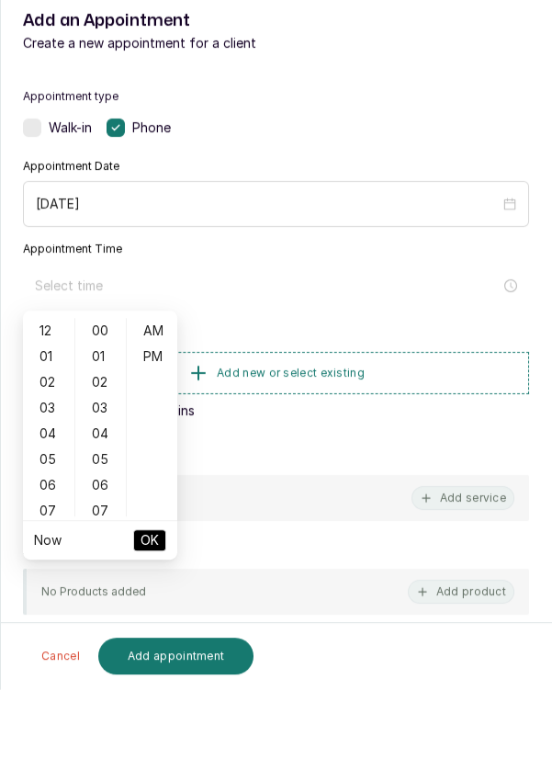
click at [51, 513] on div "04" at bounding box center [49, 515] width 44 height 26
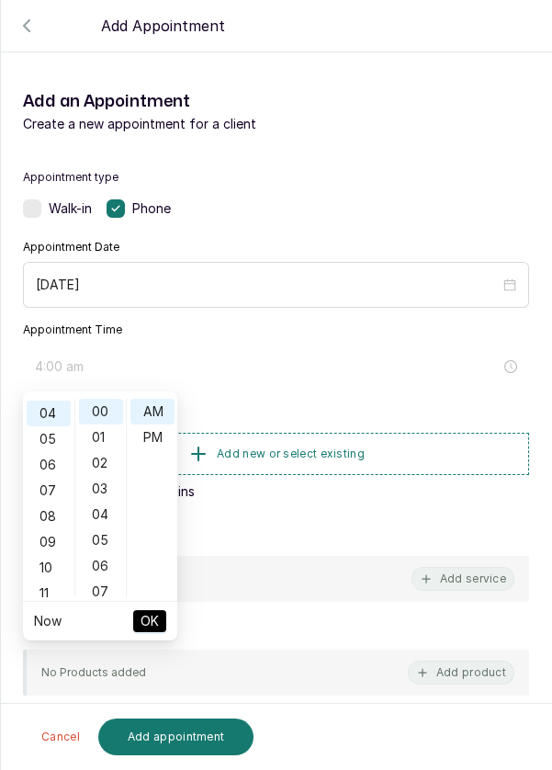
scroll to position [102, 0]
click at [102, 595] on div "07" at bounding box center [101, 592] width 44 height 26
click at [107, 593] on div "14" at bounding box center [101, 592] width 44 height 26
click at [107, 592] on div "21" at bounding box center [101, 592] width 44 height 26
click at [104, 592] on div "28" at bounding box center [101, 592] width 44 height 26
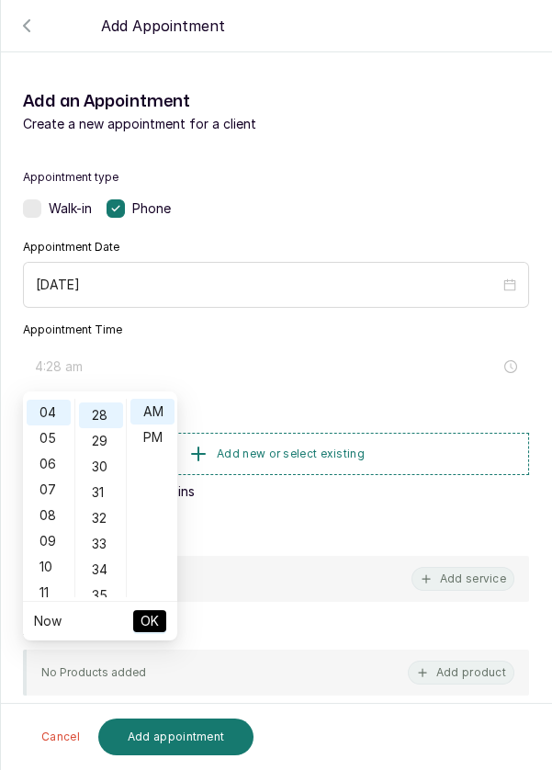
scroll to position [720, 0]
click at [107, 461] on div "30" at bounding box center [101, 463] width 44 height 26
click at [151, 436] on div "PM" at bounding box center [152, 437] width 44 height 26
type input "4:30 pm"
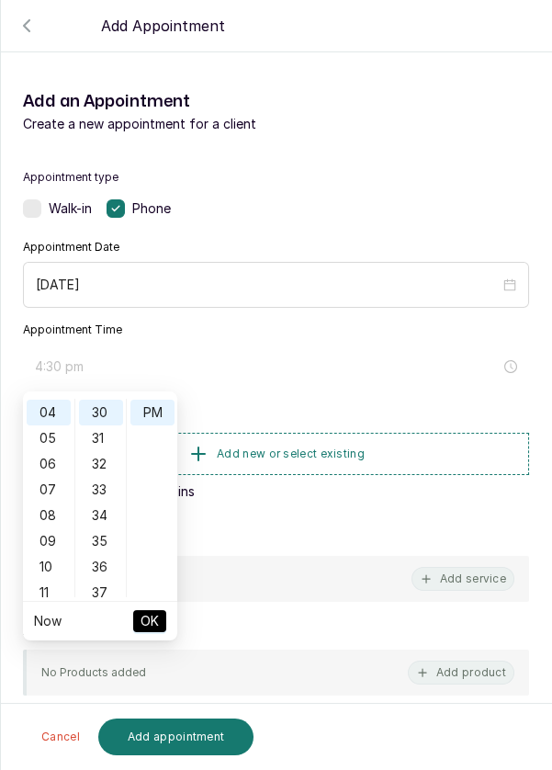
scroll to position [25, 0]
click at [152, 627] on span "OK" at bounding box center [150, 621] width 18 height 35
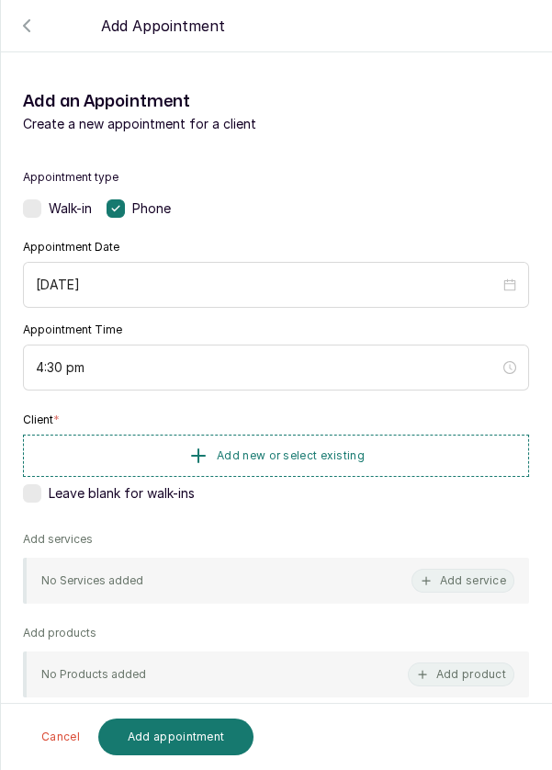
click at [304, 456] on span "Add new or select existing" at bounding box center [291, 455] width 148 height 15
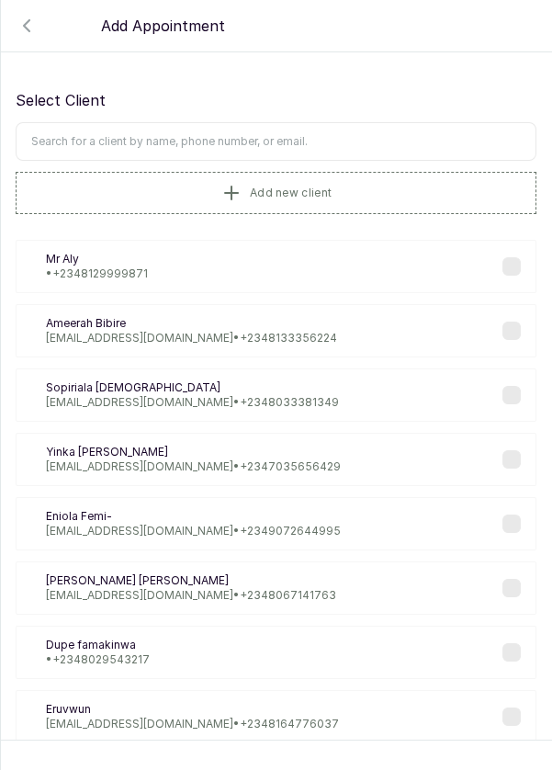
click at [186, 186] on button "Add new client" at bounding box center [276, 193] width 521 height 42
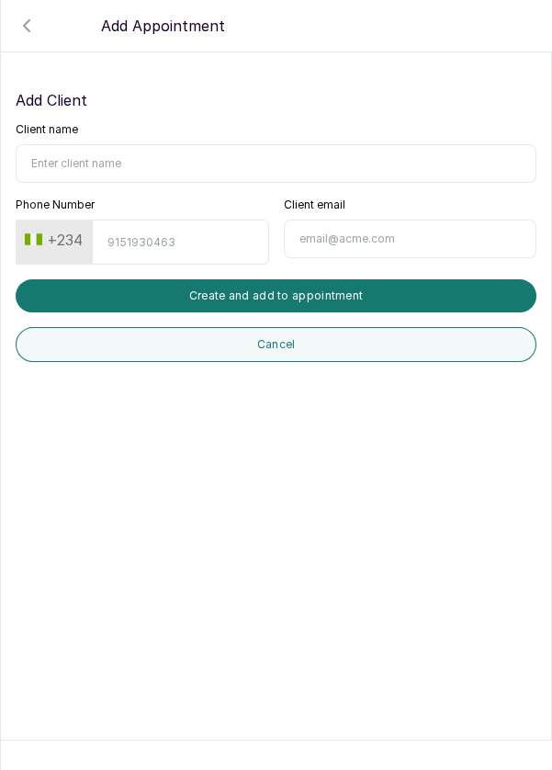
click at [101, 168] on input "Client name" at bounding box center [276, 163] width 521 height 39
type input "Sopiriala Peterside"
click at [147, 243] on input "Phone Number" at bounding box center [180, 242] width 176 height 45
type input "803381349"
click at [302, 279] on button "Create and add to appointment" at bounding box center [276, 295] width 521 height 33
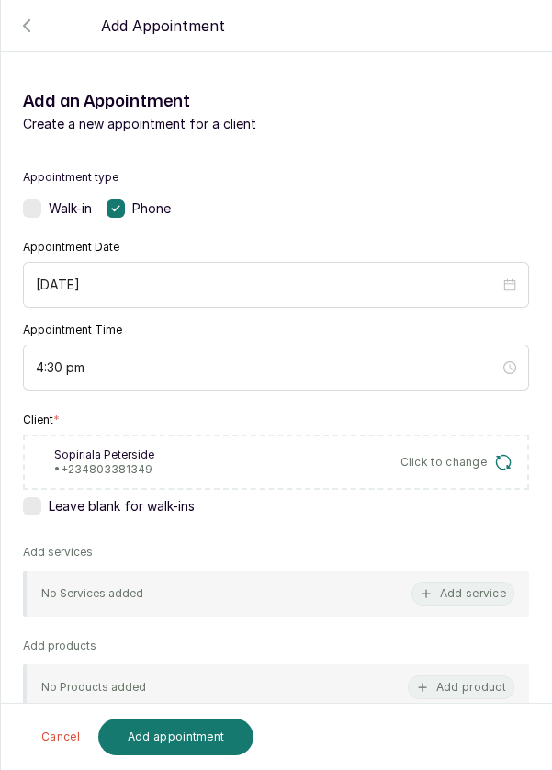
click at [471, 591] on button "Add service" at bounding box center [463, 594] width 103 height 24
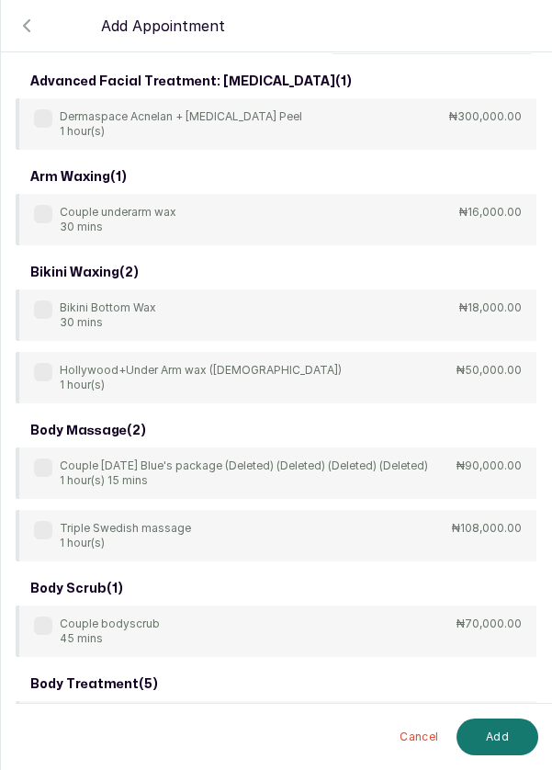
scroll to position [0, 0]
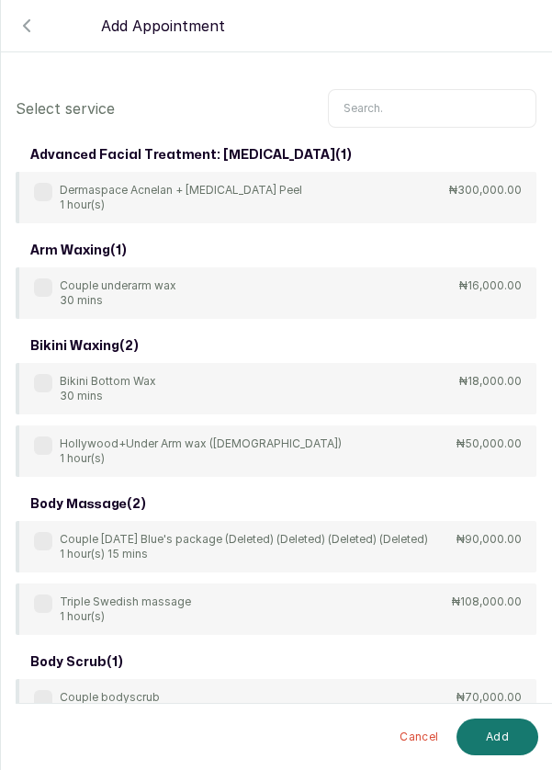
click at [413, 111] on input "text" at bounding box center [432, 108] width 209 height 39
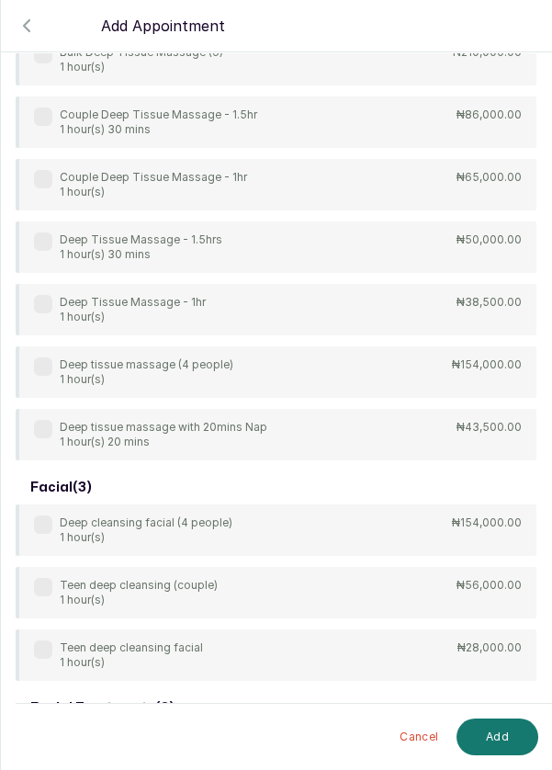
scroll to position [266, 0]
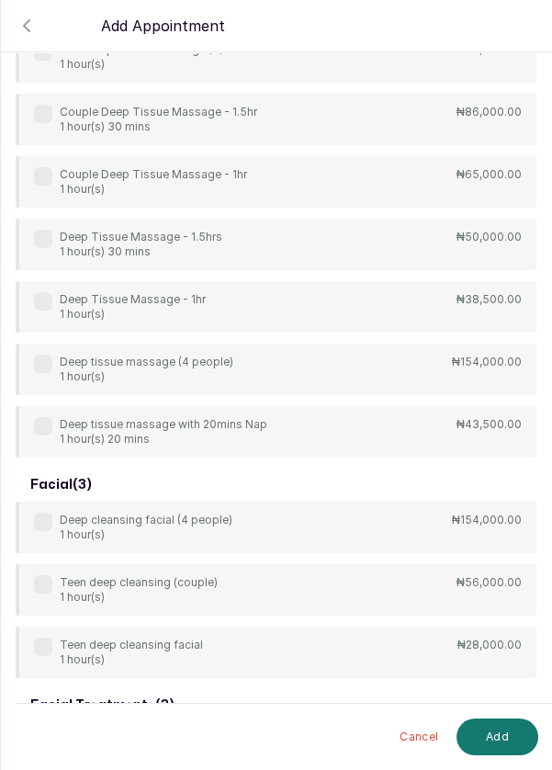
click at [47, 303] on label at bounding box center [43, 301] width 18 height 18
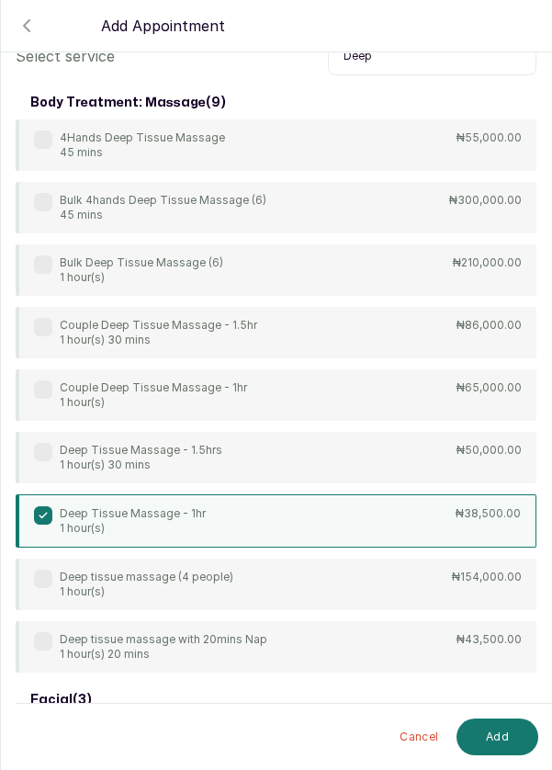
scroll to position [0, 0]
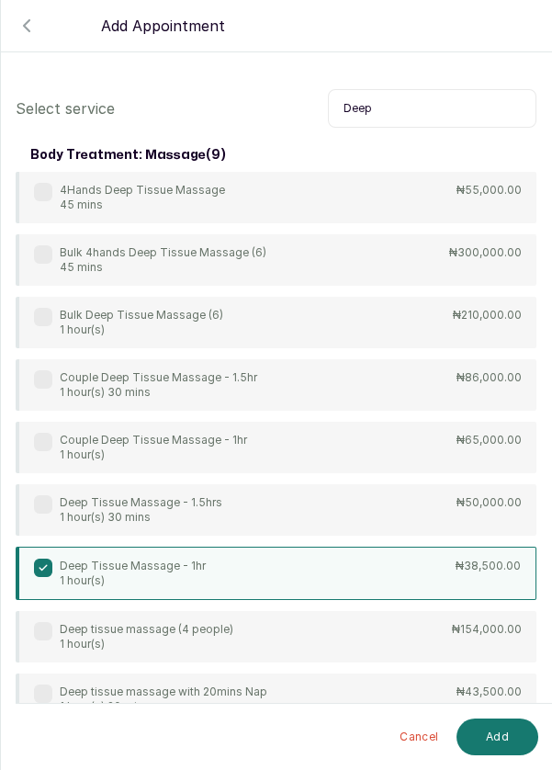
click at [388, 102] on input "Deep" at bounding box center [432, 108] width 209 height 39
type input "D"
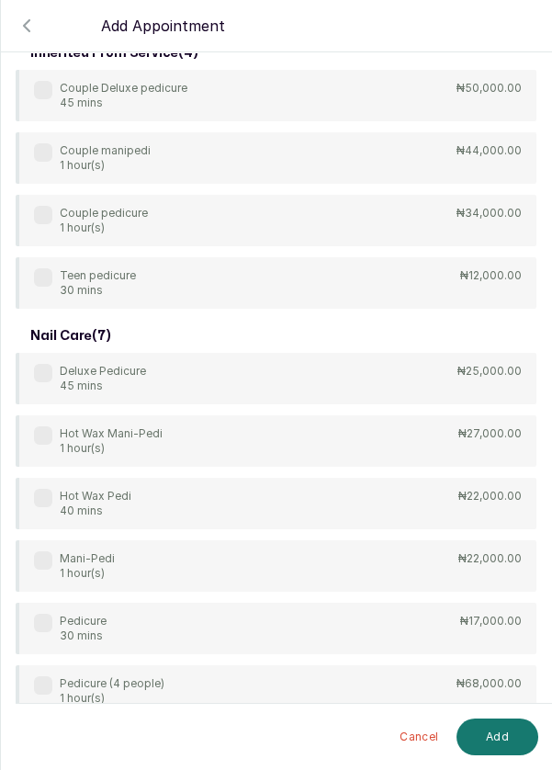
scroll to position [110, 0]
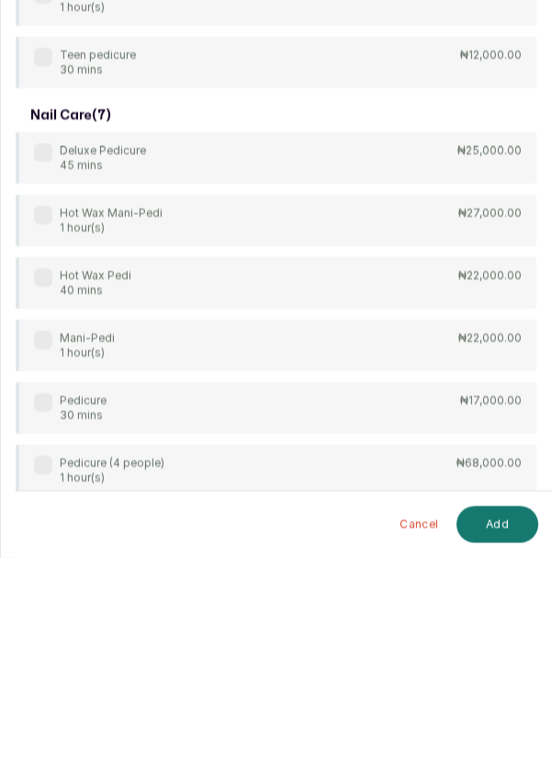
type input "Ped"
click at [47, 614] on label at bounding box center [43, 614] width 18 height 18
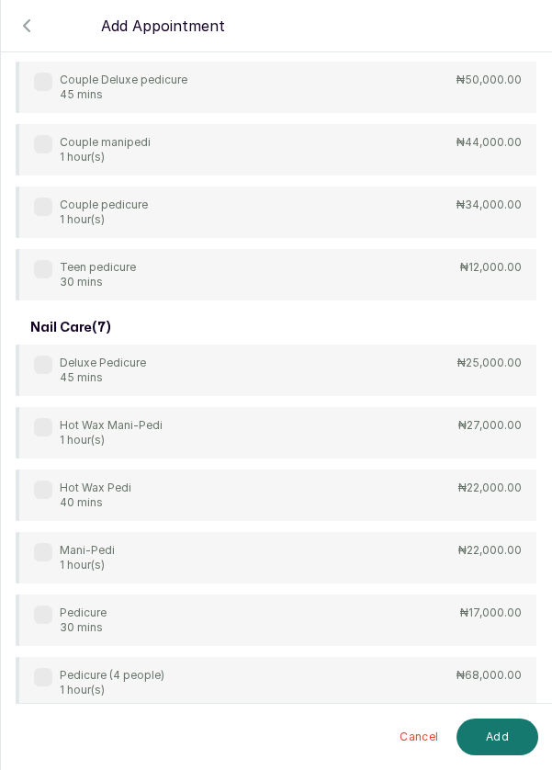
scroll to position [99, 0]
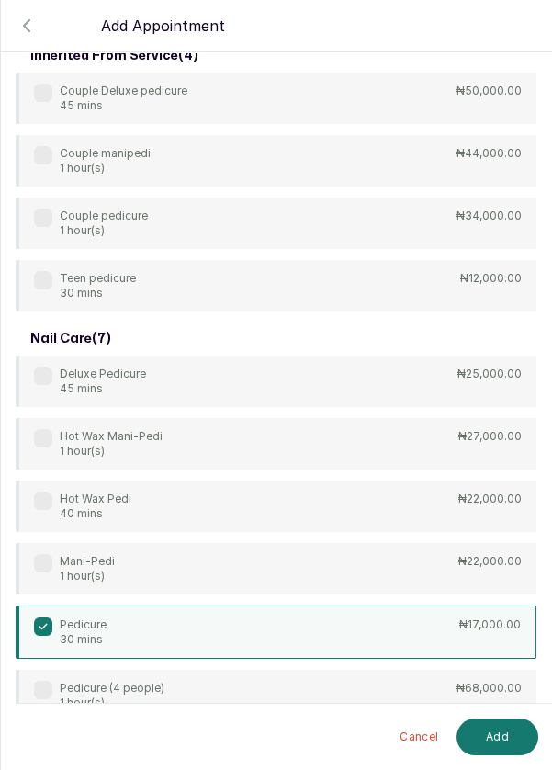
click at [510, 732] on button "Add" at bounding box center [498, 736] width 82 height 37
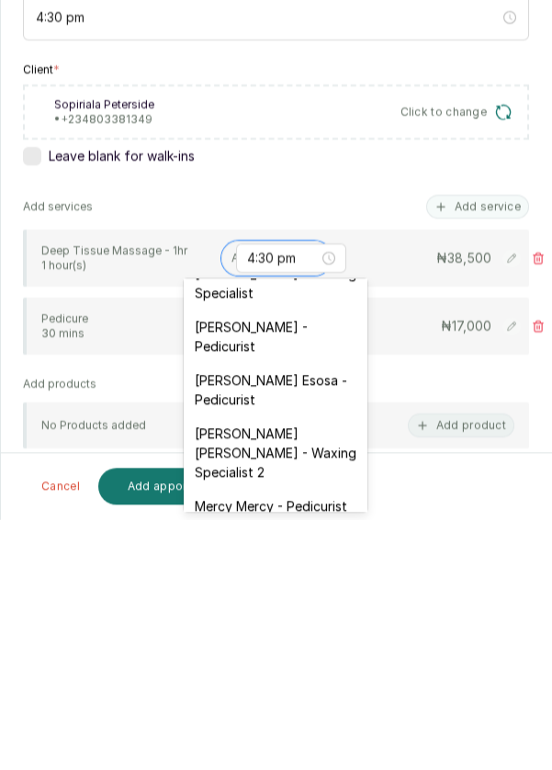
scroll to position [185, 0]
click at [292, 695] on div "Mary Archibong Edet - Waxing Specialist 2" at bounding box center [276, 704] width 184 height 73
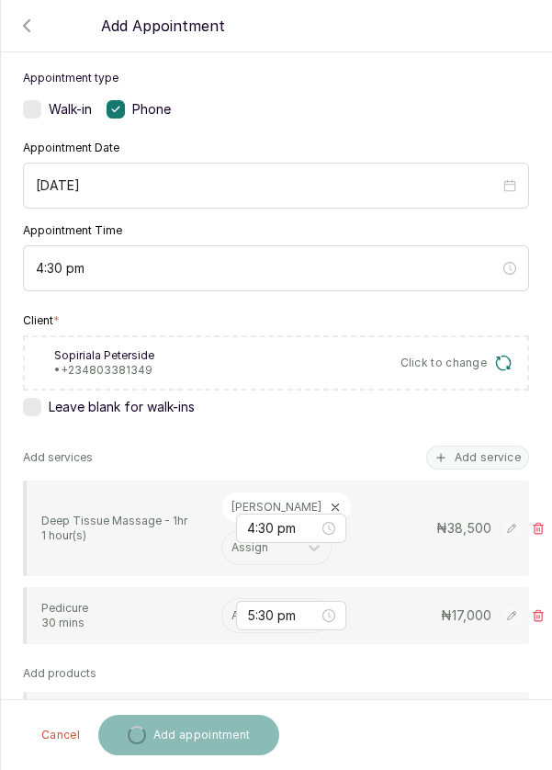
click at [232, 613] on input "text" at bounding box center [233, 615] width 3 height 13
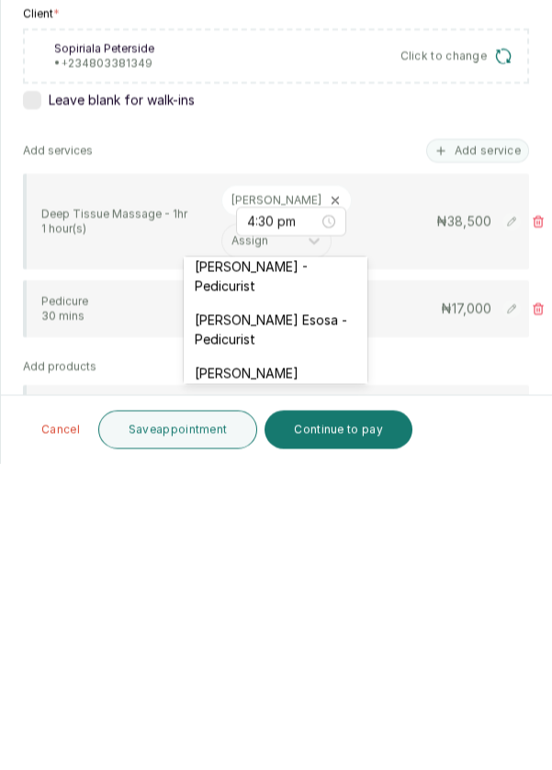
scroll to position [265, 0]
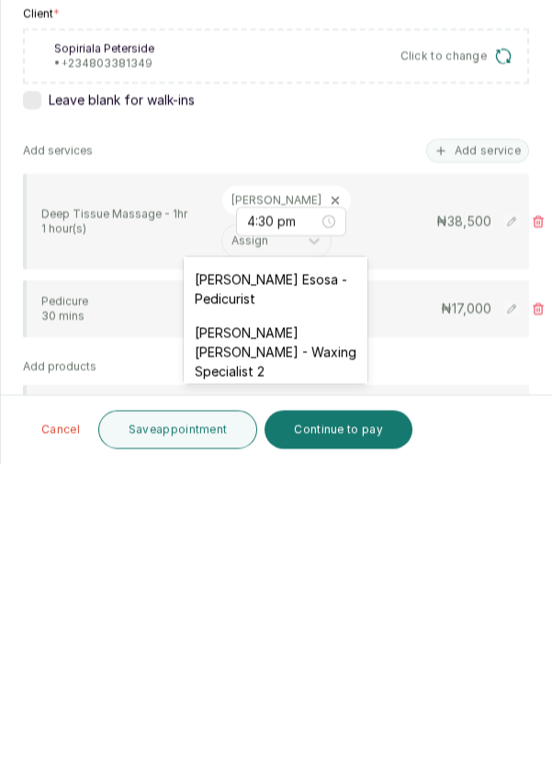
click at [273, 645] on div "Mary Archibong Edet - Waxing Specialist 2" at bounding box center [276, 658] width 184 height 73
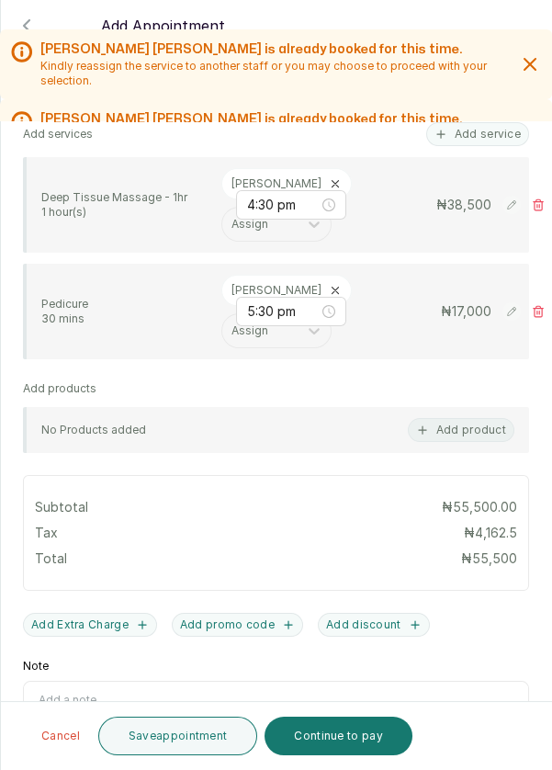
scroll to position [432, 0]
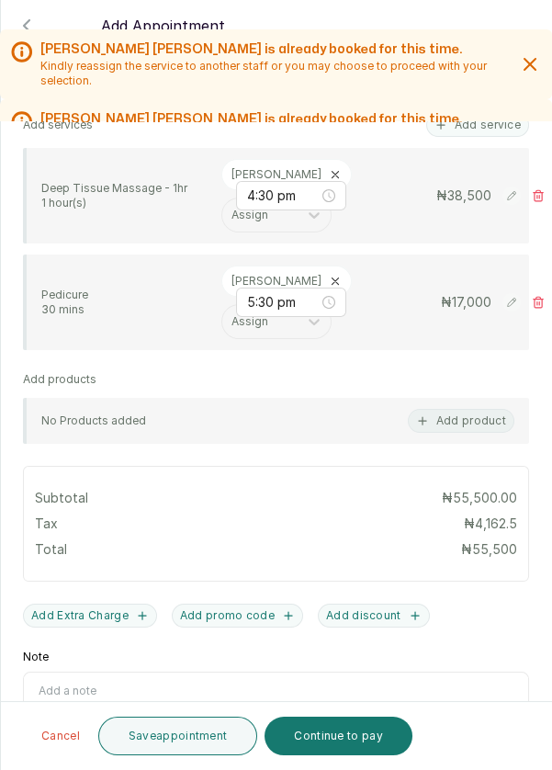
click at [373, 604] on button "Add discount" at bounding box center [374, 616] width 112 height 24
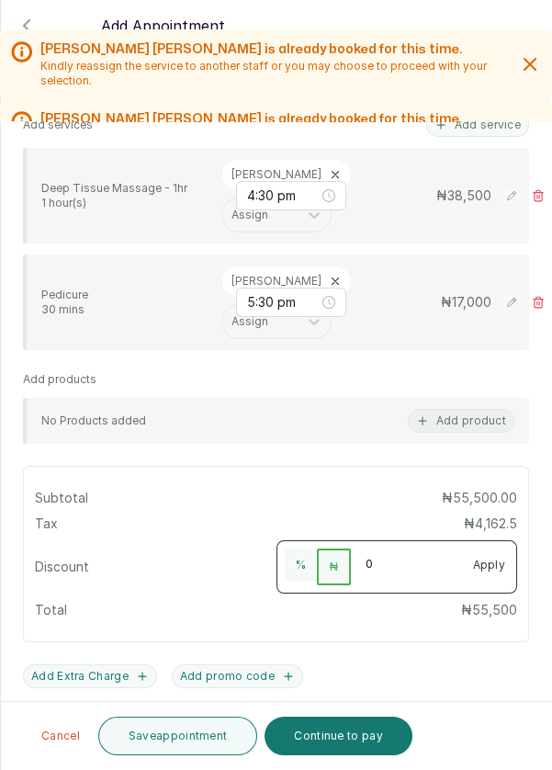
click at [390, 548] on input "0" at bounding box center [406, 562] width 110 height 29
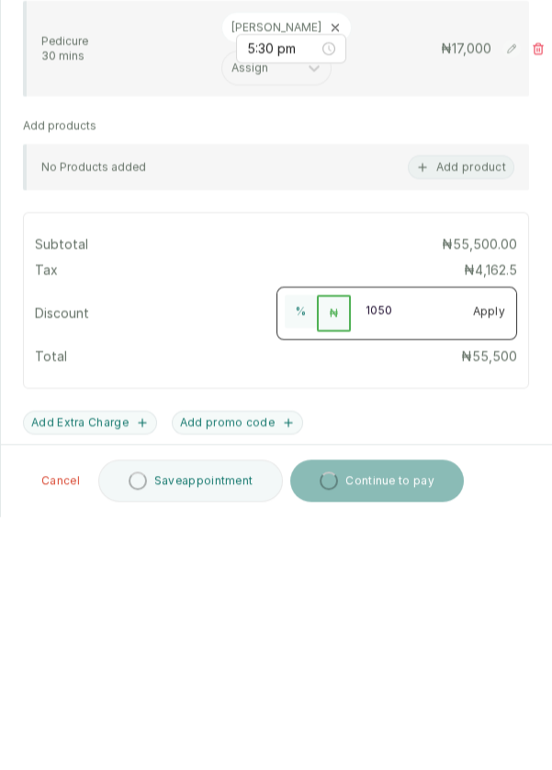
type input "10500"
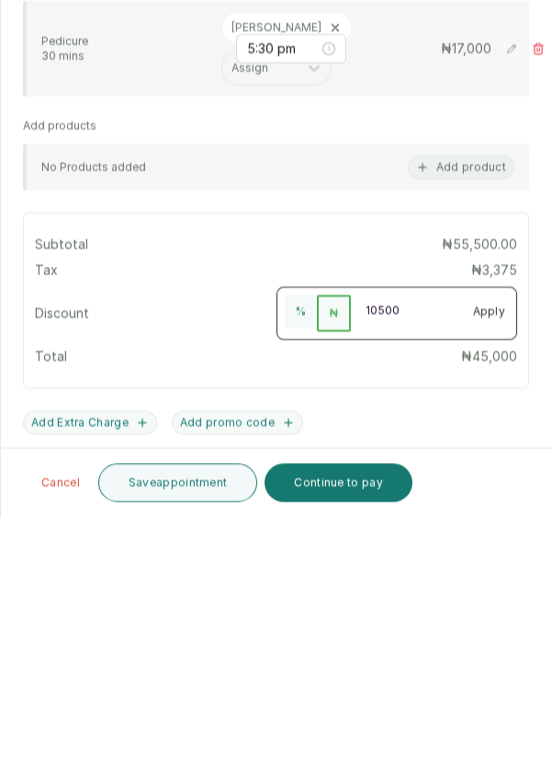
click at [493, 548] on button "Apply" at bounding box center [489, 564] width 55 height 33
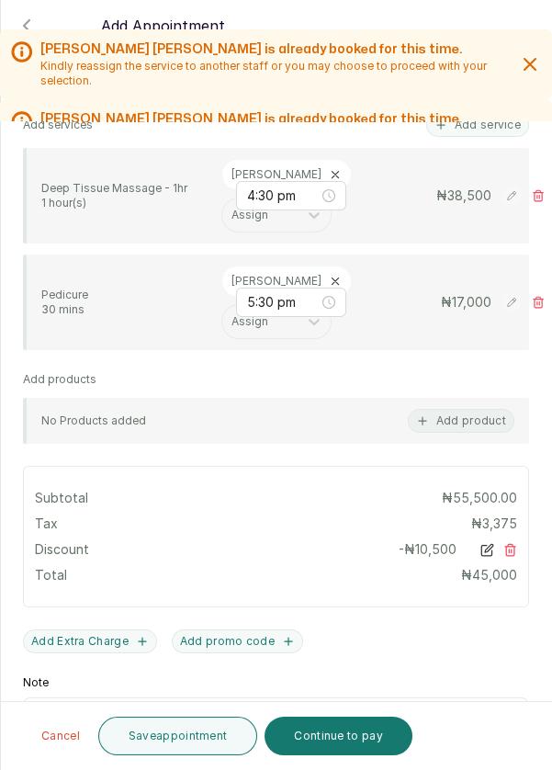
click at [343, 743] on button "Continue to pay" at bounding box center [339, 736] width 148 height 39
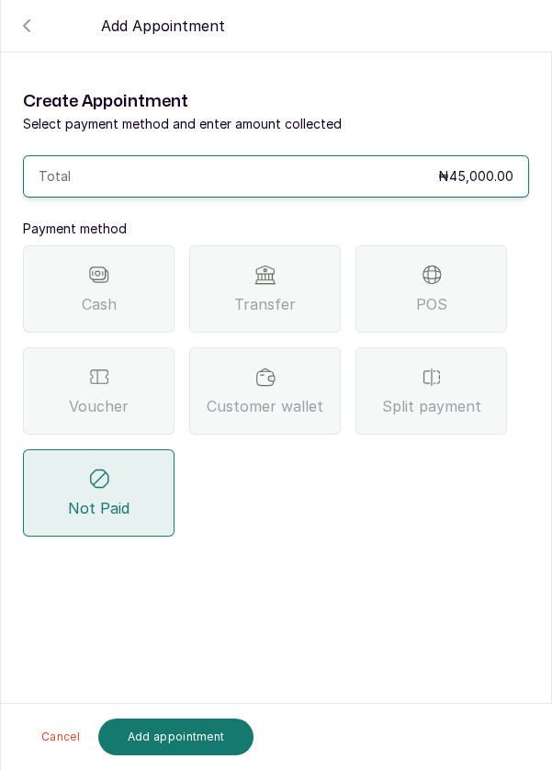
scroll to position [88, 0]
click at [437, 264] on icon at bounding box center [432, 275] width 22 height 22
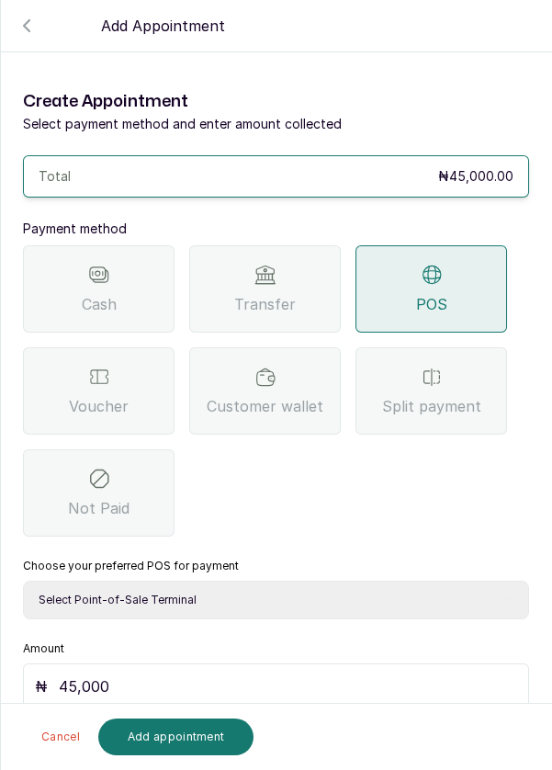
click at [346, 581] on select "Select Point-of-Sale Terminal Pos- Flutterwave Zenith Bank POS - Paga Paga POS …" at bounding box center [276, 600] width 506 height 39
select select "ea021b39-a6bc-4e4d-b5d1-02cb72451b32"
click at [23, 581] on select "Select Point-of-Sale Terminal Pos- Flutterwave Zenith Bank POS - Paga Paga POS …" at bounding box center [276, 600] width 506 height 39
click at [166, 730] on button "Add appointment" at bounding box center [176, 736] width 156 height 37
click at [26, 32] on icon "button" at bounding box center [27, 26] width 22 height 22
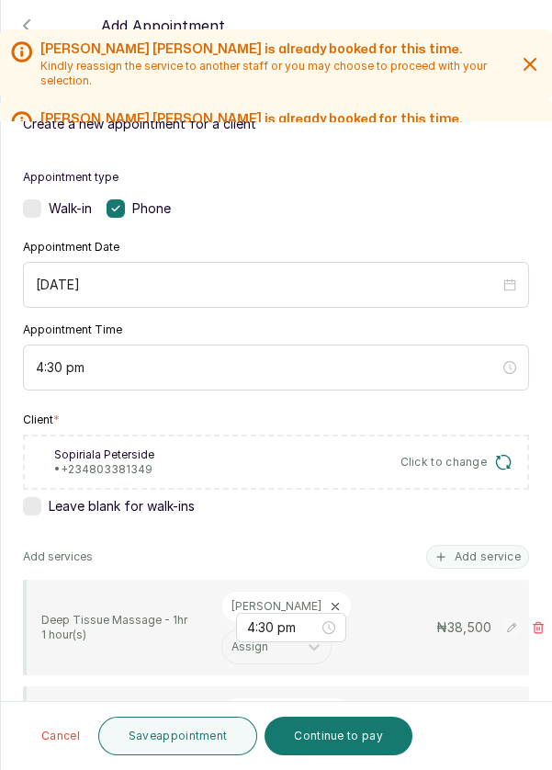
click at [445, 455] on span "Click to change" at bounding box center [444, 462] width 87 height 15
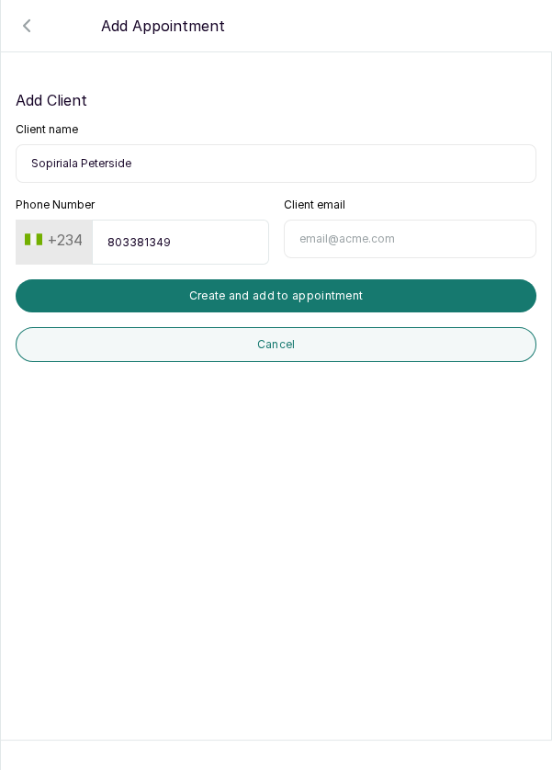
scroll to position [14, 0]
click at [145, 221] on input "803381349" at bounding box center [180, 242] width 176 height 45
click at [137, 227] on input "803381349" at bounding box center [180, 242] width 176 height 45
type input "8033381349"
click at [317, 279] on button "Create and add to appointment" at bounding box center [276, 295] width 521 height 33
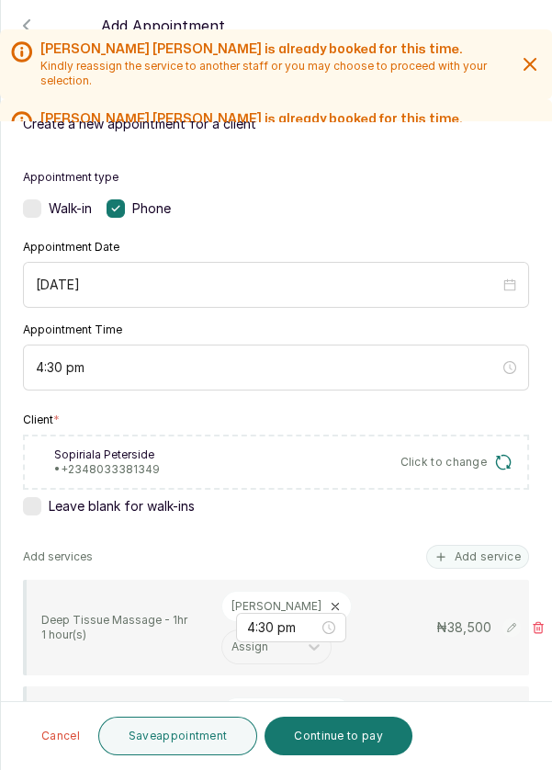
click at [178, 740] on button "Save appointment" at bounding box center [178, 736] width 160 height 39
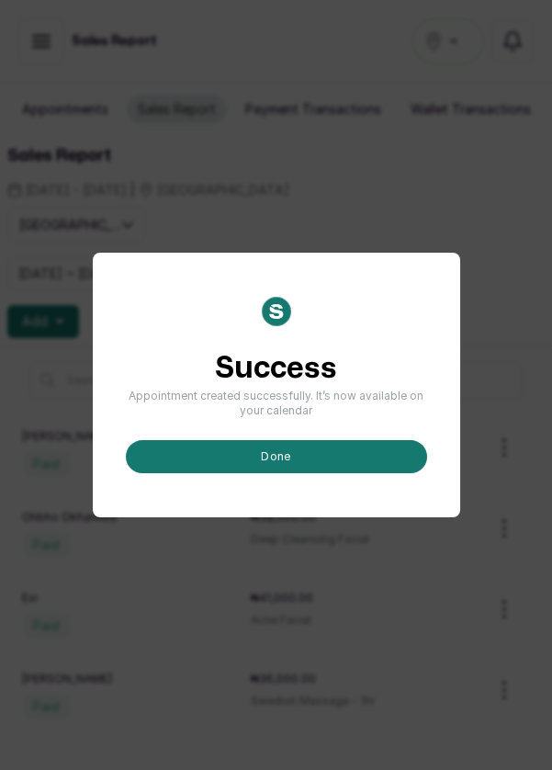
click at [267, 473] on button "done" at bounding box center [276, 456] width 301 height 33
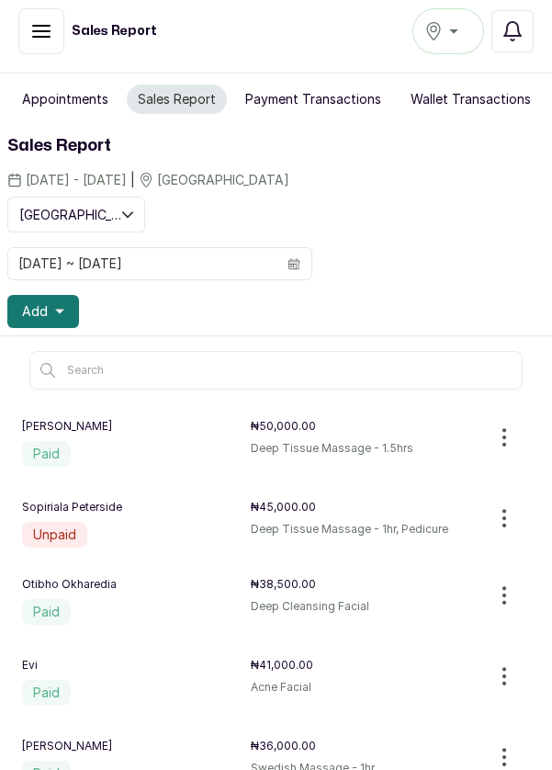
scroll to position [76, 0]
click at [41, 302] on span "Add" at bounding box center [35, 311] width 26 height 18
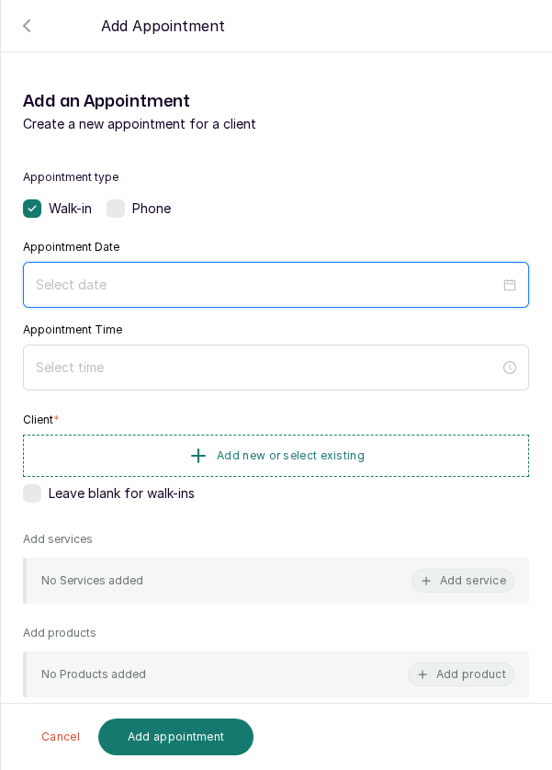
click at [348, 280] on input at bounding box center [268, 285] width 464 height 20
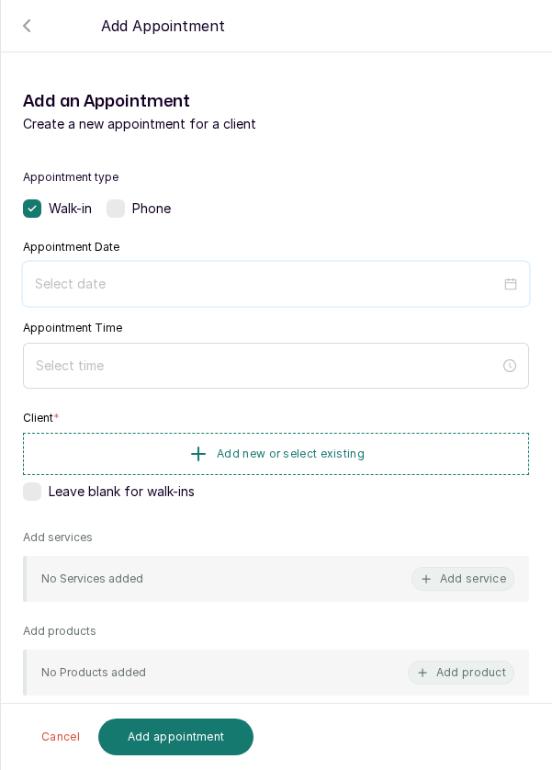
click at [345, 274] on input at bounding box center [268, 284] width 466 height 20
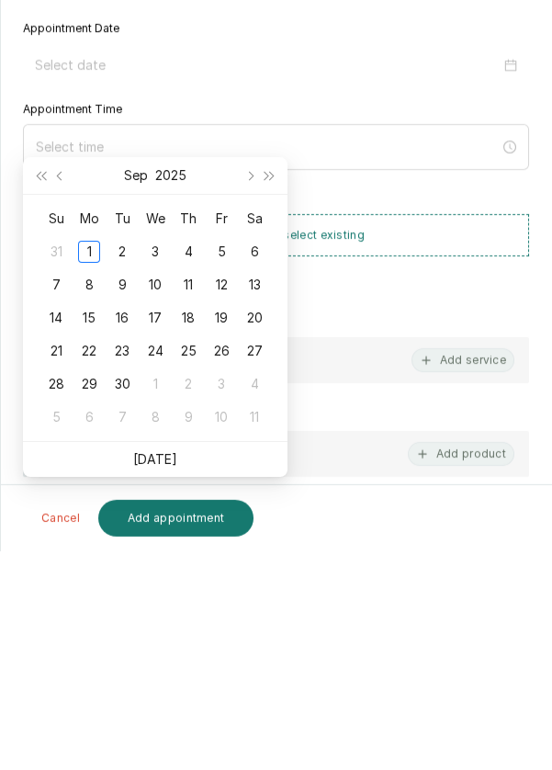
click at [101, 454] on td "1" at bounding box center [89, 470] width 33 height 33
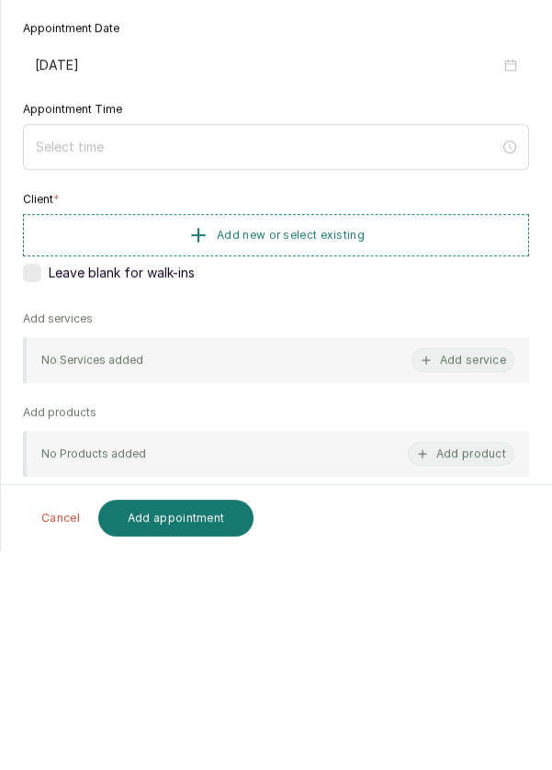
type input "[DATE]"
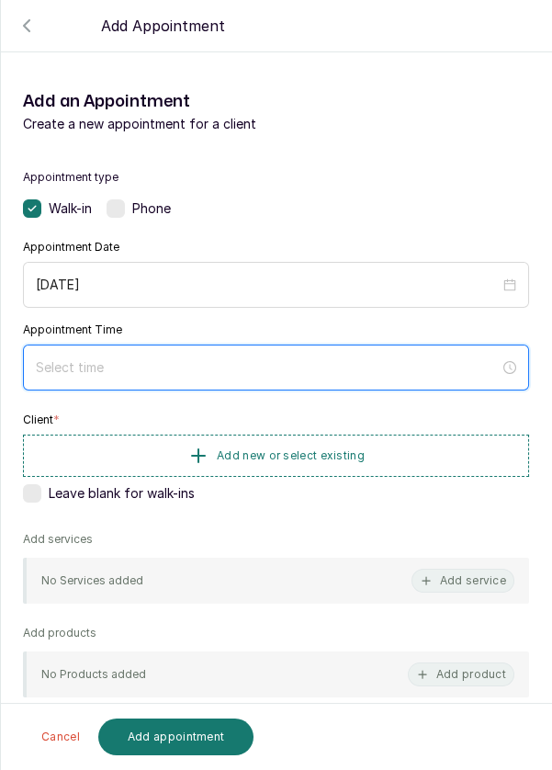
click at [372, 376] on div at bounding box center [276, 368] width 506 height 46
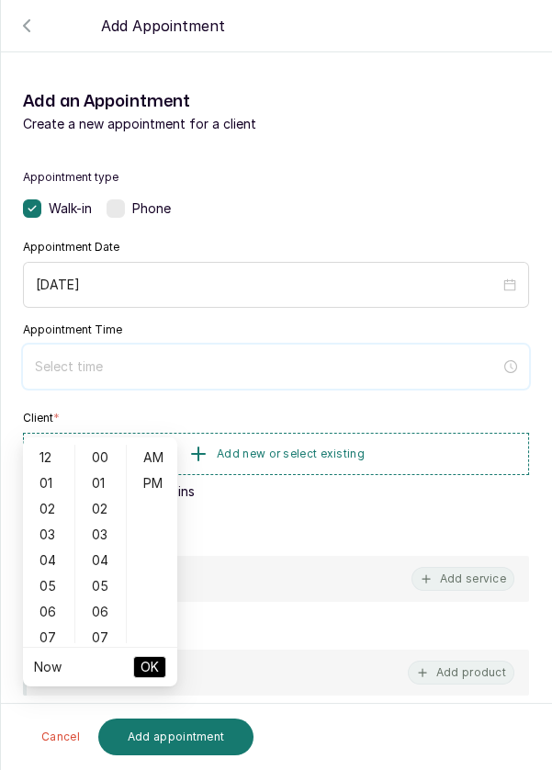
scroll to position [149, 0]
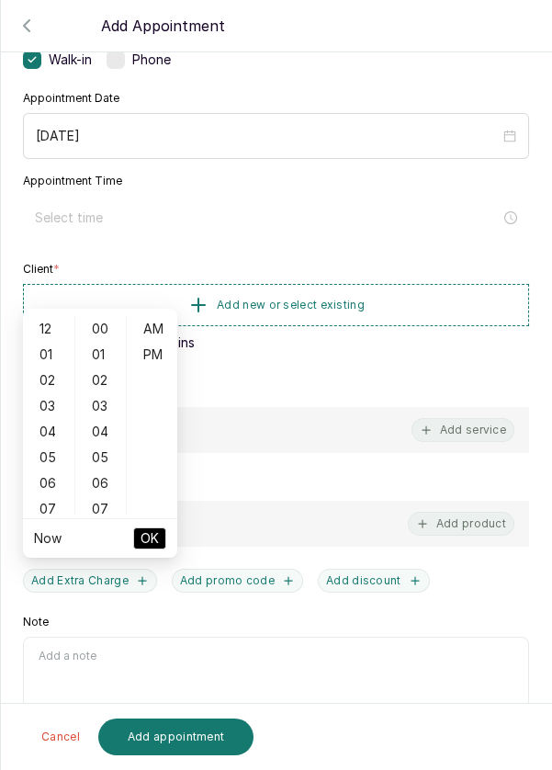
click at [50, 342] on div "01" at bounding box center [49, 355] width 44 height 26
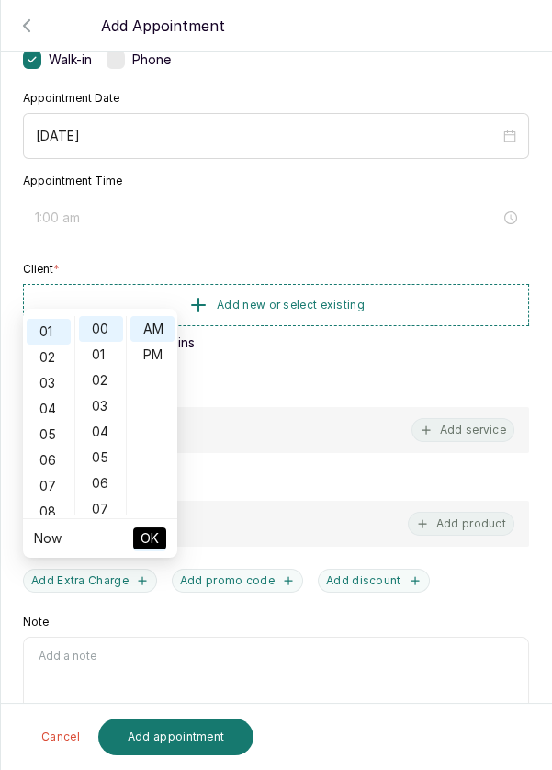
scroll to position [25, 0]
click at [156, 342] on div "PM" at bounding box center [152, 355] width 44 height 26
type input "1:00 pm"
click at [155, 521] on span "OK" at bounding box center [150, 538] width 18 height 35
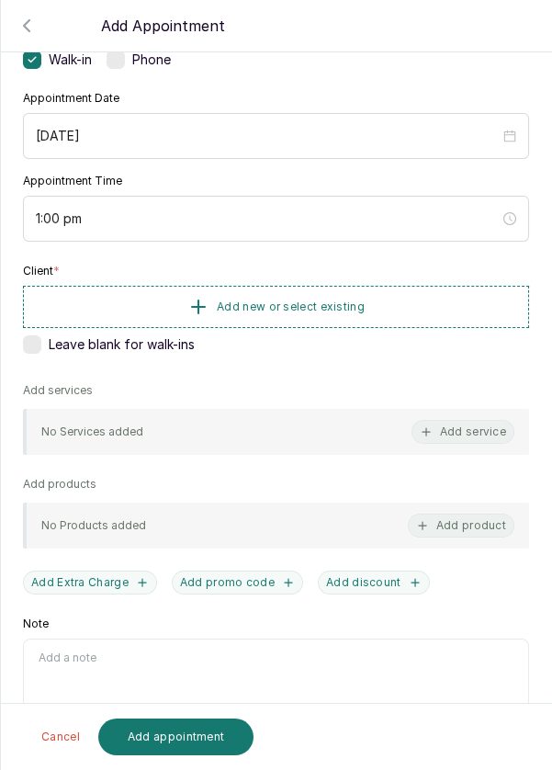
click at [397, 306] on button "Add new or select existing" at bounding box center [276, 307] width 506 height 42
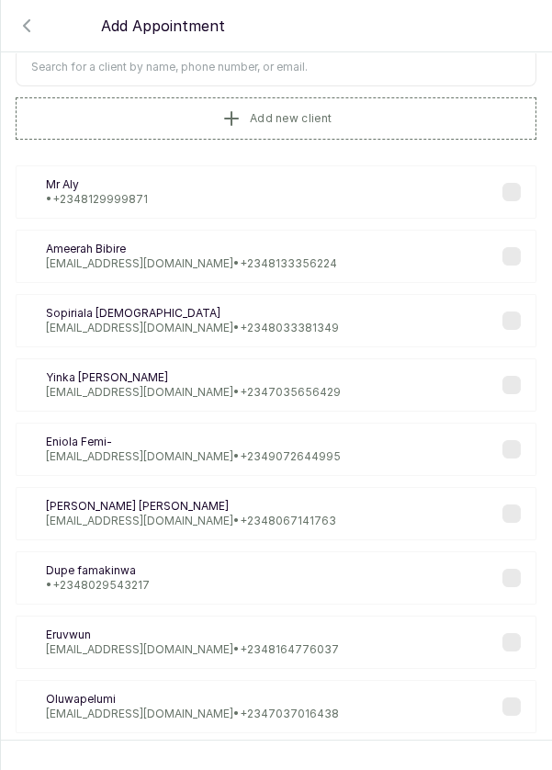
scroll to position [0, 0]
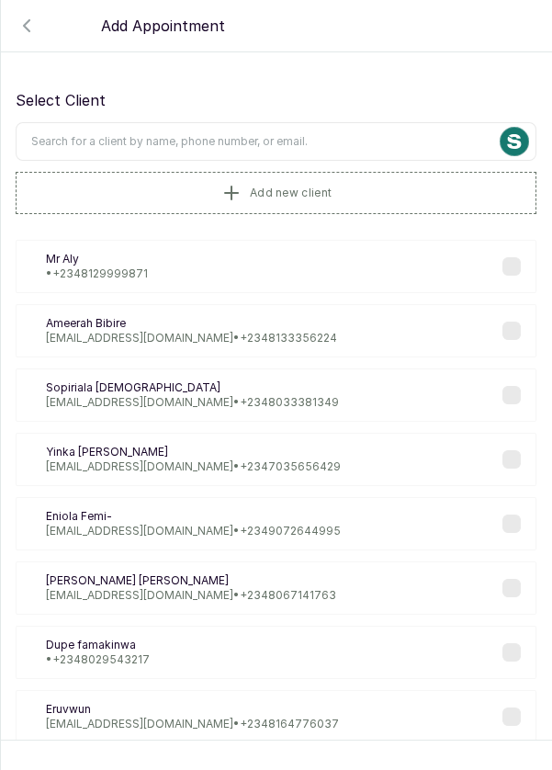
click at [424, 141] on input "text" at bounding box center [276, 141] width 521 height 39
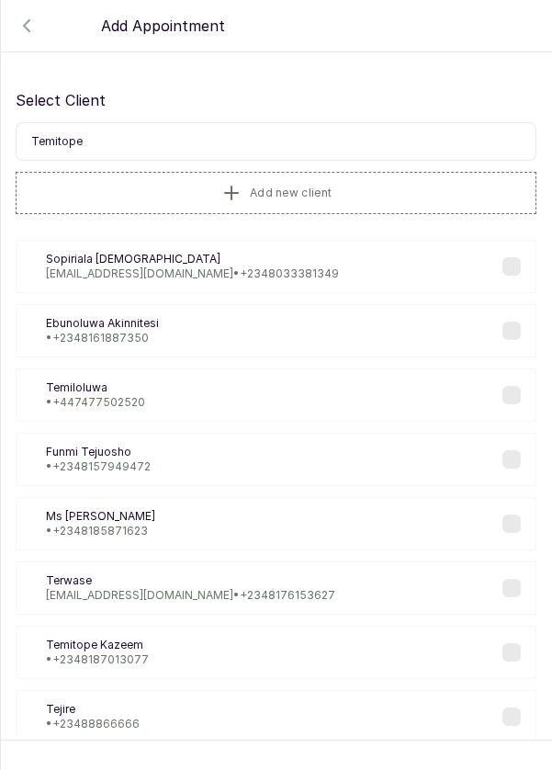
type input "Temitope"
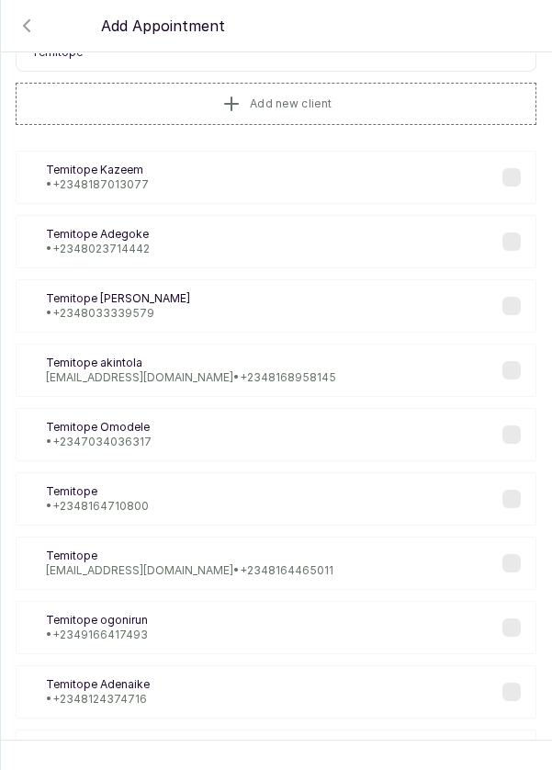
scroll to position [90, 0]
click at [360, 363] on div "Ta Temitope akintola topekint@gmail.com • +234 8168958145" at bounding box center [276, 369] width 521 height 53
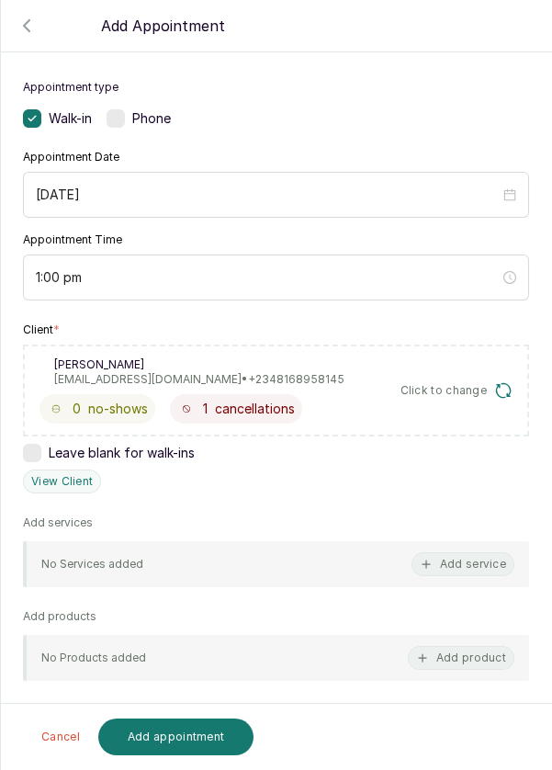
click at [488, 553] on button "Add service" at bounding box center [463, 564] width 103 height 24
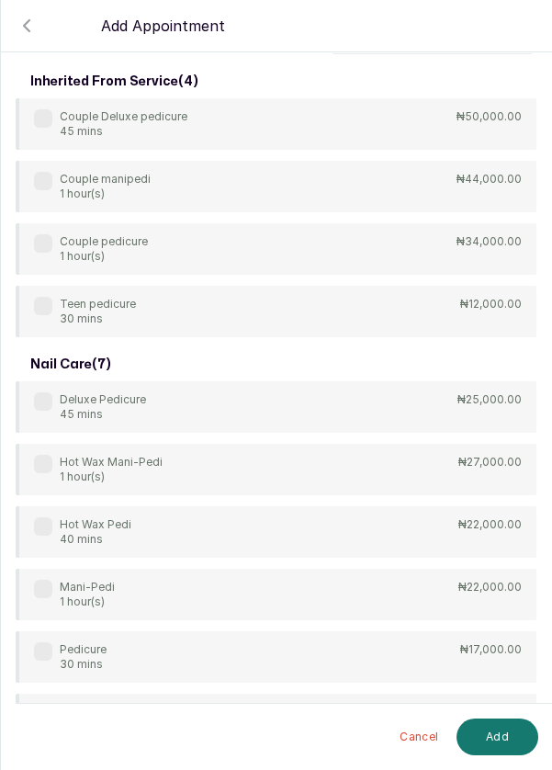
scroll to position [0, 0]
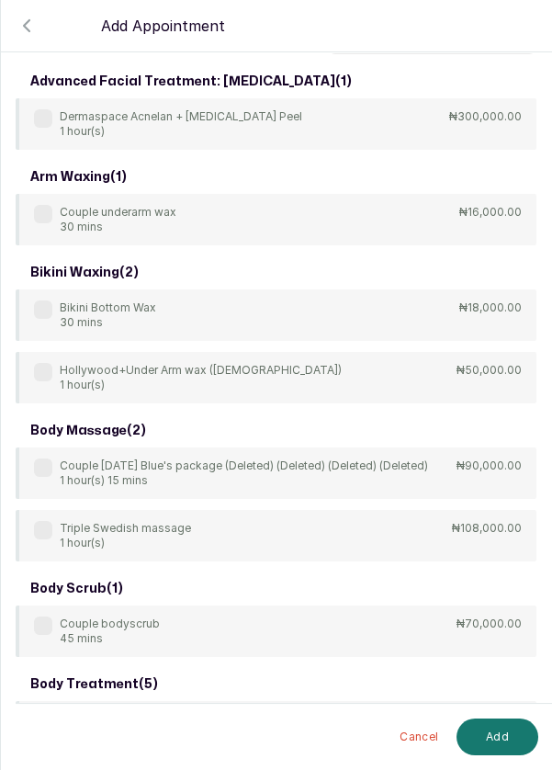
click at [413, 54] on input "text" at bounding box center [432, 35] width 209 height 39
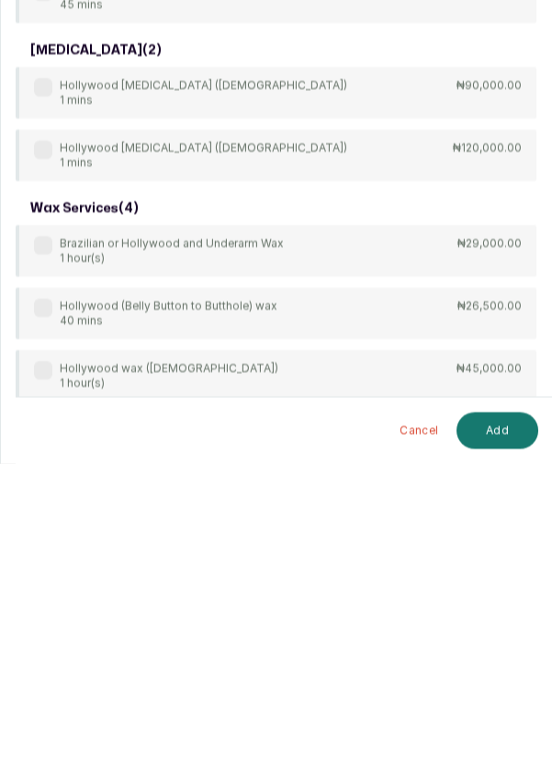
scroll to position [3, 0]
type input "Holl"
click at [515, 543] on p "₦29,000.00" at bounding box center [490, 550] width 64 height 15
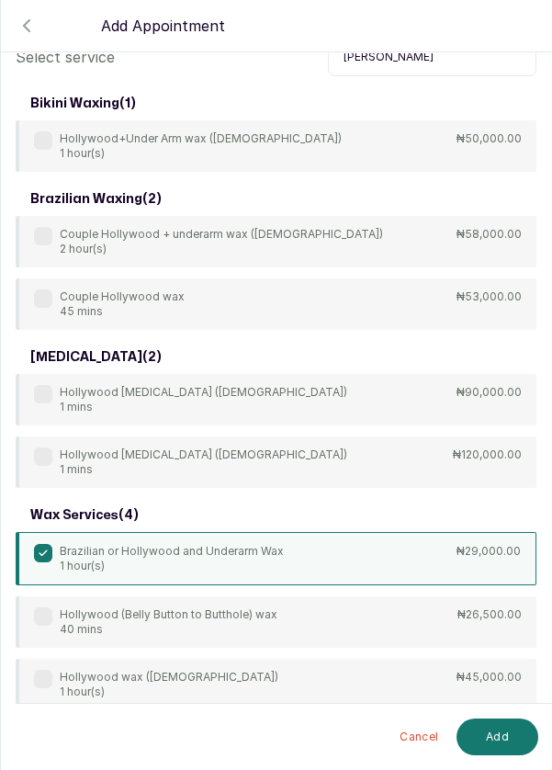
click at [503, 232] on p "₦58,000.00" at bounding box center [489, 234] width 65 height 15
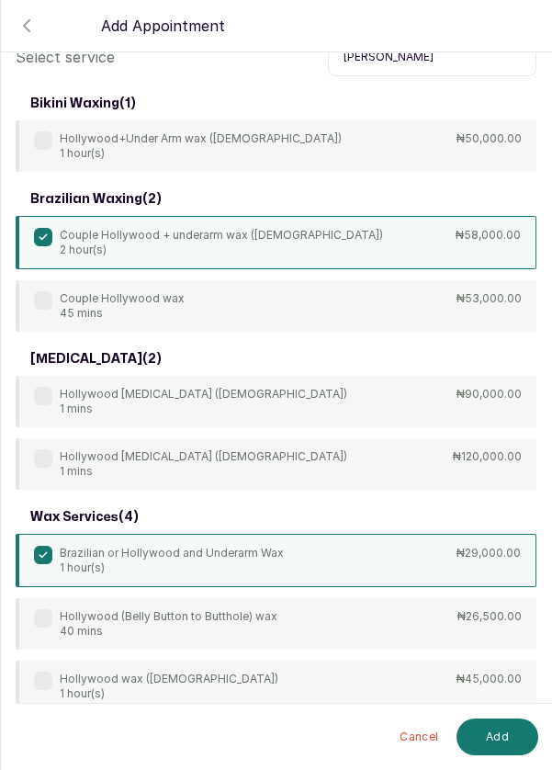
click at [246, 547] on p "Brazilian or Hollywood and Underarm Wax" at bounding box center [172, 553] width 224 height 15
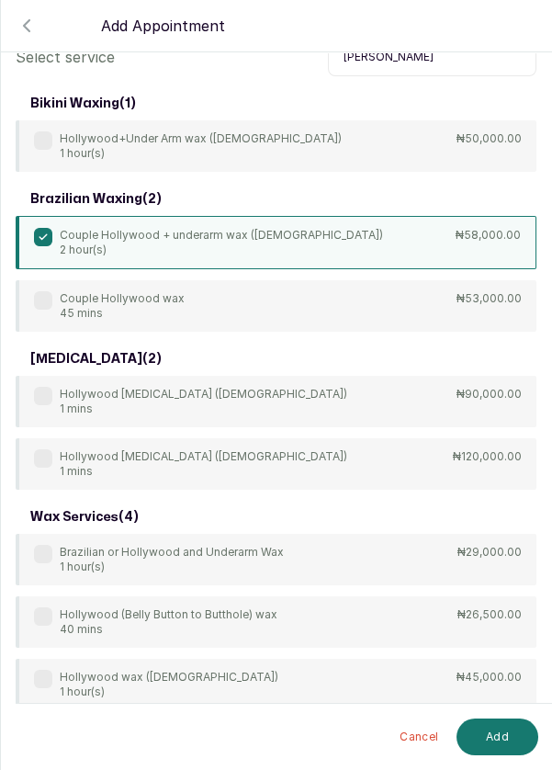
click at [507, 733] on button "Add" at bounding box center [498, 736] width 82 height 37
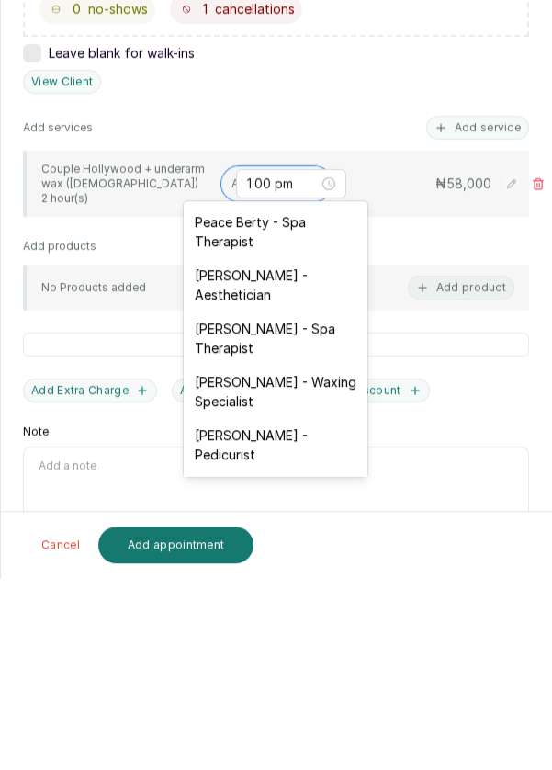
scroll to position [76, 0]
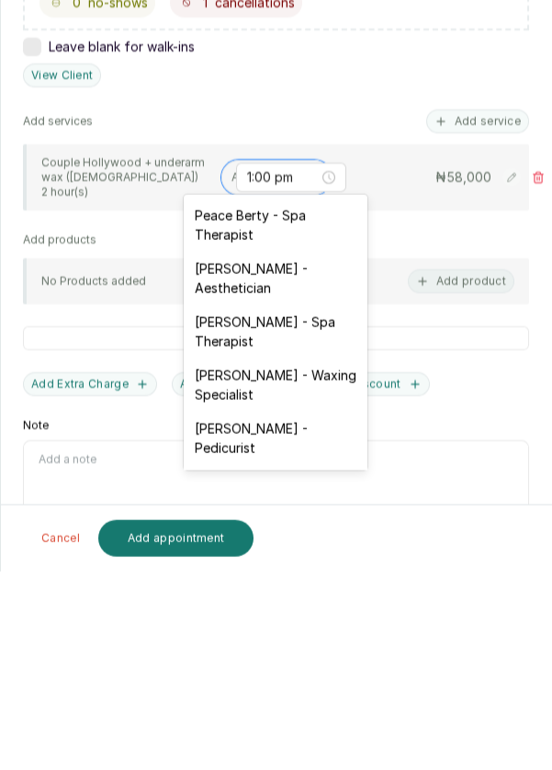
click at [313, 579] on div "Mayowa Ajani - Waxing Specialist" at bounding box center [276, 583] width 184 height 53
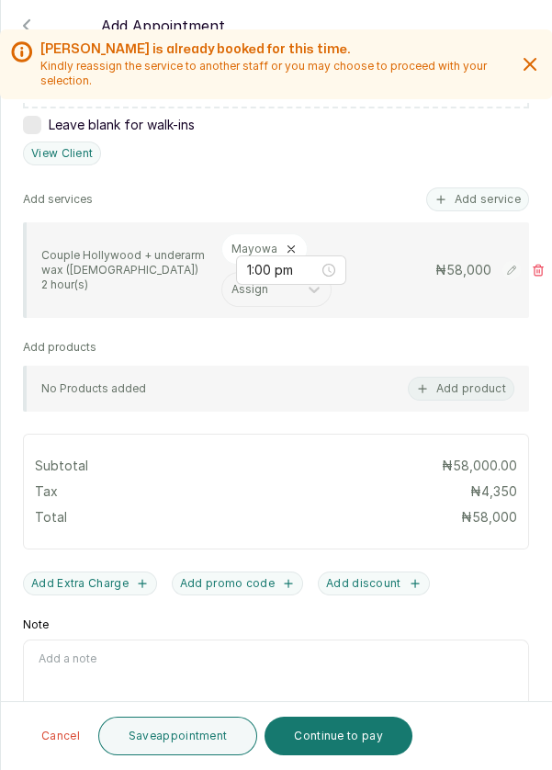
scroll to position [0, 0]
click at [344, 755] on button "Continue to pay" at bounding box center [339, 736] width 148 height 39
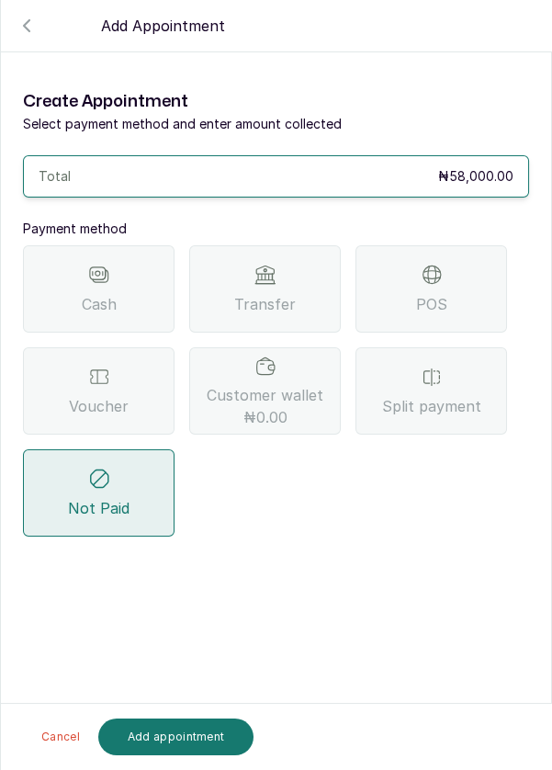
click at [294, 275] on div "Transfer" at bounding box center [265, 288] width 152 height 87
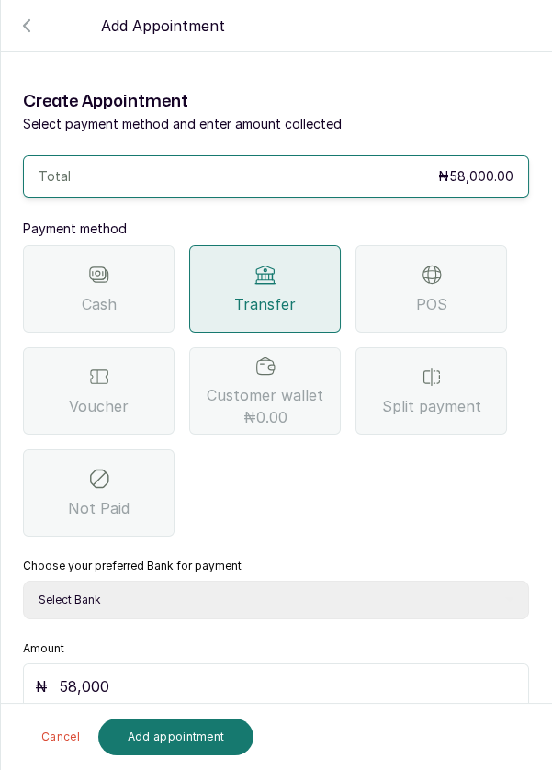
click at [413, 599] on select "Select Bank DERMASPACE ESTHETIC & WELLNESS CENT Sterling Bank DERMASPACEEST/DER…" at bounding box center [276, 600] width 506 height 39
select select "818ea5c0-5b47-4751-8f35-6fc14409c533"
click at [23, 581] on select "Select Bank DERMASPACE ESTHETIC & WELLNESS CENT Sterling Bank DERMASPACEEST/DER…" at bounding box center [276, 600] width 506 height 39
click at [207, 755] on button "Add appointment" at bounding box center [176, 736] width 156 height 37
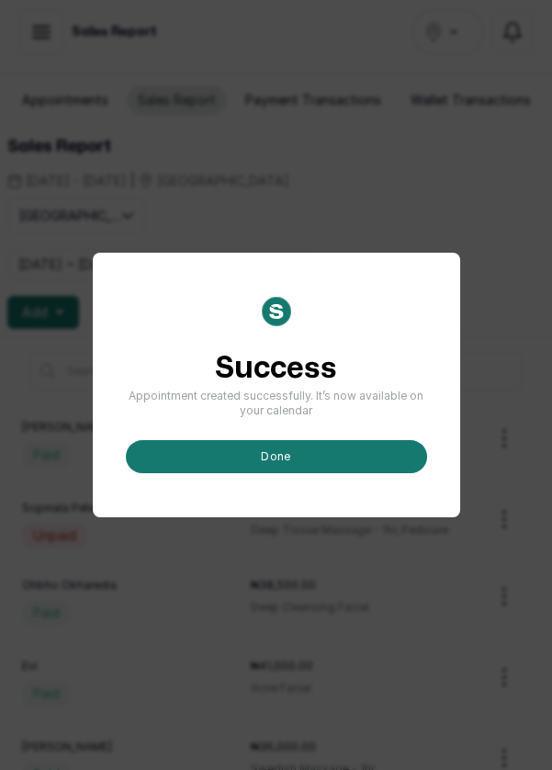
click at [371, 473] on button "done" at bounding box center [276, 456] width 301 height 33
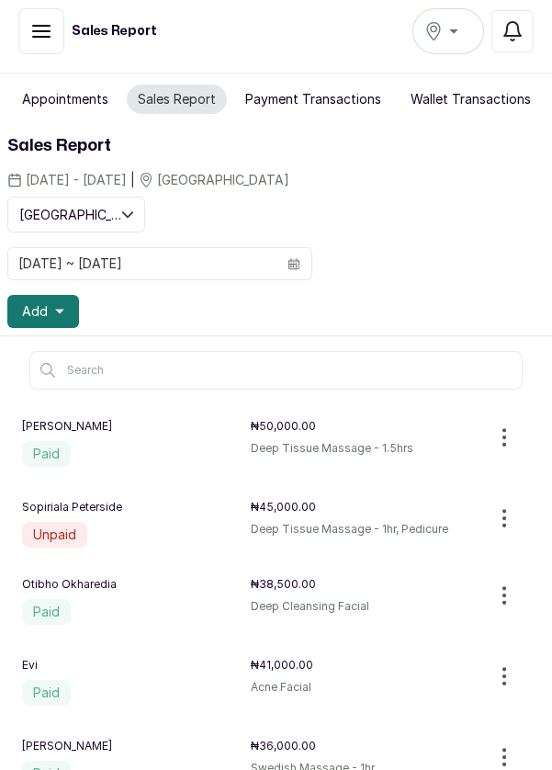
click at [63, 85] on button "Appointments" at bounding box center [65, 99] width 108 height 29
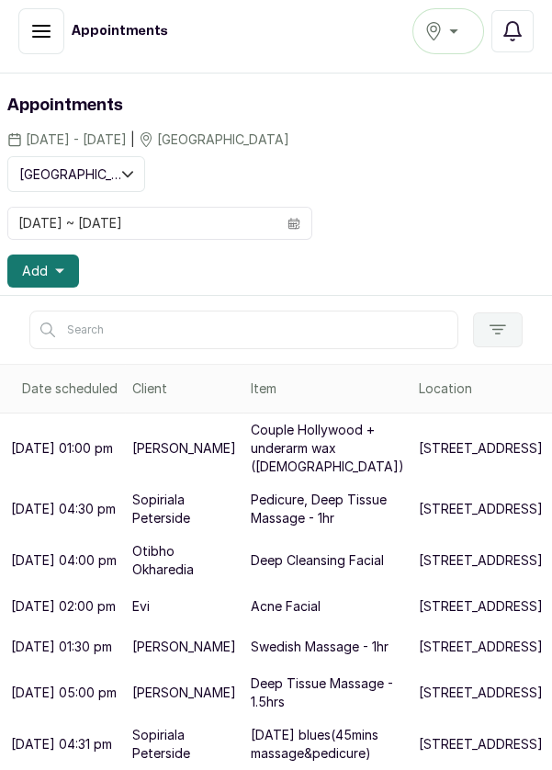
scroll to position [2, 0]
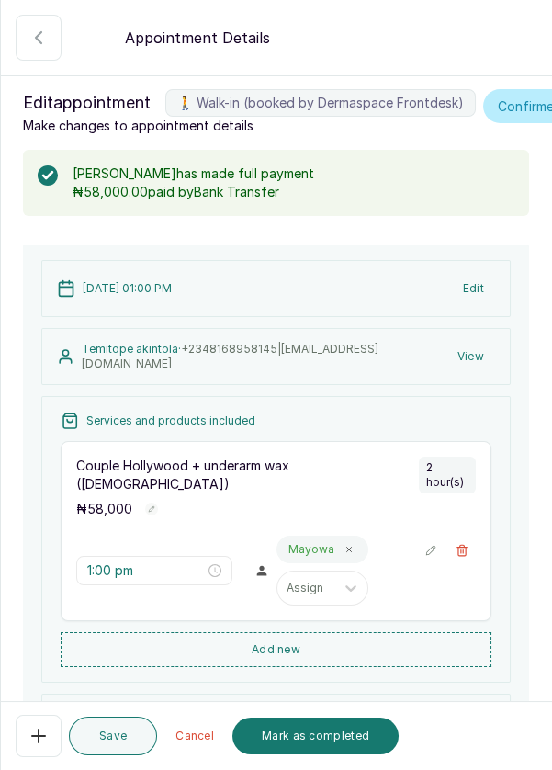
click at [324, 754] on button "Mark as completed" at bounding box center [315, 736] width 166 height 37
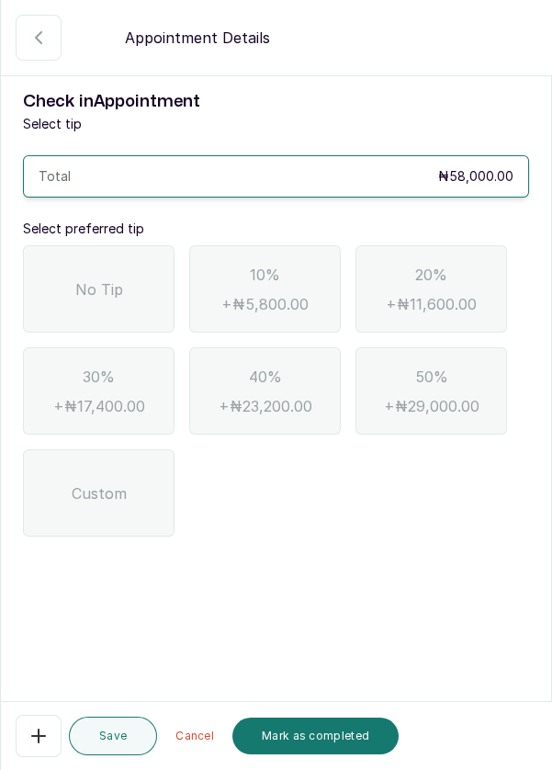
click at [129, 263] on div "No Tip" at bounding box center [99, 288] width 152 height 87
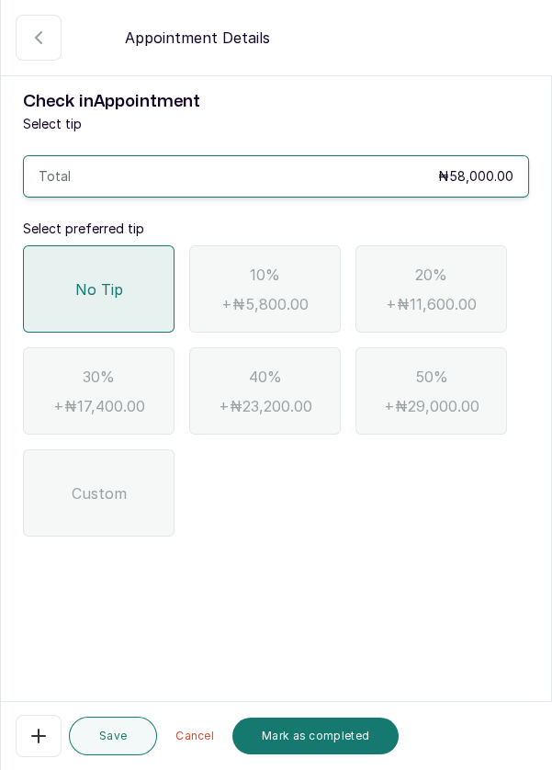
click at [341, 754] on button "Mark as completed" at bounding box center [315, 736] width 166 height 37
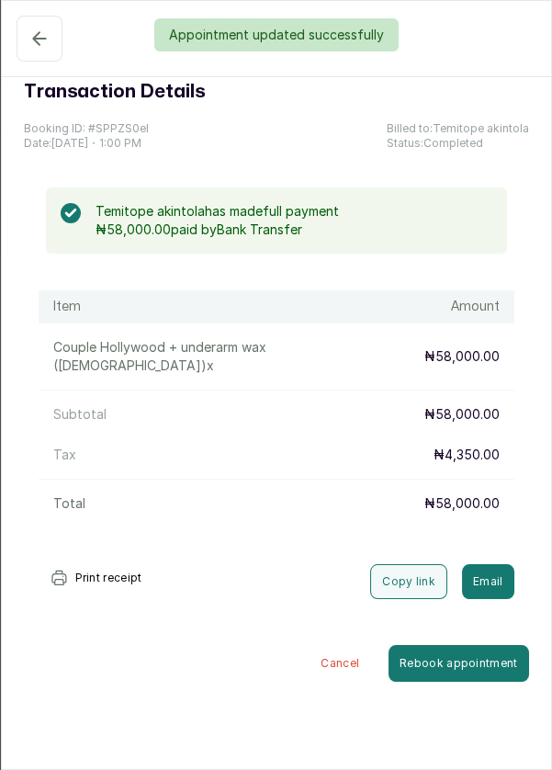
click at [28, 36] on div "Appointment updated successfully" at bounding box center [276, 34] width 552 height 33
click at [35, 35] on div "Appointment updated successfully" at bounding box center [276, 34] width 552 height 33
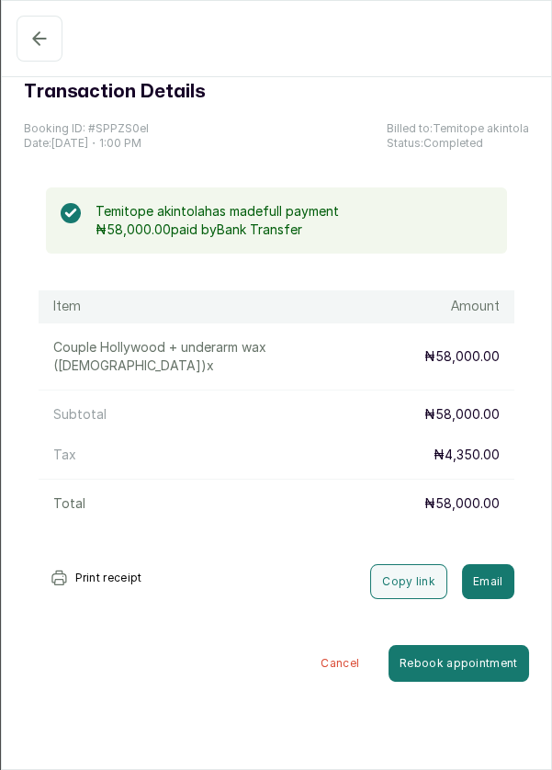
click at [47, 29] on icon "button" at bounding box center [39, 39] width 22 height 22
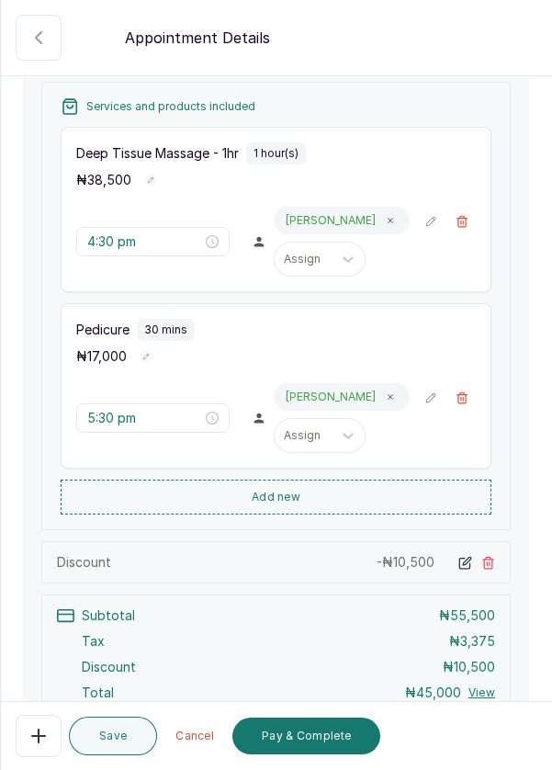
scroll to position [265, 0]
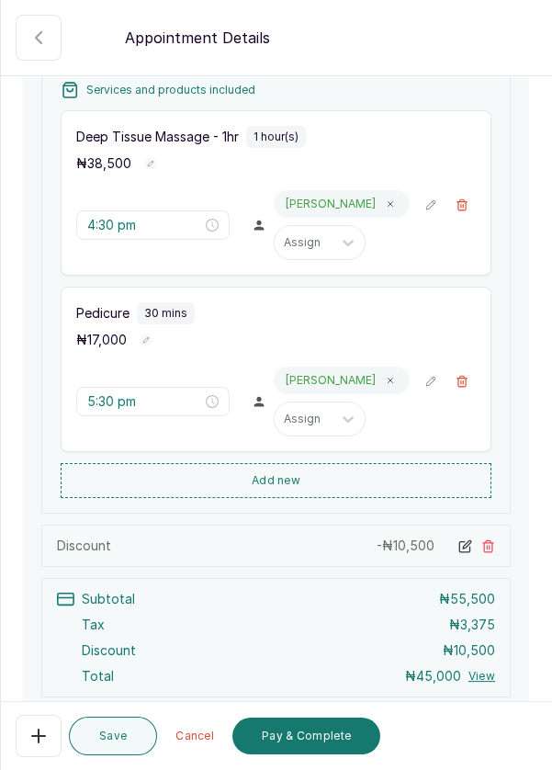
click at [329, 754] on button "Pay & Complete" at bounding box center [306, 736] width 148 height 37
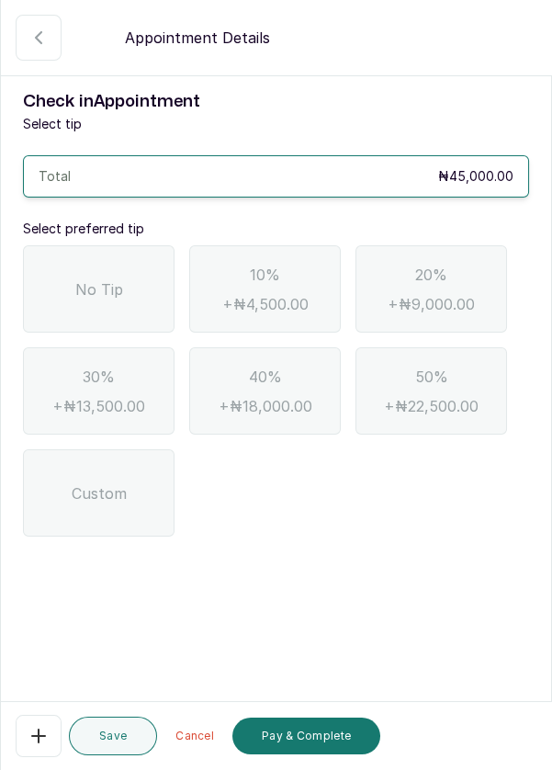
scroll to position [0, 0]
click at [116, 285] on span "No Tip" at bounding box center [99, 289] width 48 height 22
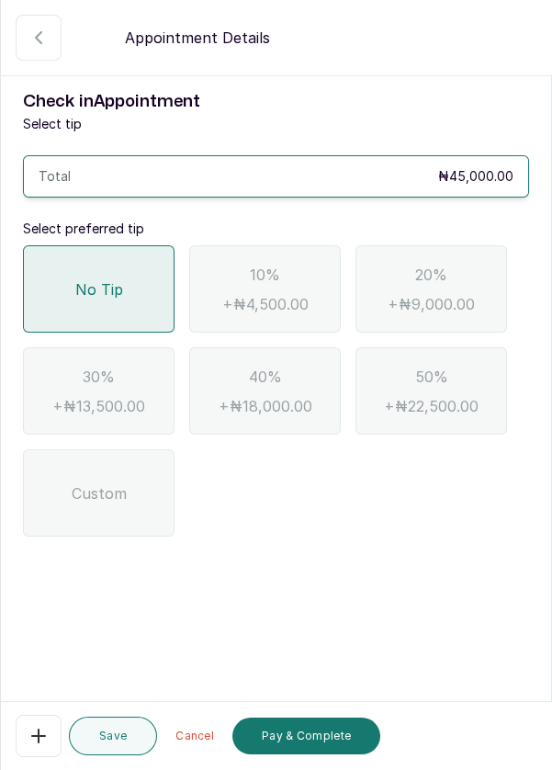
click at [322, 754] on button "Pay & Complete" at bounding box center [306, 736] width 148 height 37
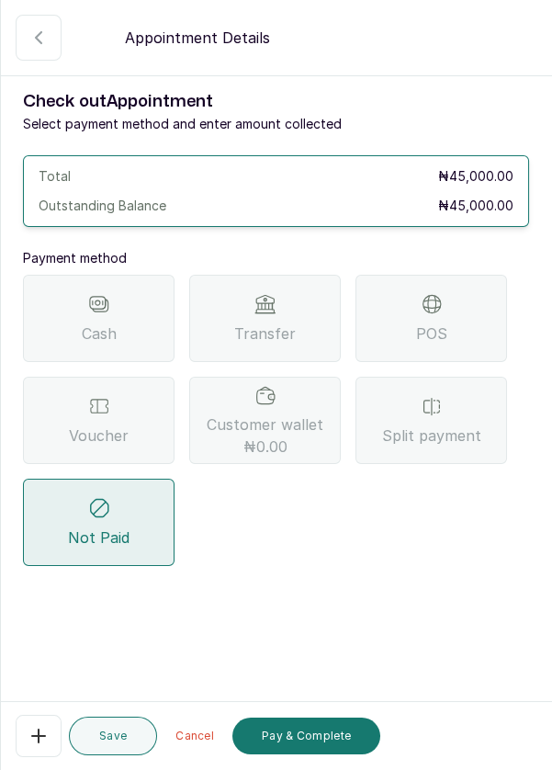
click at [435, 332] on span "POS" at bounding box center [431, 333] width 31 height 22
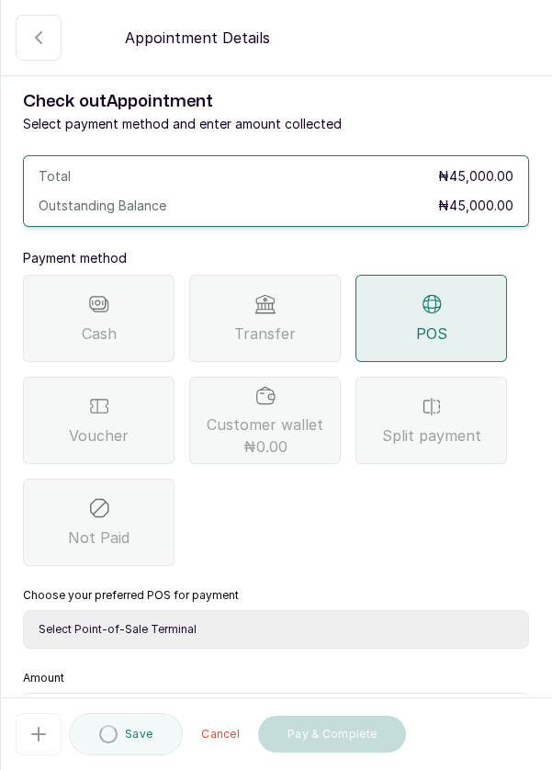
click at [333, 618] on select "Select Point-of-Sale Terminal Pos- Flutterwave Zenith Bank POS - Paga Paga POS …" at bounding box center [276, 629] width 506 height 39
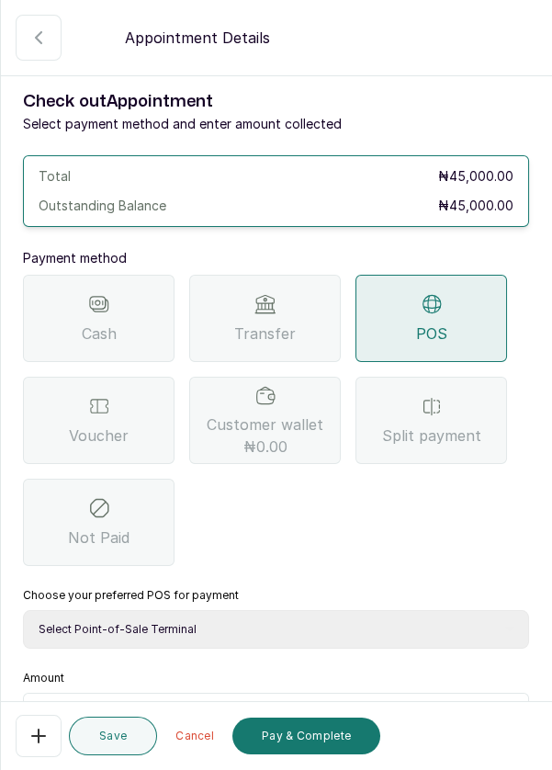
select select "ea021b39-a6bc-4e4d-b5d1-02cb72451b32"
click at [23, 610] on select "Select Point-of-Sale Terminal Pos- Flutterwave Zenith Bank POS - Paga Paga POS …" at bounding box center [276, 629] width 506 height 39
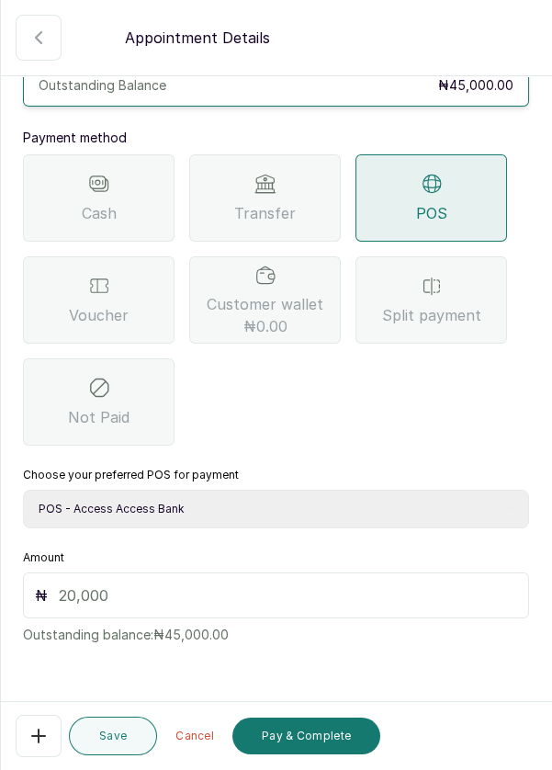
scroll to position [121, 0]
click at [324, 589] on input "text" at bounding box center [288, 594] width 458 height 22
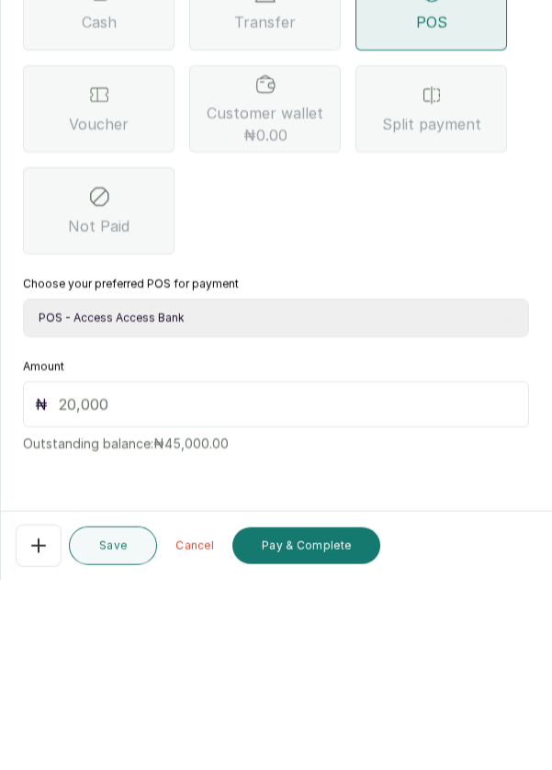
scroll to position [2, 0]
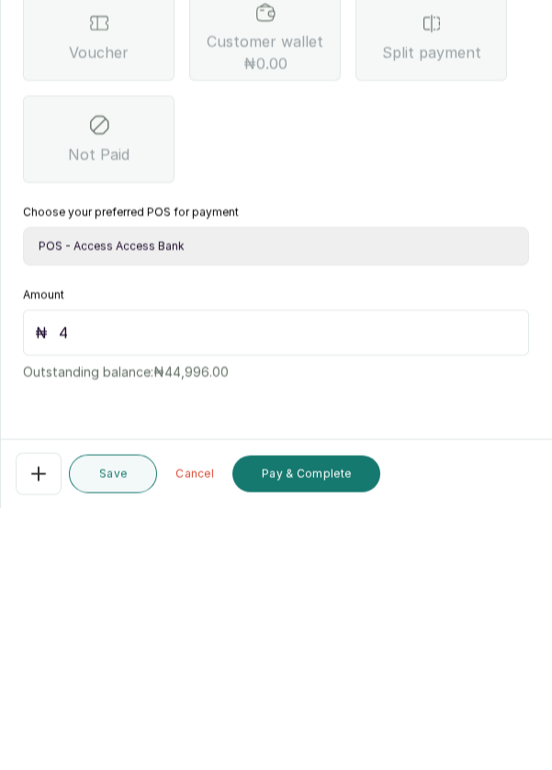
type input "45"
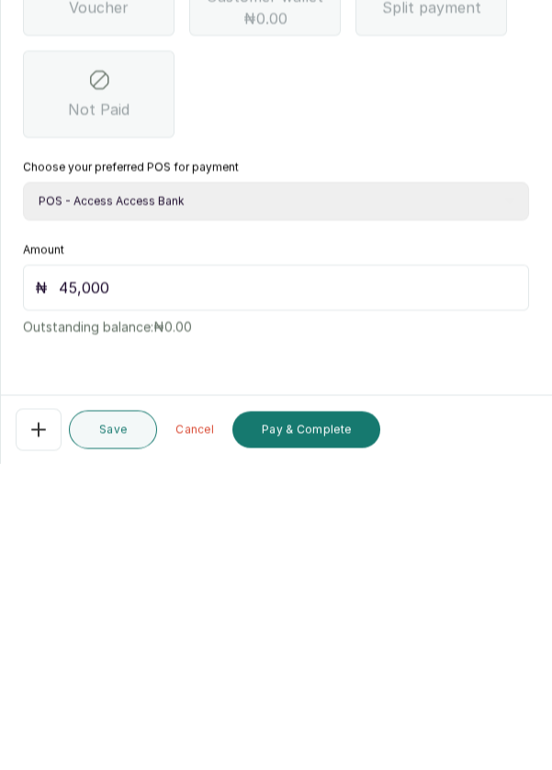
scroll to position [88, 0]
type input "45,000"
click at [327, 749] on button "Pay & Complete" at bounding box center [306, 736] width 148 height 37
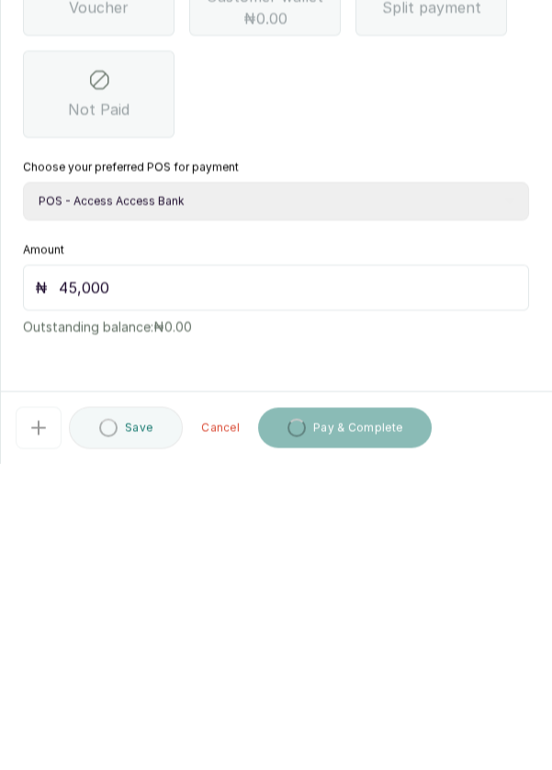
scroll to position [2, 0]
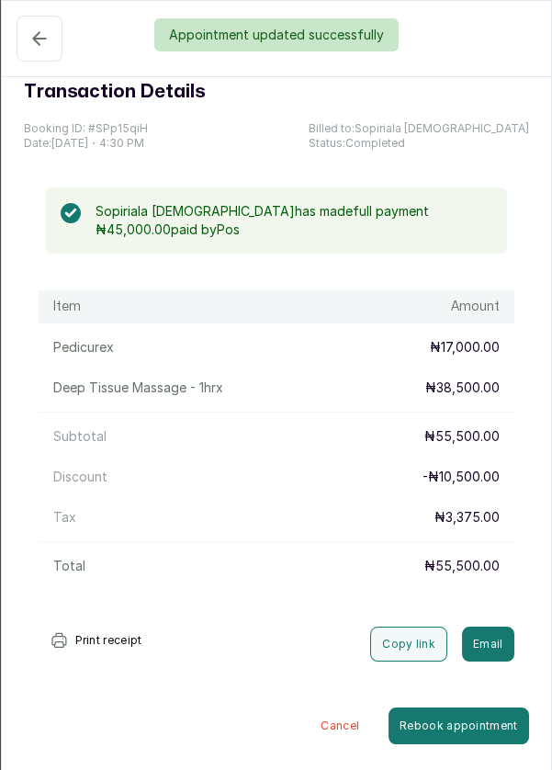
click at [35, 36] on div "Appointment updated successfully" at bounding box center [276, 34] width 552 height 33
click at [45, 42] on div "Appointment updated successfully" at bounding box center [276, 34] width 552 height 33
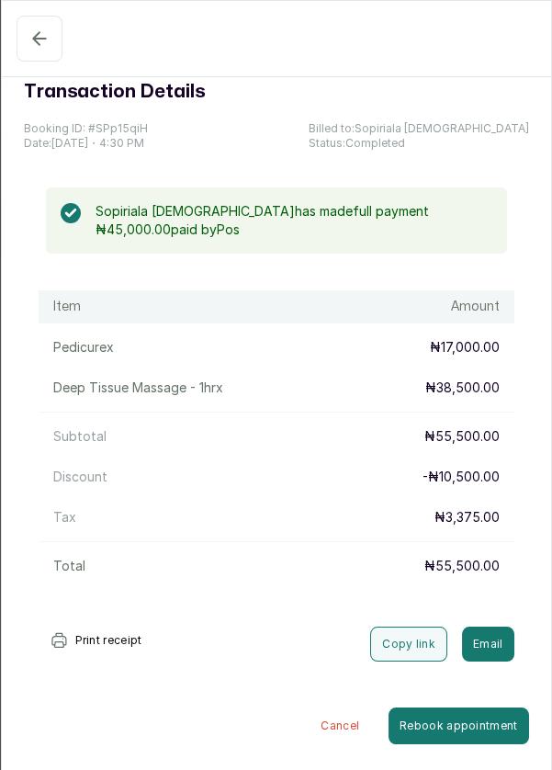
click at [43, 41] on icon "button" at bounding box center [39, 39] width 22 height 22
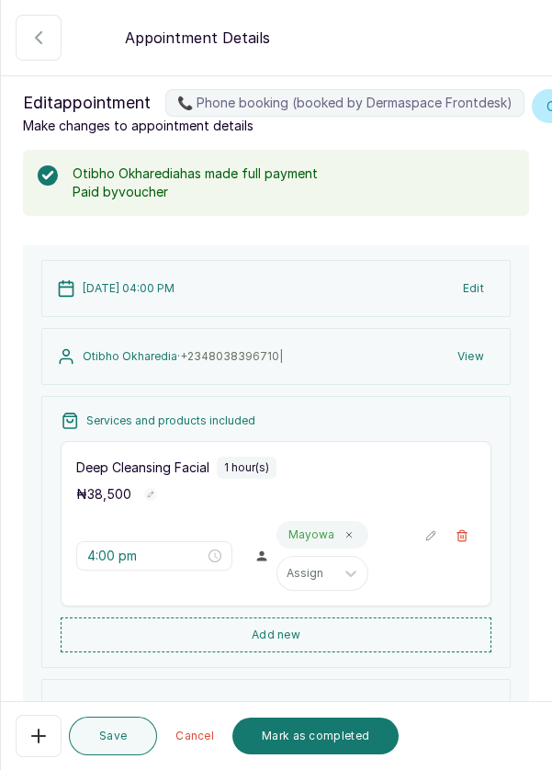
click at [315, 723] on button "Mark as completed" at bounding box center [315, 736] width 166 height 37
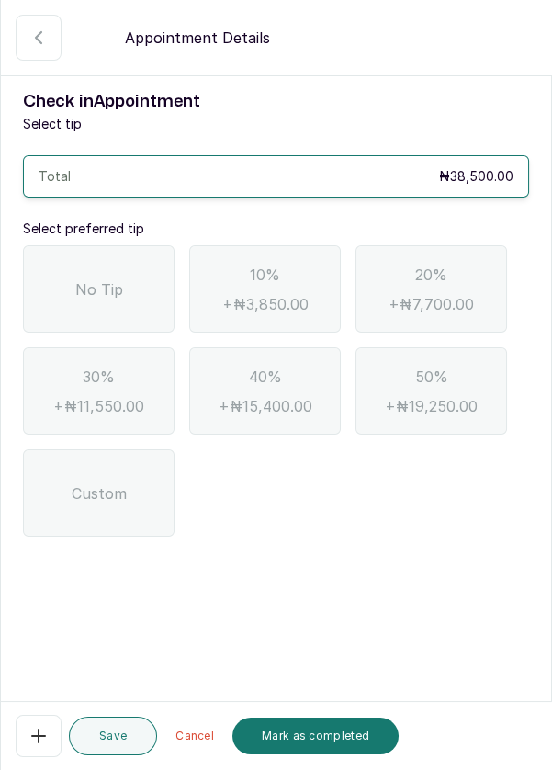
click at [119, 274] on div "No Tip" at bounding box center [99, 288] width 152 height 87
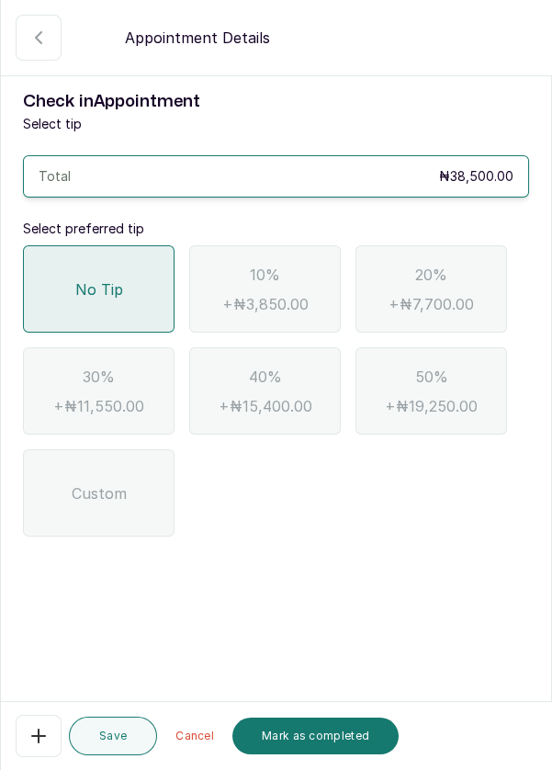
click at [346, 727] on button "Mark as completed" at bounding box center [315, 736] width 166 height 37
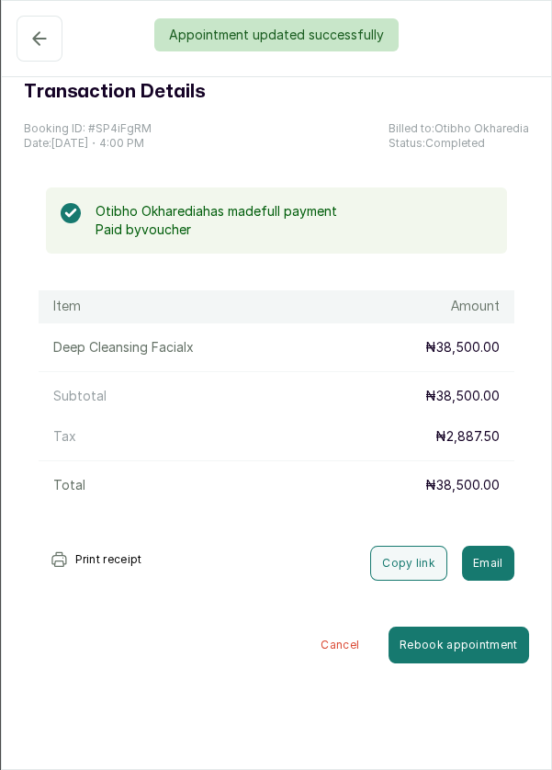
click at [30, 46] on div "Appointment updated successfully" at bounding box center [276, 34] width 552 height 33
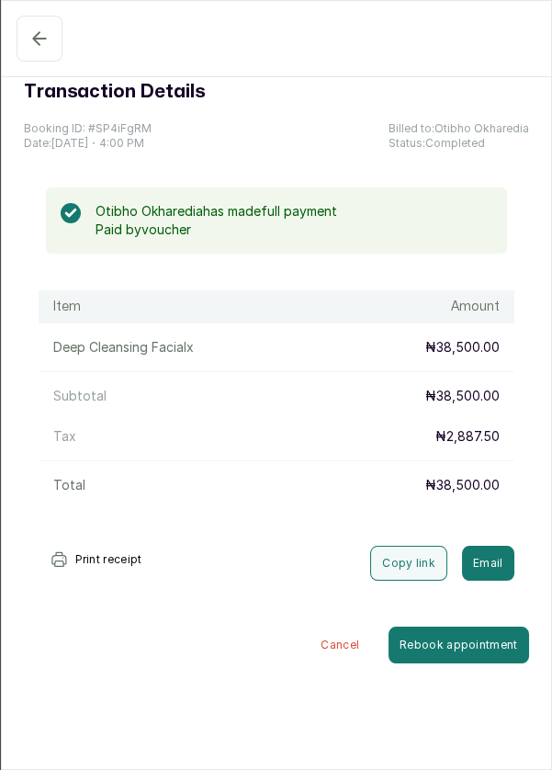
click at [30, 39] on icon "button" at bounding box center [39, 39] width 22 height 22
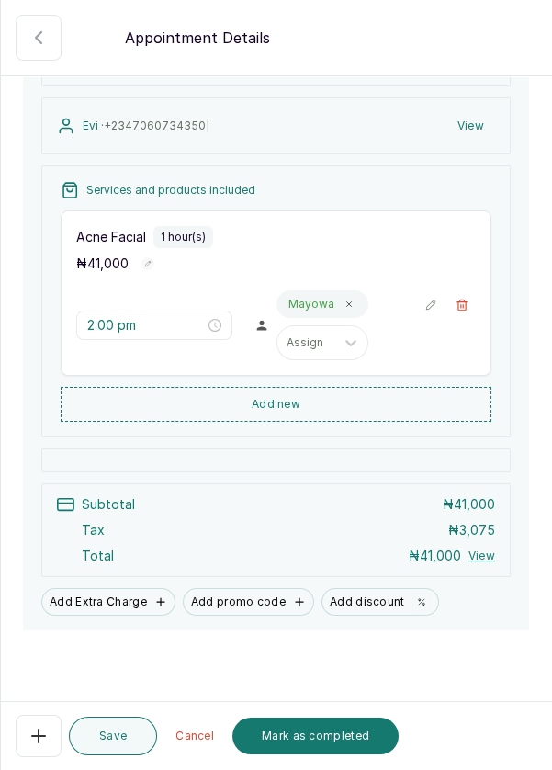
scroll to position [254, 0]
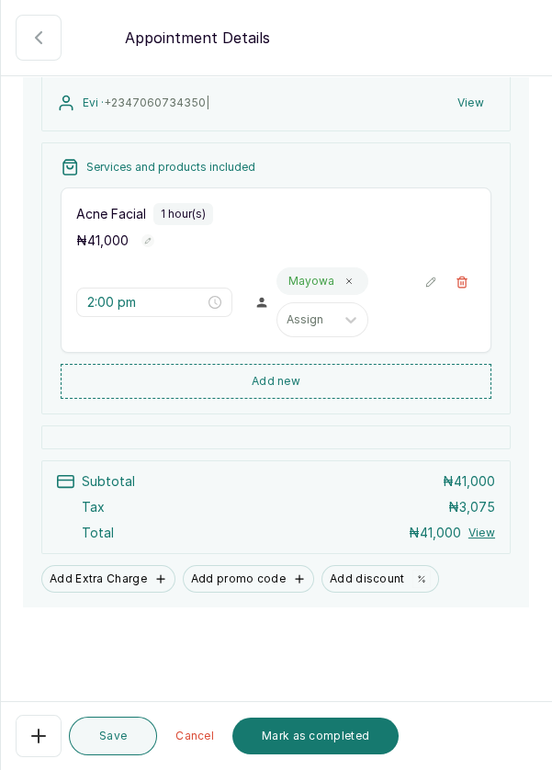
click at [333, 733] on button "Mark as completed" at bounding box center [315, 736] width 166 height 37
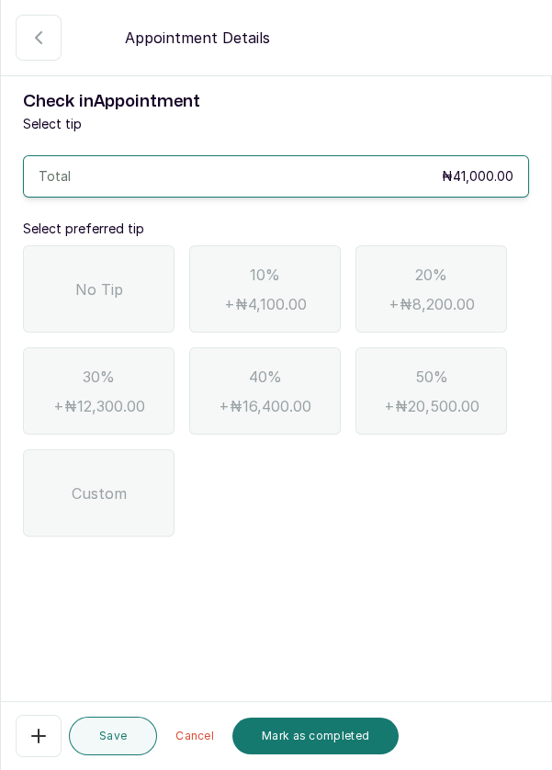
scroll to position [0, 0]
click at [58, 283] on div "No Tip" at bounding box center [99, 288] width 152 height 87
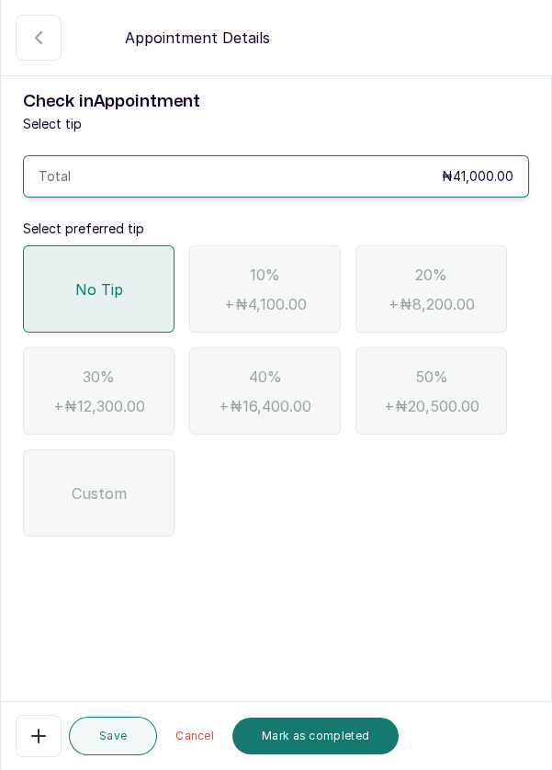
click at [335, 735] on button "Mark as completed" at bounding box center [315, 736] width 166 height 37
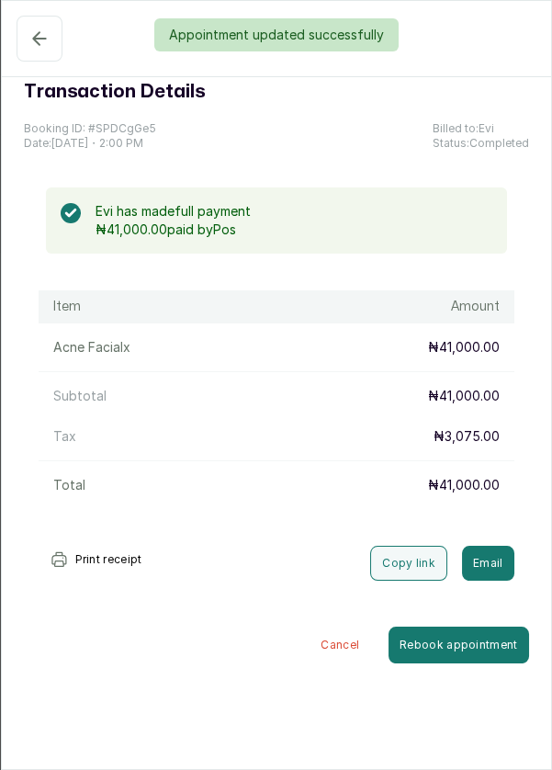
click at [17, 30] on div "Appointment updated successfully" at bounding box center [276, 34] width 552 height 33
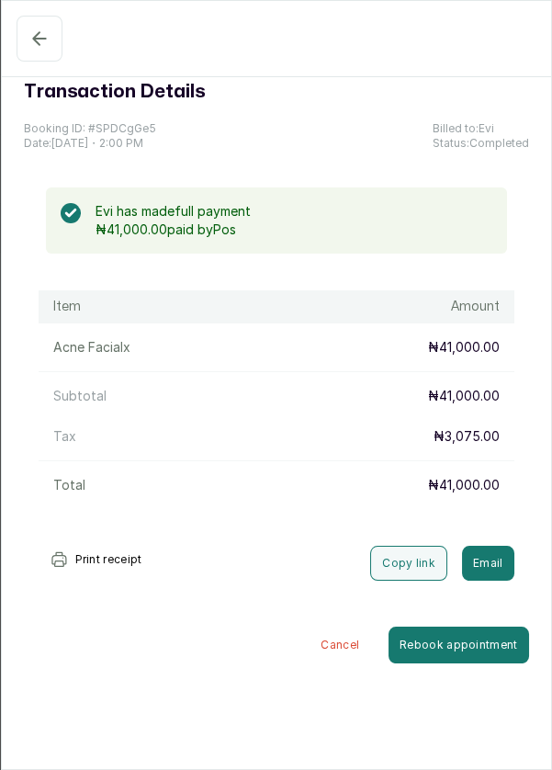
click at [31, 61] on button "Completed" at bounding box center [40, 39] width 46 height 46
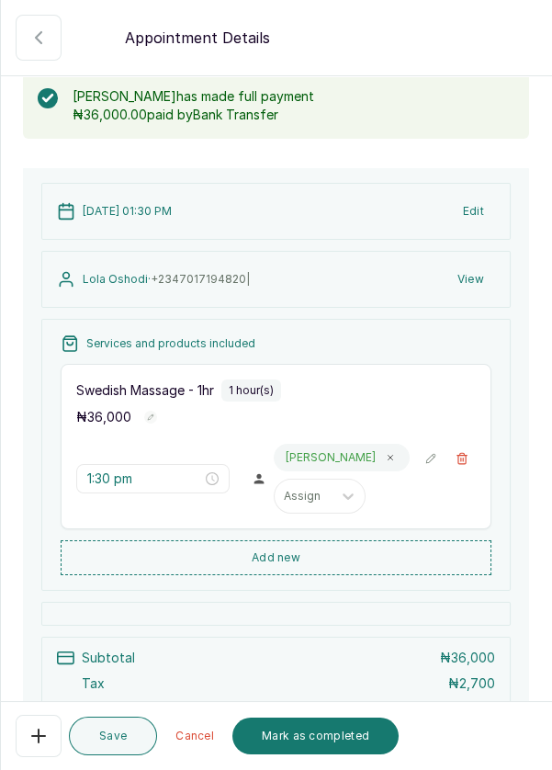
scroll to position [254, 0]
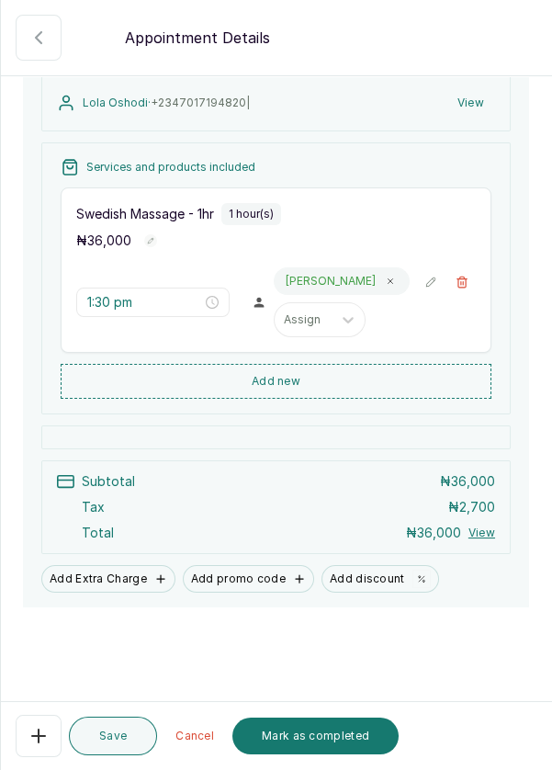
click at [330, 723] on button "Mark as completed" at bounding box center [315, 736] width 166 height 37
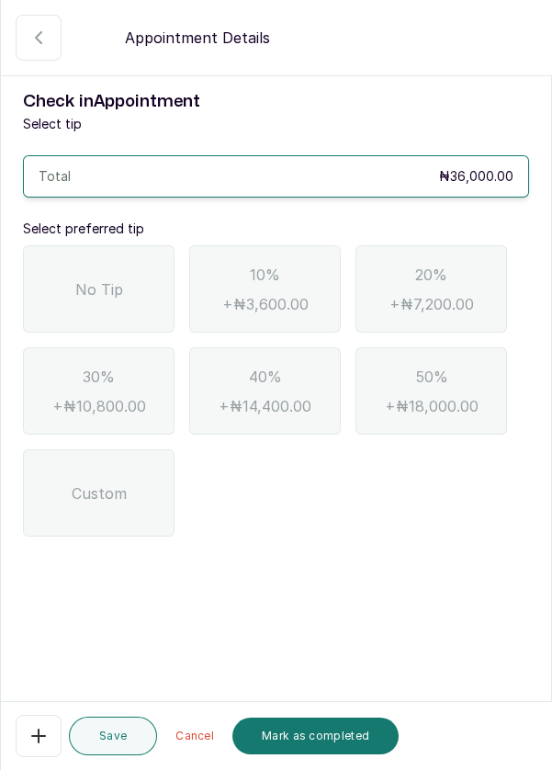
scroll to position [0, 0]
click at [77, 278] on span "No Tip" at bounding box center [99, 289] width 48 height 22
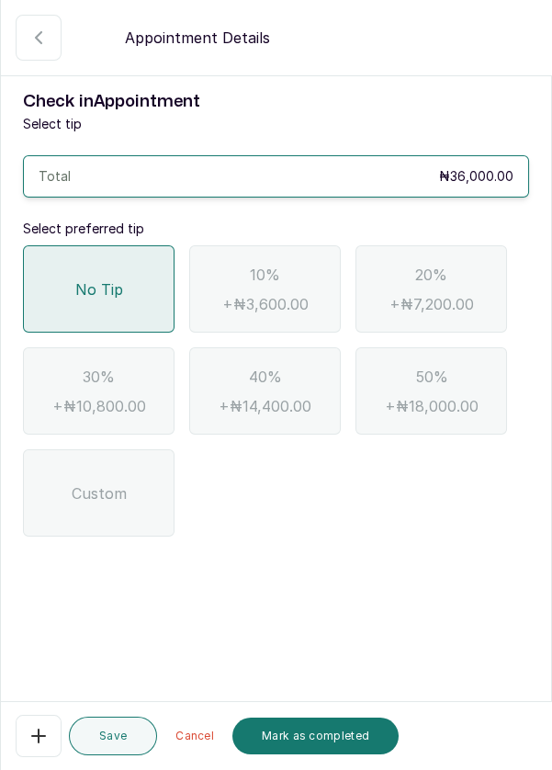
click at [325, 743] on button "Mark as completed" at bounding box center [315, 736] width 166 height 37
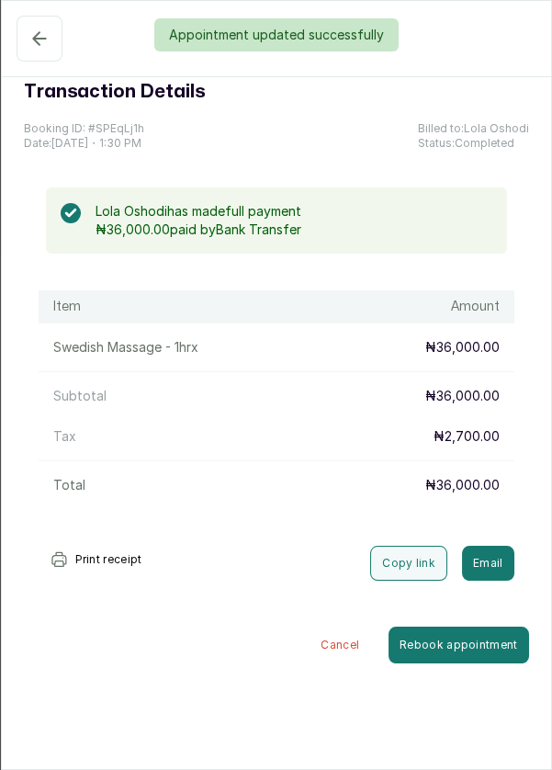
click at [41, 41] on div "Appointment updated successfully" at bounding box center [276, 34] width 552 height 33
click at [37, 58] on button "Completed" at bounding box center [40, 39] width 46 height 46
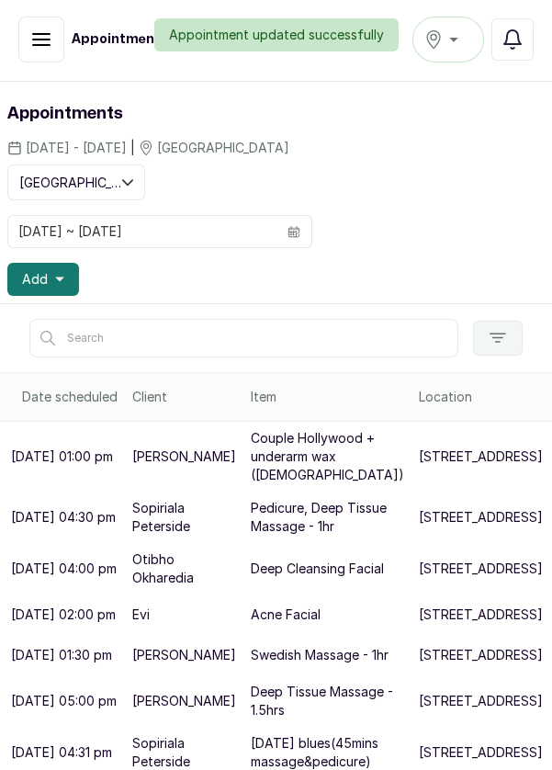
scroll to position [9, 0]
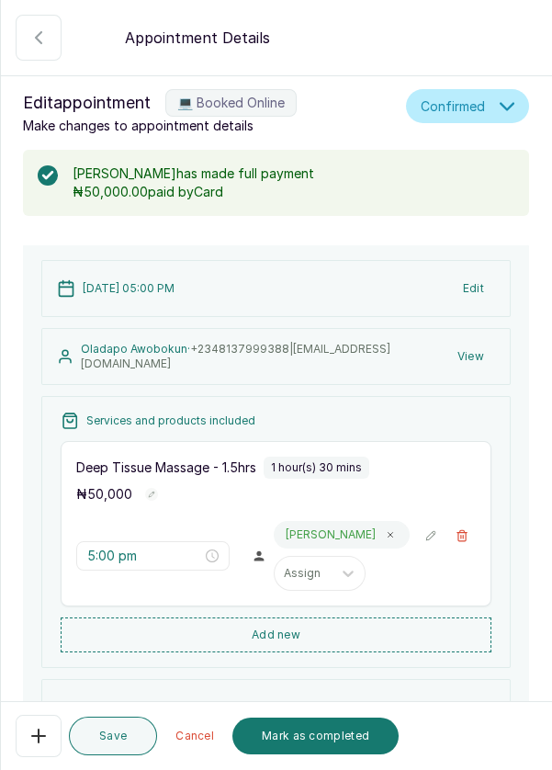
scroll to position [230, 0]
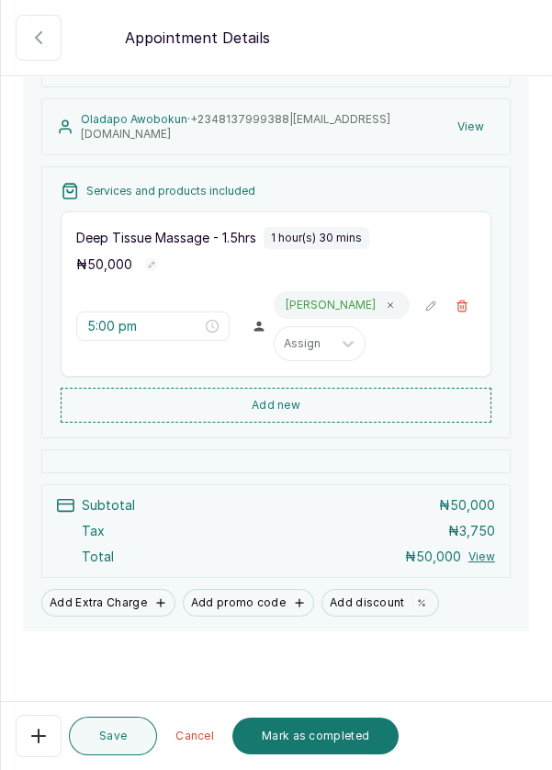
click at [339, 754] on button "Mark as completed" at bounding box center [315, 736] width 166 height 37
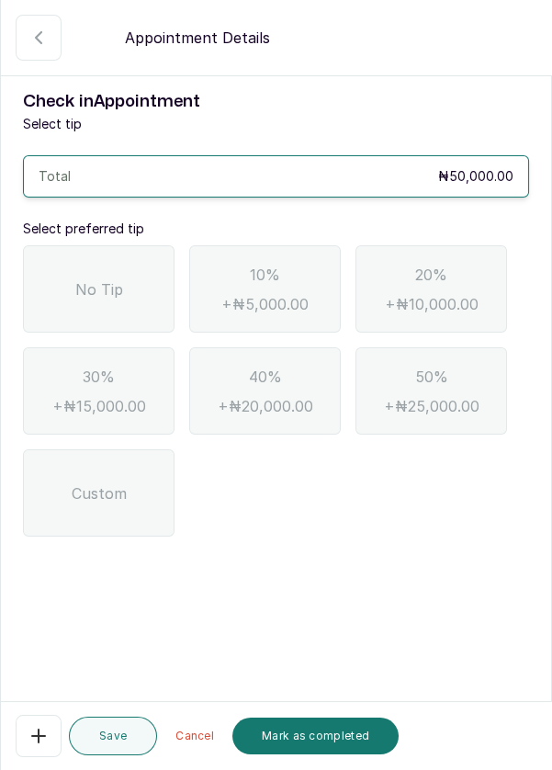
scroll to position [0, 0]
click at [141, 268] on div "No Tip" at bounding box center [99, 288] width 152 height 87
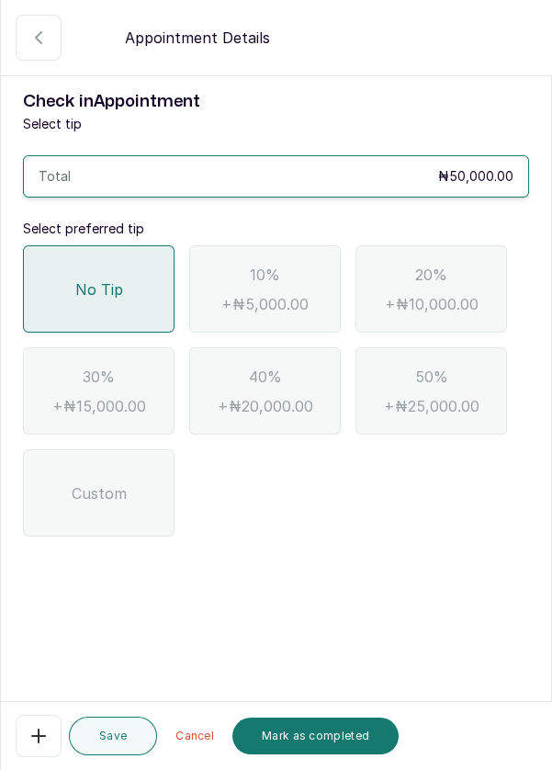
click at [328, 754] on button "Mark as completed" at bounding box center [315, 736] width 166 height 37
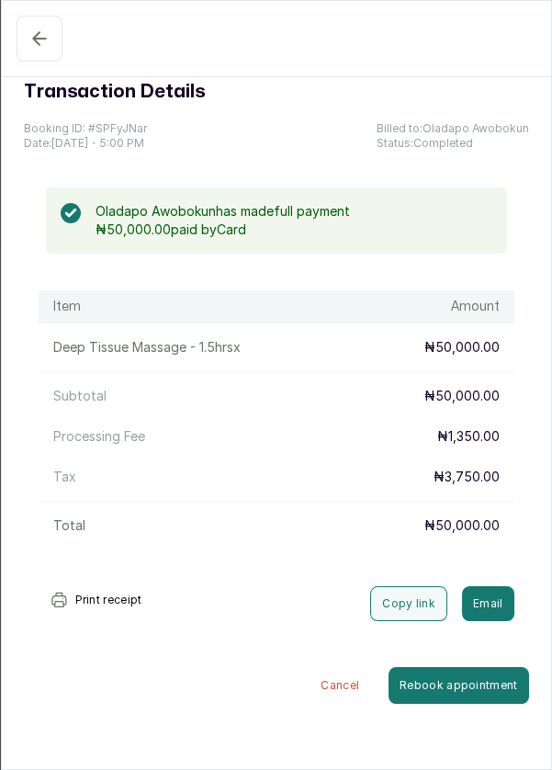
click at [52, 34] on button "Completed" at bounding box center [40, 39] width 46 height 46
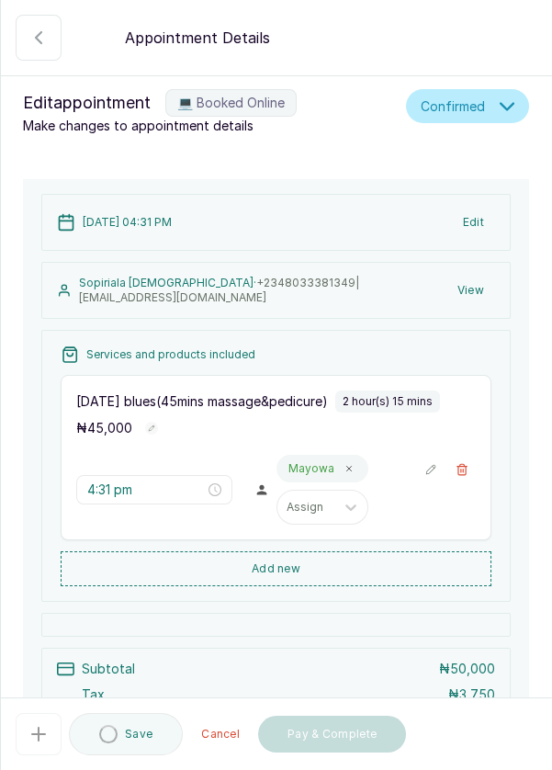
scroll to position [164, 0]
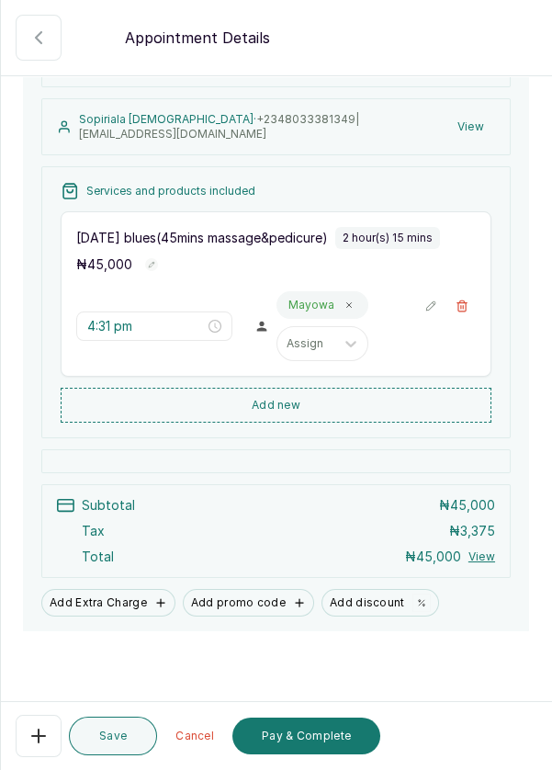
click at [319, 754] on button "Pay & Complete" at bounding box center [306, 736] width 148 height 37
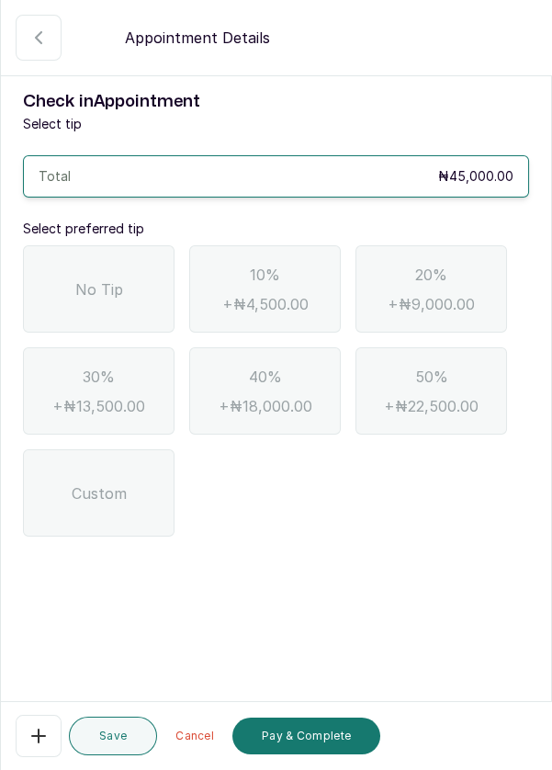
scroll to position [0, 0]
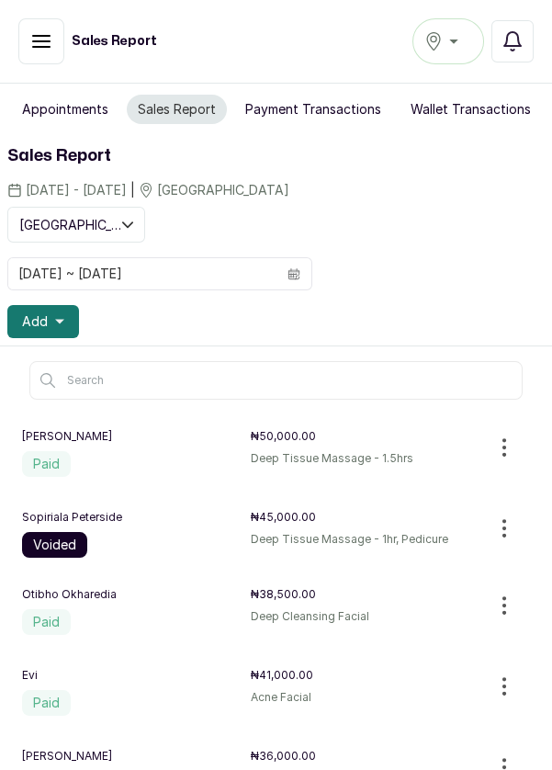
click at [89, 100] on button "Appointments" at bounding box center [65, 109] width 108 height 29
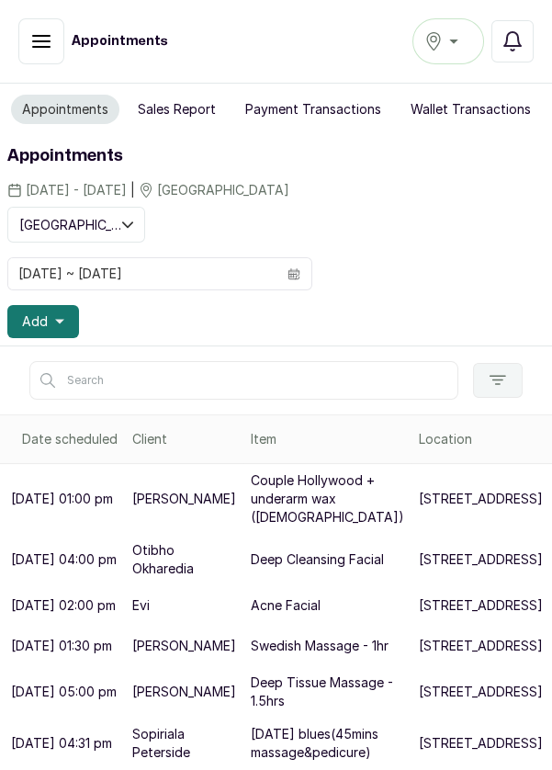
scroll to position [9, 0]
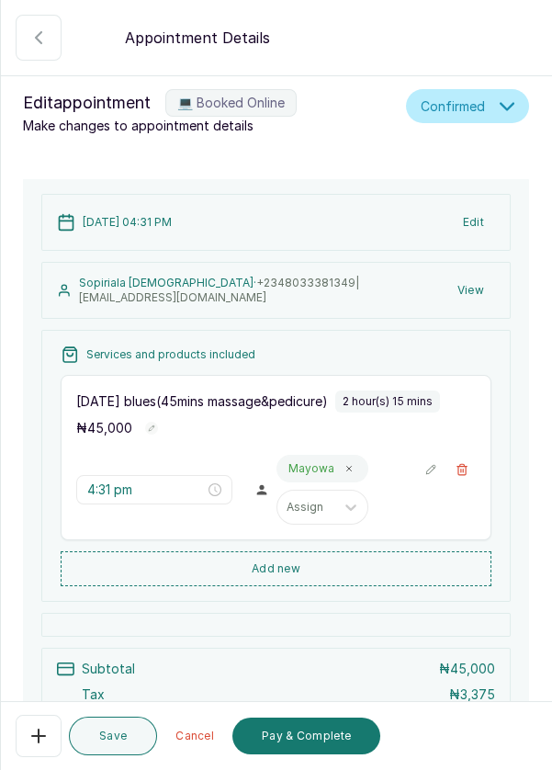
scroll to position [164, 0]
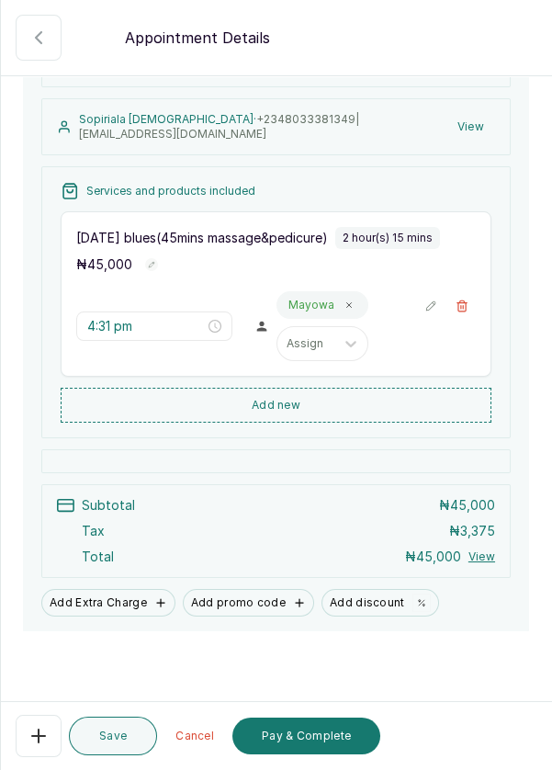
click at [313, 754] on button "Pay & Complete" at bounding box center [306, 736] width 148 height 37
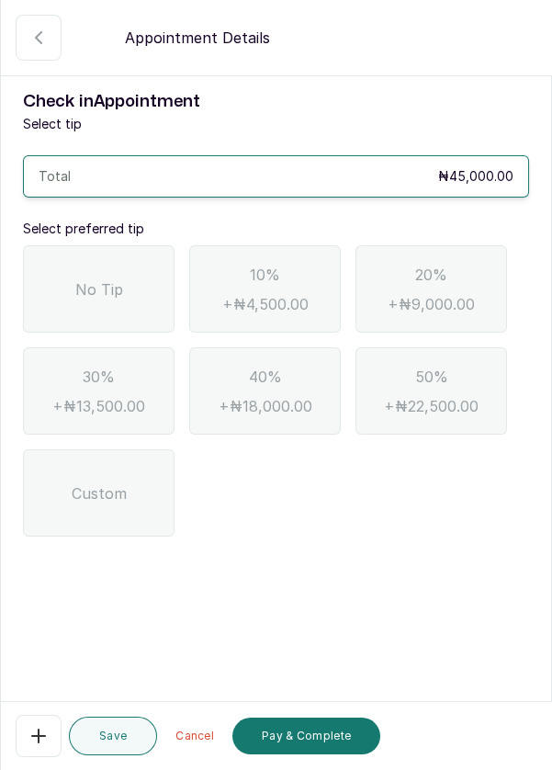
scroll to position [0, 0]
click at [128, 311] on div "No Tip" at bounding box center [99, 288] width 152 height 87
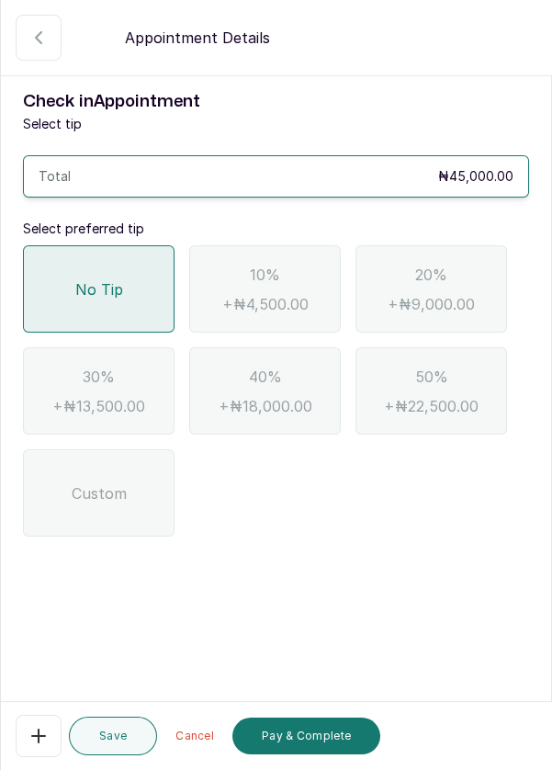
click at [315, 754] on button "Pay & Complete" at bounding box center [306, 736] width 148 height 37
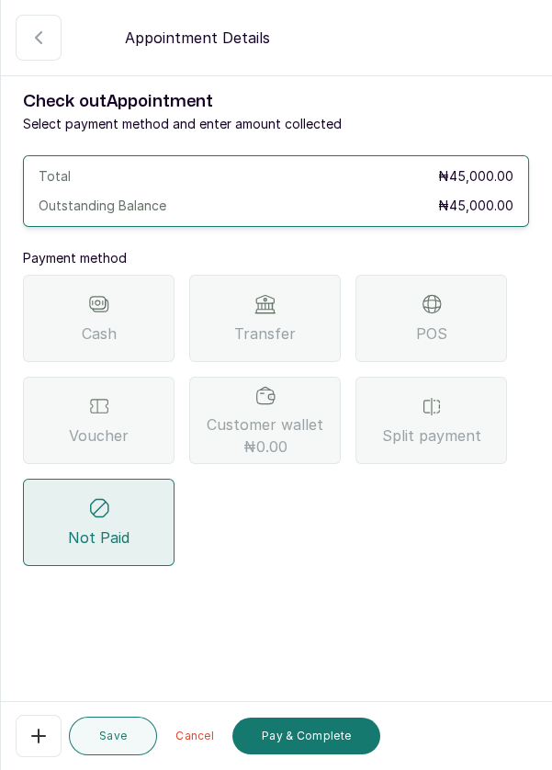
click at [440, 313] on icon at bounding box center [432, 304] width 22 height 22
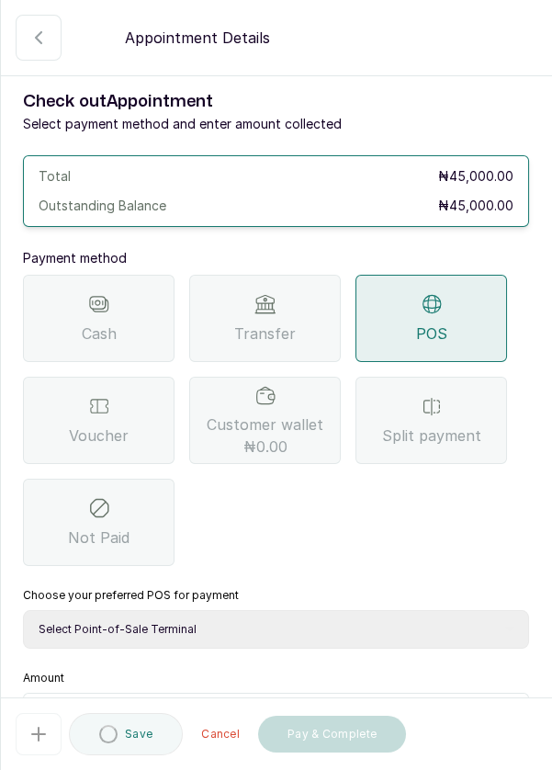
click at [349, 616] on select "Select Point-of-Sale Terminal Pos- Flutterwave Zenith Bank POS - Paga Paga POS …" at bounding box center [276, 629] width 506 height 39
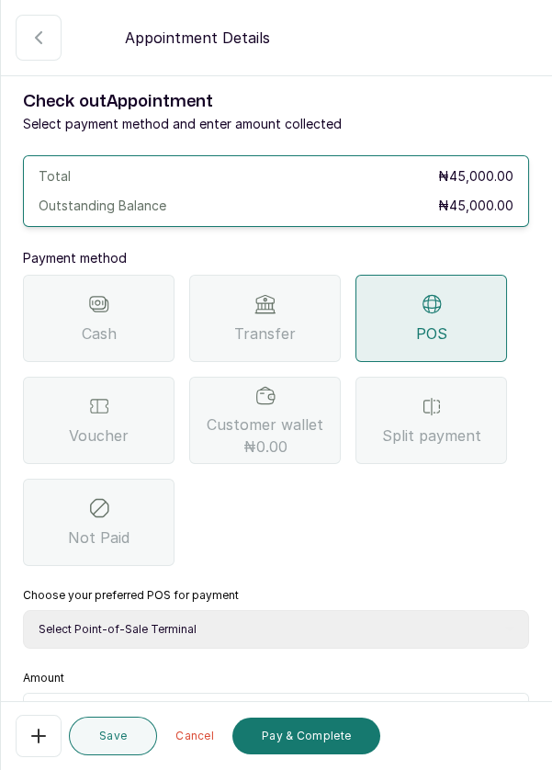
select select "ea021b39-a6bc-4e4d-b5d1-02cb72451b32"
click at [23, 610] on select "Select Point-of-Sale Terminal Pos- Flutterwave Zenith Bank POS - Paga Paga POS …" at bounding box center [276, 629] width 506 height 39
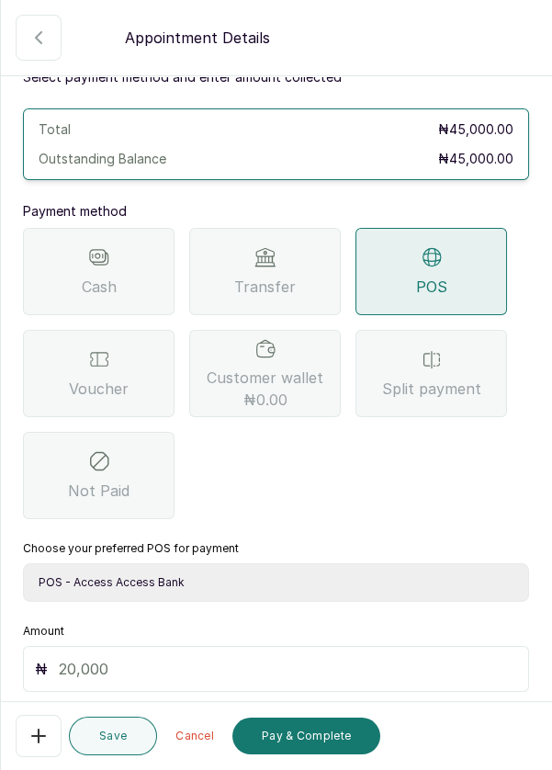
scroll to position [121, 0]
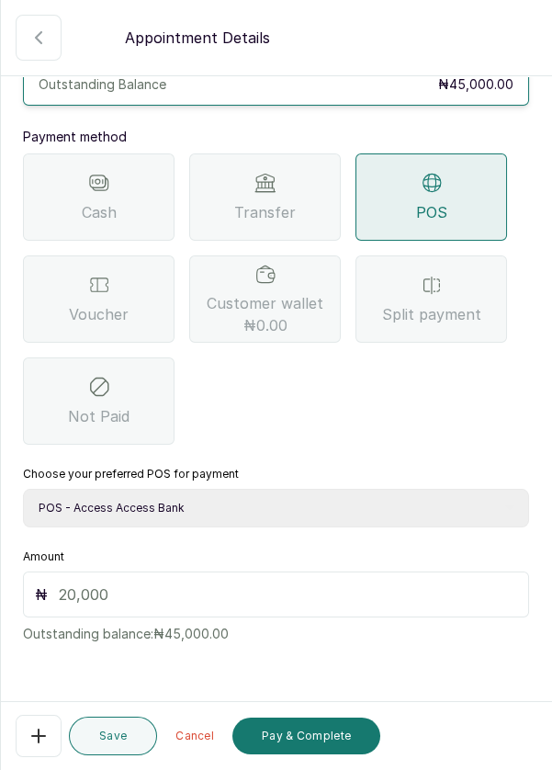
click at [350, 583] on input "text" at bounding box center [288, 594] width 458 height 22
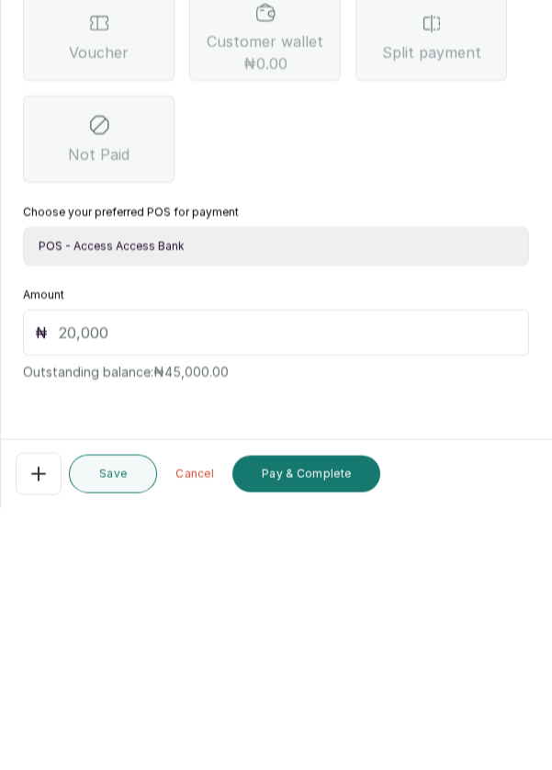
scroll to position [75, 0]
type input "45"
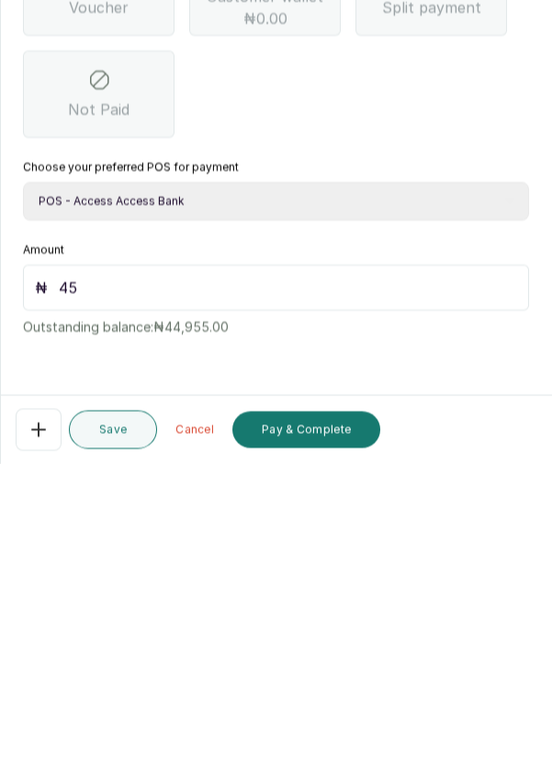
scroll to position [88, 0]
type input "45,000"
click at [335, 719] on button "Pay & Complete" at bounding box center [306, 736] width 148 height 37
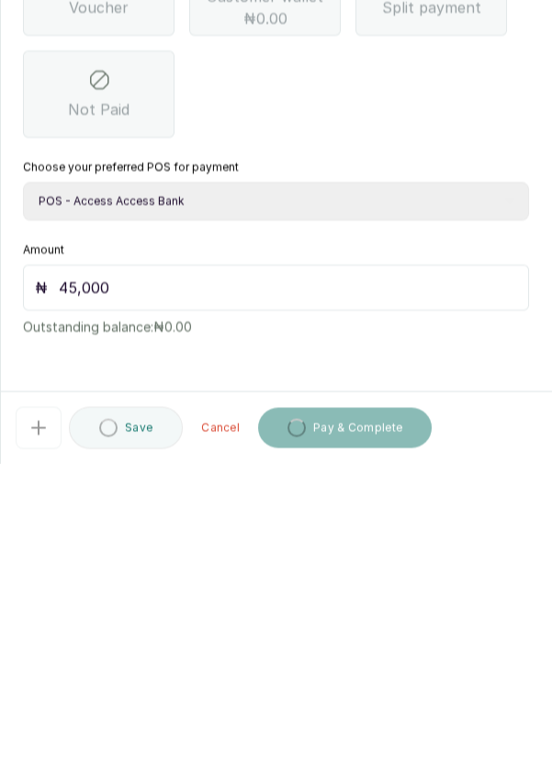
scroll to position [9, 0]
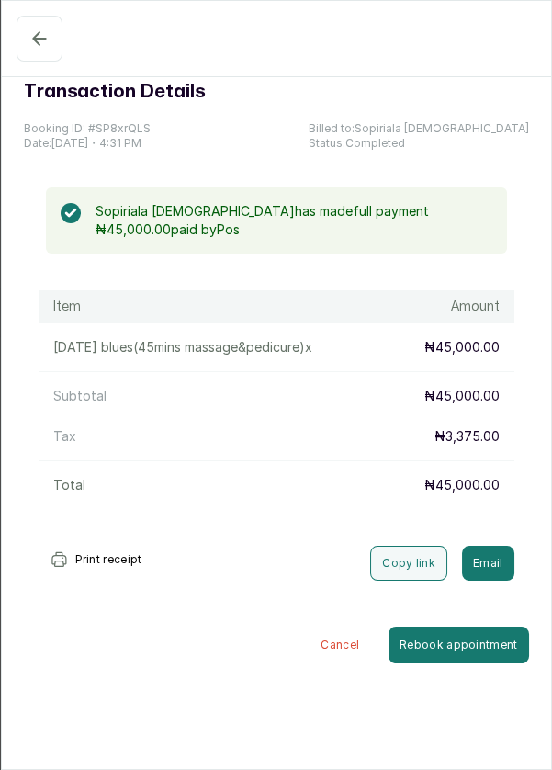
click at [36, 47] on icon "button" at bounding box center [39, 39] width 22 height 22
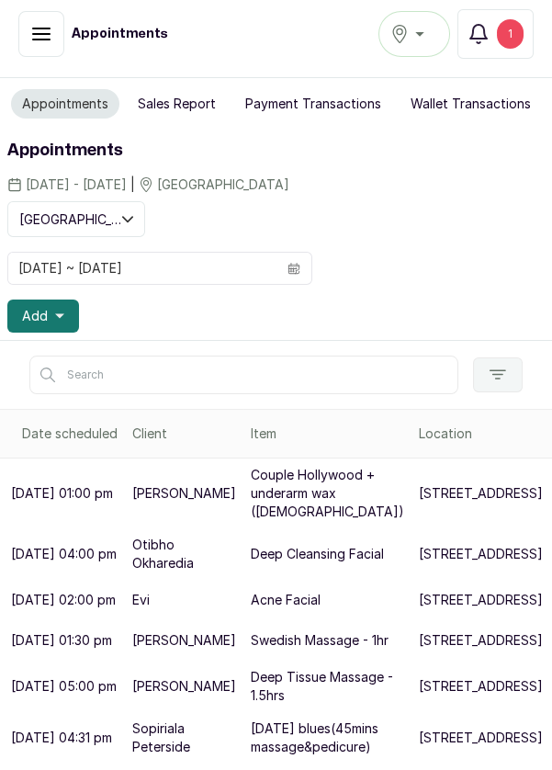
click at [497, 44] on button "Notifications 1" at bounding box center [496, 34] width 76 height 50
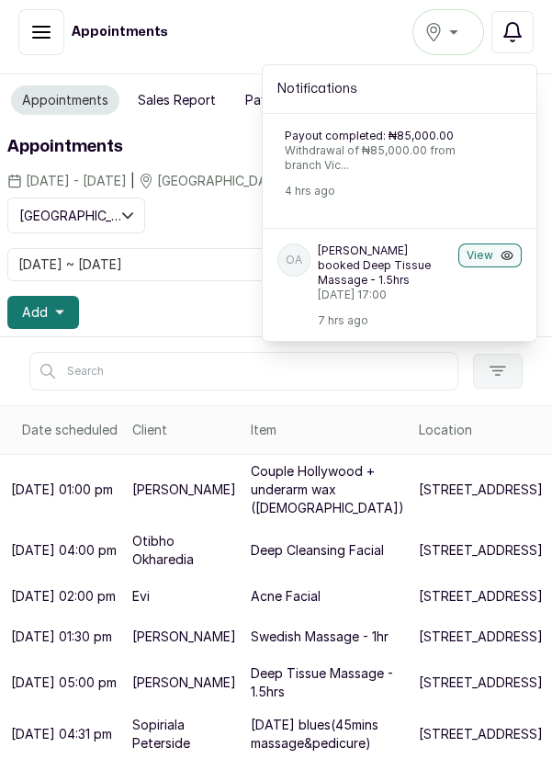
click at [22, 35] on button "Completed" at bounding box center [41, 32] width 46 height 46
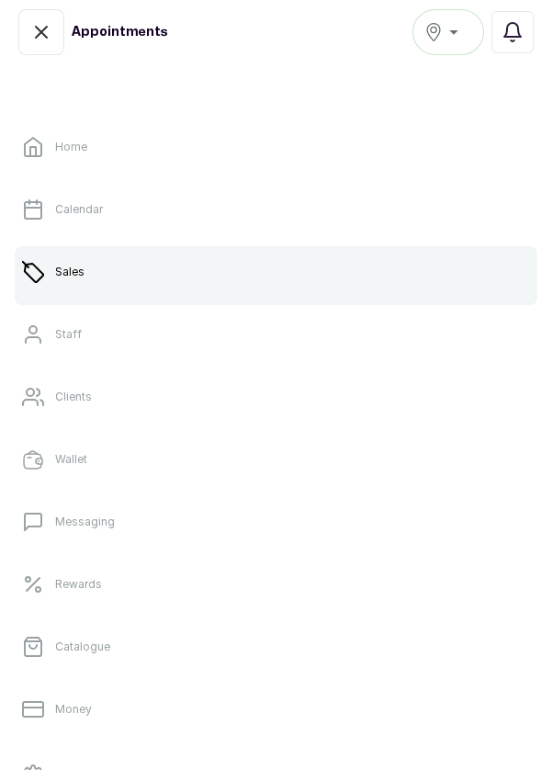
click at [31, 32] on icon "button" at bounding box center [41, 32] width 22 height 22
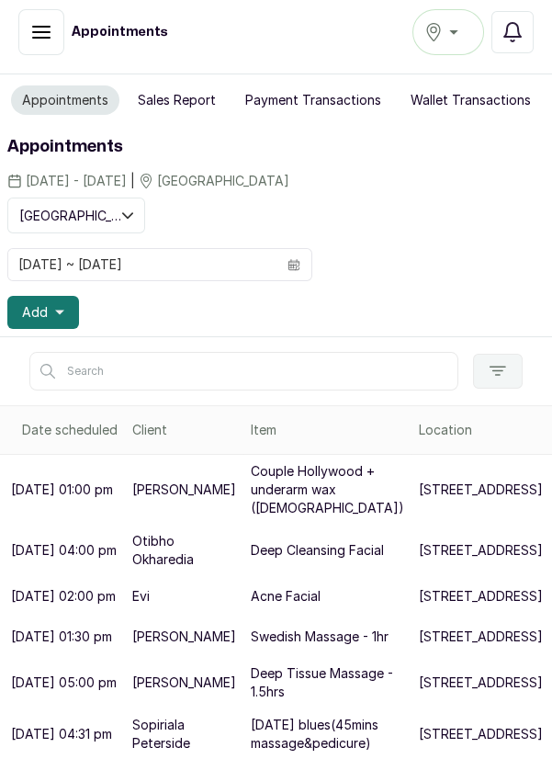
scroll to position [0, 0]
click at [158, 94] on button "Sales Report" at bounding box center [177, 99] width 100 height 29
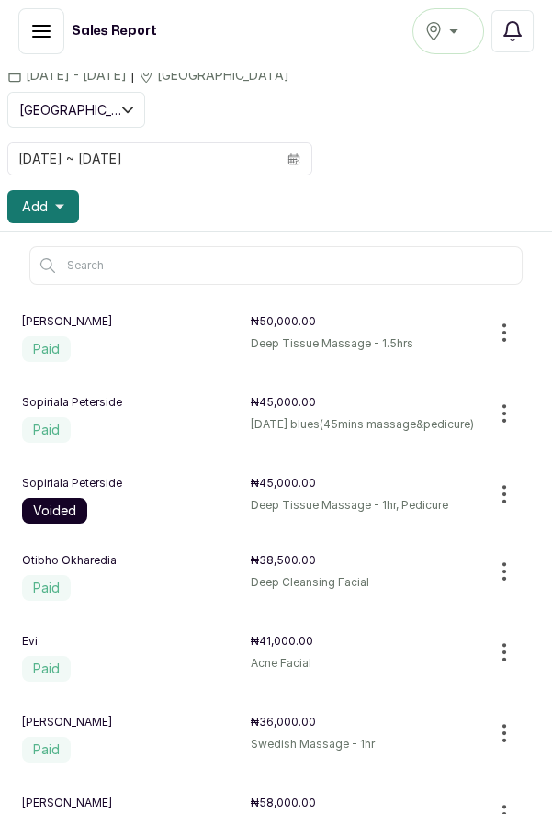
scroll to position [61, 0]
